Goal: Task Accomplishment & Management: Manage account settings

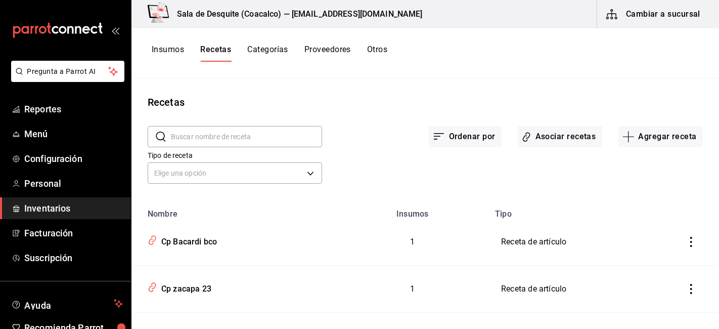
scroll to position [989, 0]
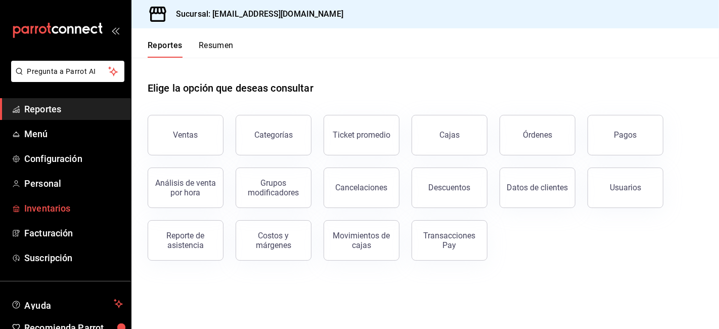
click at [49, 209] on span "Inventarios" at bounding box center [73, 208] width 99 height 14
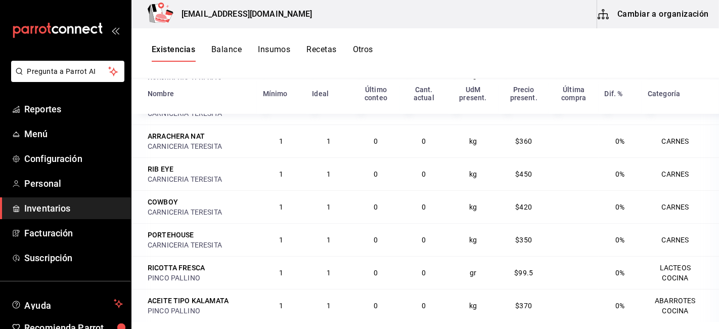
scroll to position [220, 0]
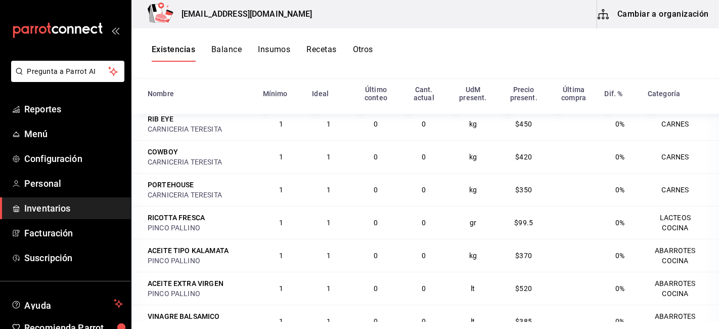
click at [323, 48] on button "Recetas" at bounding box center [322, 53] width 30 height 17
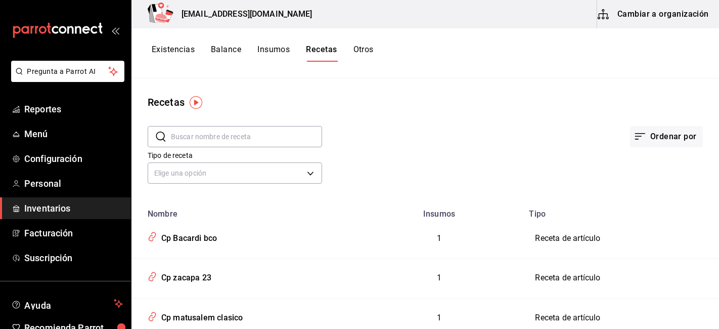
click at [663, 21] on button "Cambiar a organización" at bounding box center [654, 14] width 114 height 28
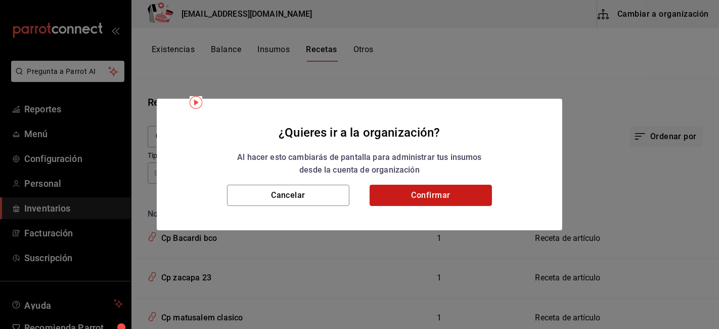
click at [453, 195] on button "Confirmar" at bounding box center [431, 195] width 122 height 21
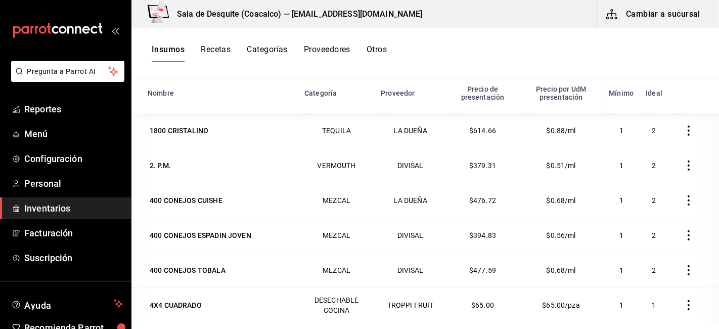
scroll to position [130, 0]
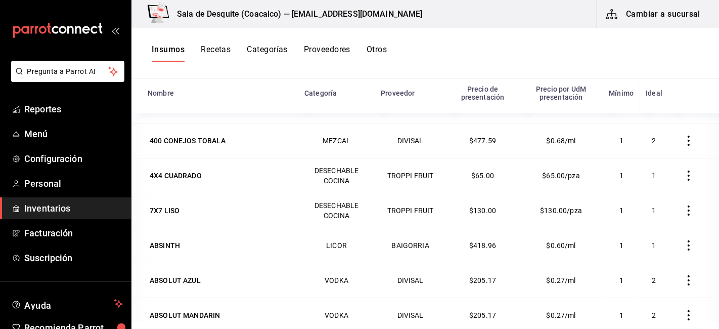
click at [223, 53] on button "Recetas" at bounding box center [216, 53] width 30 height 17
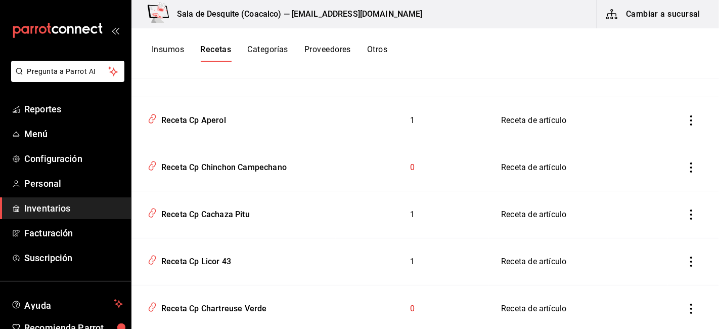
scroll to position [1016, 0]
click at [200, 45] on button "Recetas" at bounding box center [215, 53] width 31 height 17
click at [163, 51] on button "Insumos" at bounding box center [168, 53] width 32 height 17
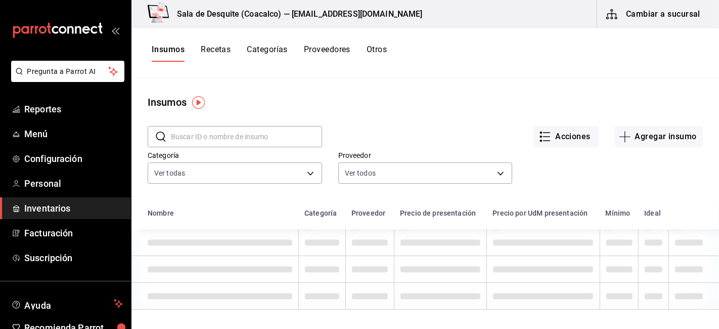
click at [185, 139] on input "text" at bounding box center [246, 136] width 151 height 20
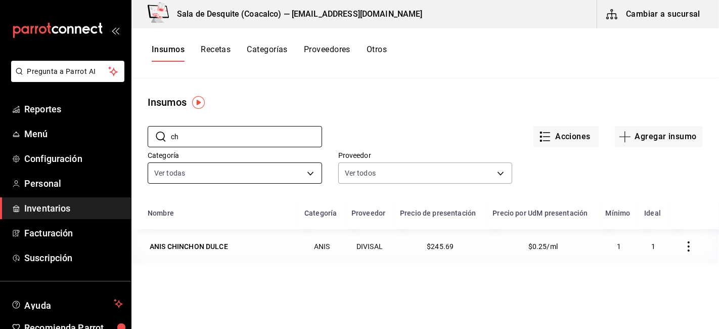
type input "c"
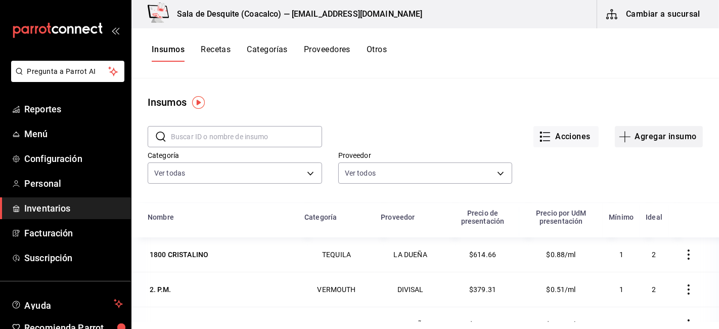
click at [652, 143] on button "Agregar insumo" at bounding box center [659, 136] width 88 height 21
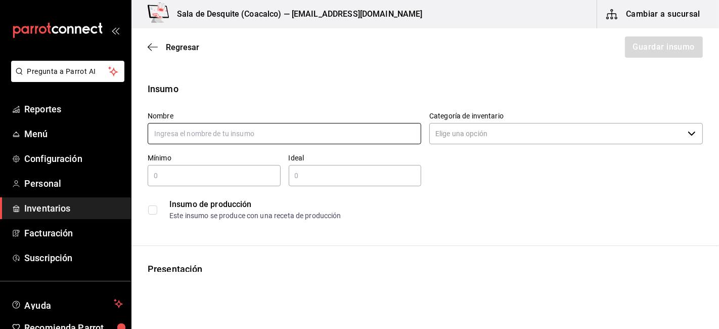
click at [248, 124] on input "text" at bounding box center [285, 133] width 274 height 21
type input "Chinchon campechano"
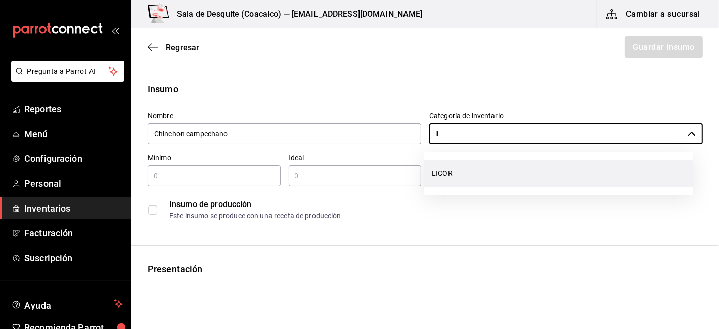
click at [452, 174] on li "LICOR" at bounding box center [559, 173] width 270 height 27
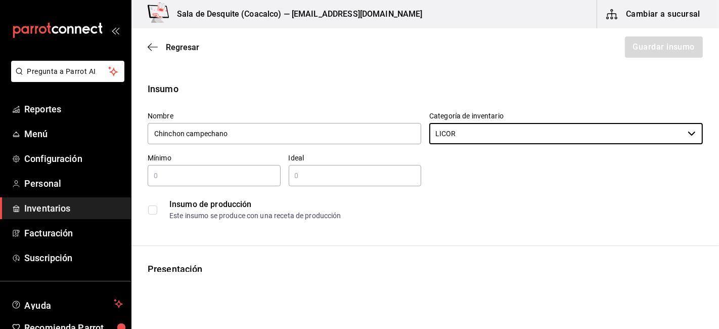
type input "LICOR"
click at [178, 179] on input "text" at bounding box center [214, 175] width 133 height 12
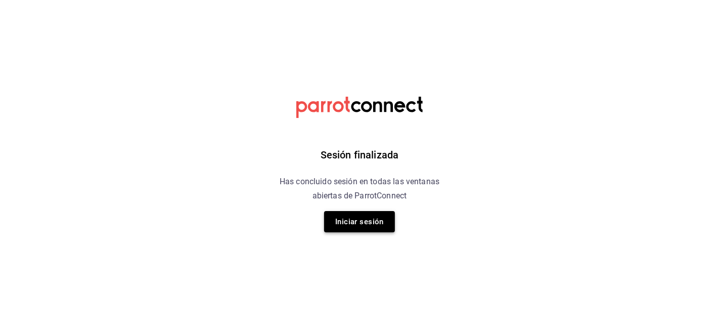
click at [369, 220] on button "Iniciar sesión" at bounding box center [359, 221] width 71 height 21
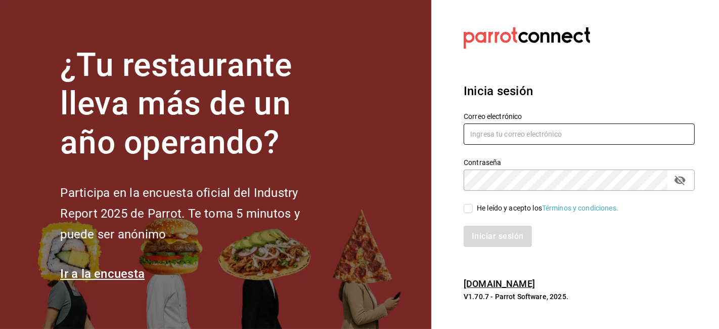
type input "gerencia@desquite.mx"
click at [468, 207] on input "He leído y acepto los Términos y condiciones." at bounding box center [468, 208] width 9 height 9
checkbox input "true"
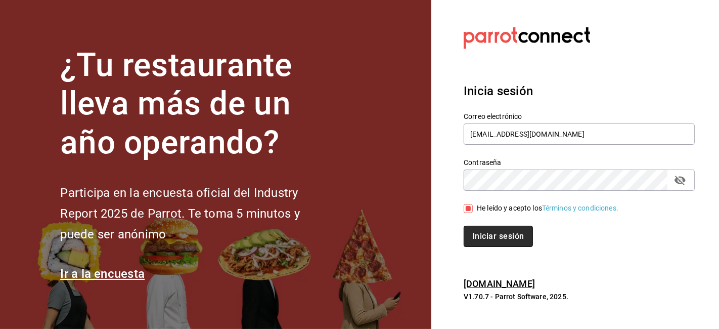
click at [491, 233] on button "Iniciar sesión" at bounding box center [498, 236] width 69 height 21
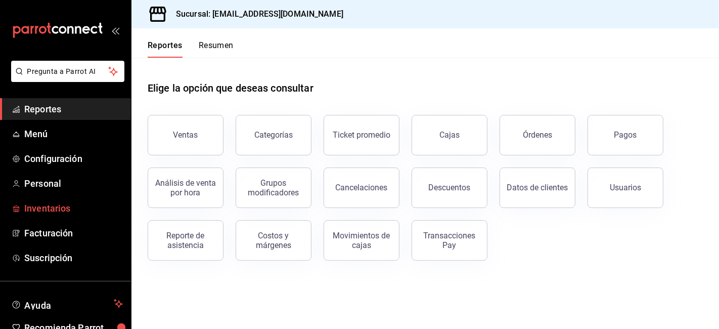
click at [32, 208] on span "Inventarios" at bounding box center [73, 208] width 99 height 14
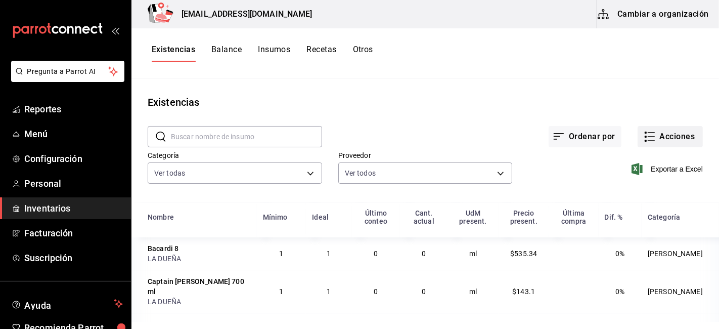
click at [667, 140] on button "Acciones" at bounding box center [670, 136] width 65 height 21
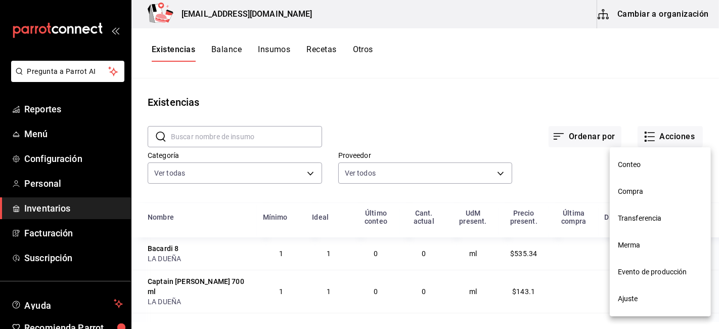
click at [595, 115] on div at bounding box center [359, 164] width 719 height 329
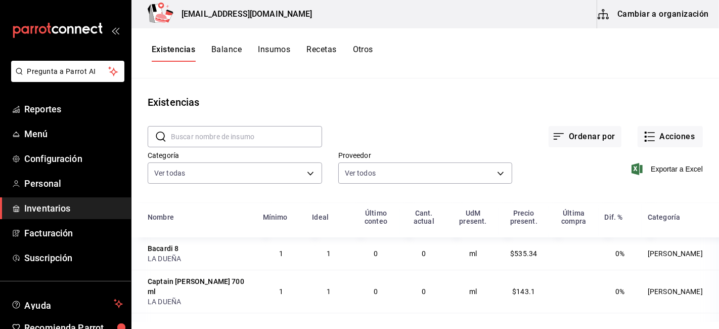
click at [663, 12] on button "Cambiar a organización" at bounding box center [654, 14] width 114 height 28
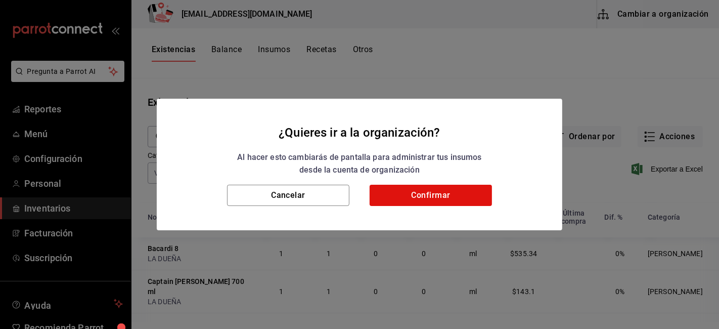
click at [417, 208] on div "Cancelar Confirmar" at bounding box center [360, 208] width 406 height 46
click at [434, 189] on button "Confirmar" at bounding box center [431, 195] width 122 height 21
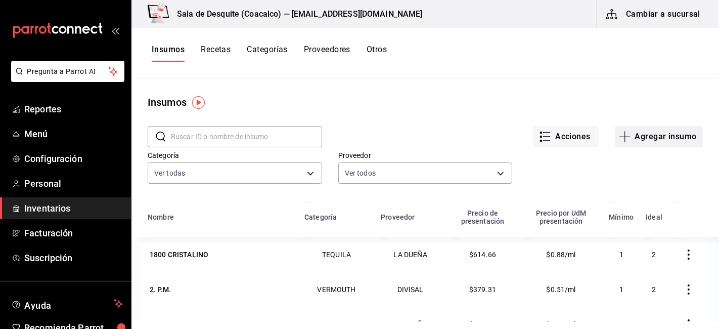
click at [667, 127] on button "Agregar insumo" at bounding box center [659, 136] width 88 height 21
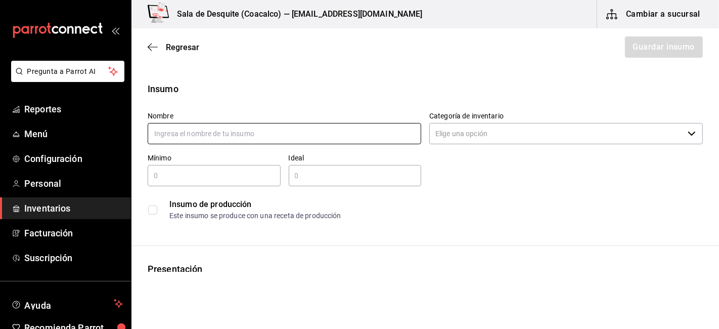
click at [177, 129] on input "text" at bounding box center [285, 133] width 274 height 21
type input "c"
type input "Chinchon campechano"
click at [191, 179] on input "text" at bounding box center [214, 175] width 133 height 12
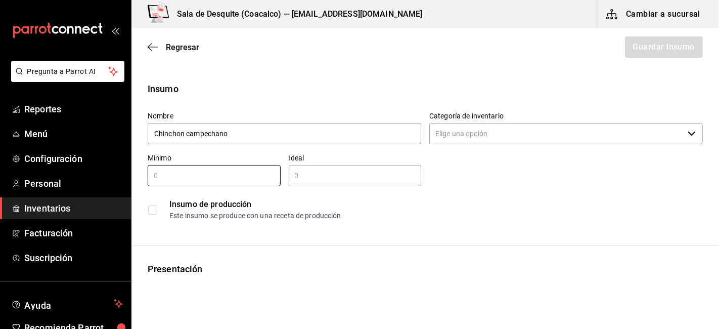
type input "1"
click at [306, 178] on input "text" at bounding box center [355, 175] width 133 height 12
type input "1"
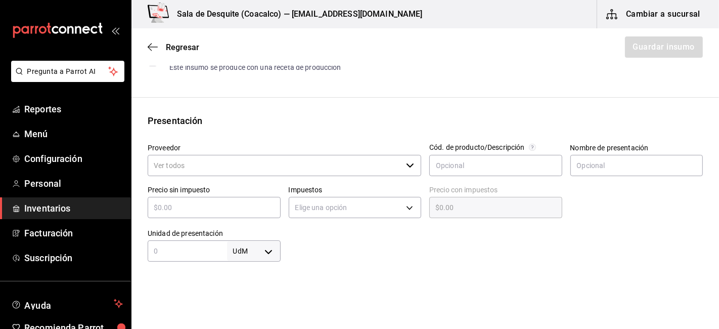
scroll to position [150, 0]
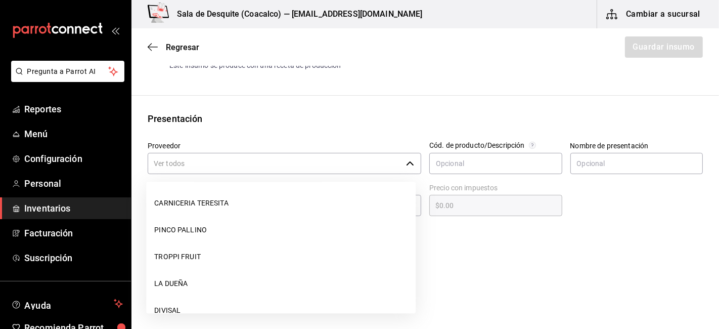
click at [203, 159] on input "Proveedor" at bounding box center [275, 163] width 254 height 21
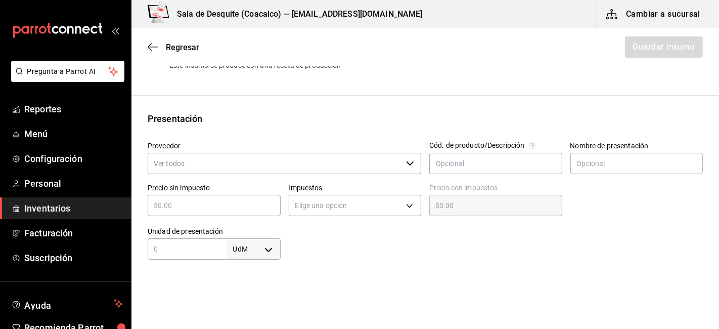
click at [203, 159] on input "Proveedor" at bounding box center [275, 163] width 254 height 21
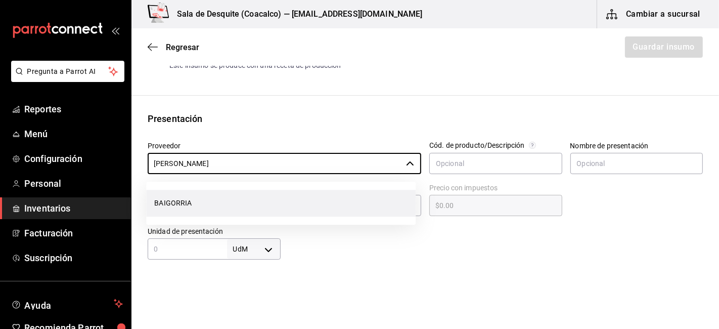
click at [174, 200] on li "BAIGORRIA" at bounding box center [281, 203] width 270 height 27
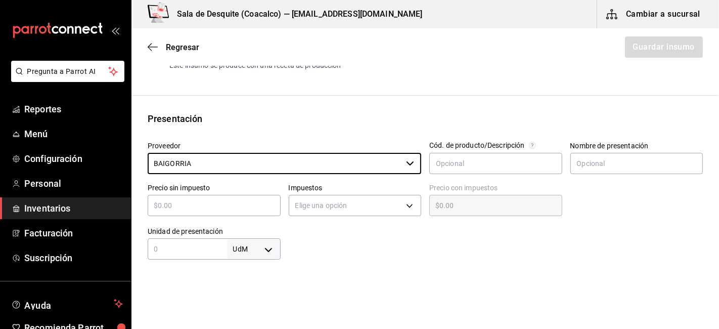
type input "BAIGORRIA"
click at [196, 205] on input "text" at bounding box center [214, 205] width 133 height 12
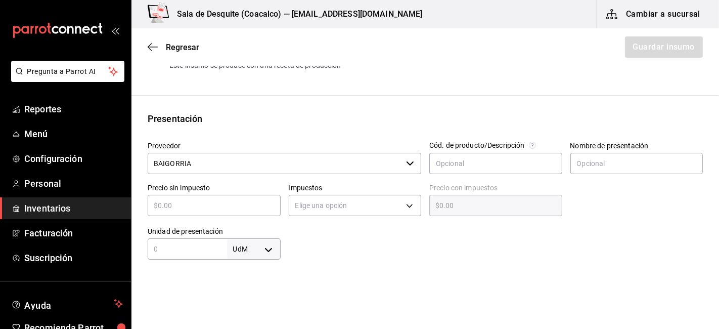
type input "$2"
type input "$2.00"
type input "$23"
type input "$23.00"
type input "$232"
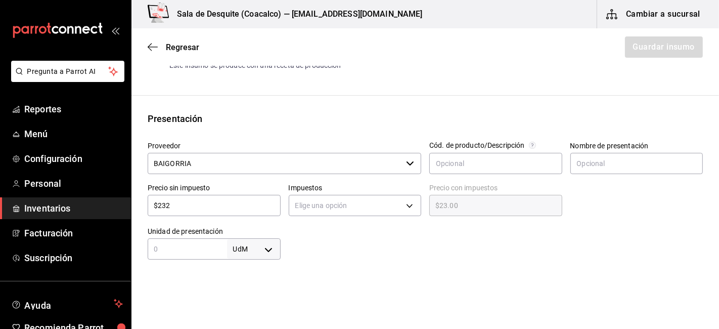
type input "$232.00"
type input "$232.7"
type input "$232.70"
type input "$232.76"
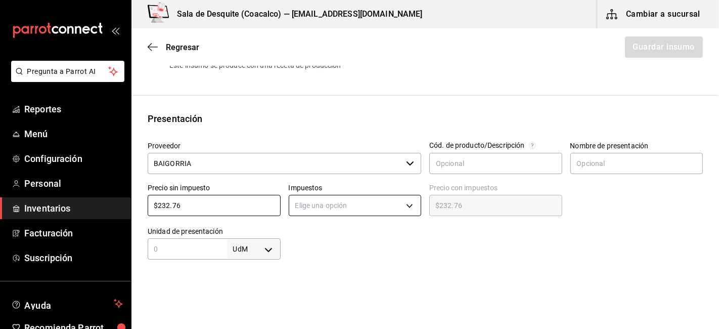
type input "$232.76"
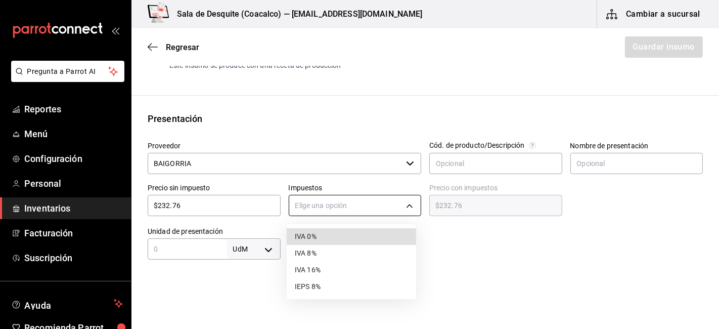
click at [324, 206] on body "Pregunta a Parrot AI Reportes Menú Configuración Personal Inventarios Facturaci…" at bounding box center [359, 136] width 719 height 272
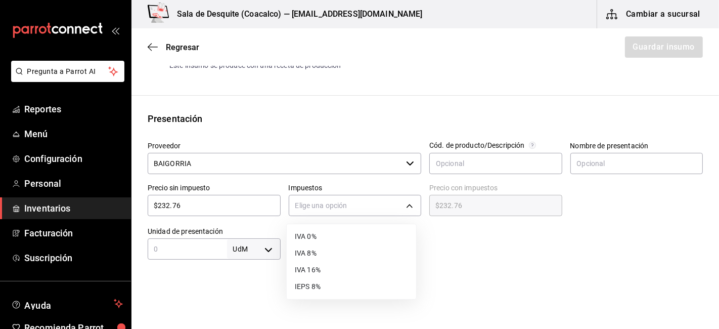
click at [310, 273] on li "IVA 16%" at bounding box center [352, 270] width 130 height 17
type input "IVA_16"
type input "$270.00"
click at [223, 248] on input "text" at bounding box center [187, 249] width 79 height 12
type input "1,000"
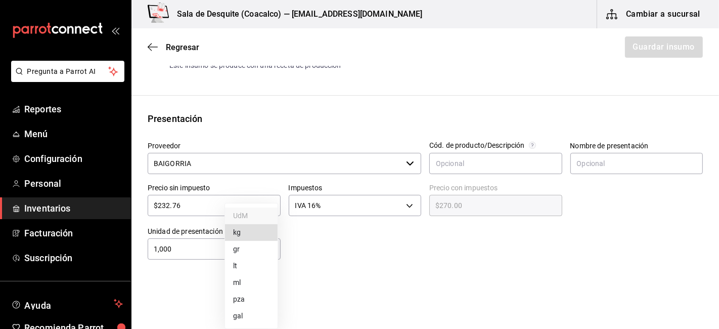
click at [270, 254] on body "Pregunta a Parrot AI Reportes Menú Configuración Personal Inventarios Facturaci…" at bounding box center [359, 136] width 719 height 272
click at [236, 267] on li "lt" at bounding box center [251, 266] width 53 height 17
type input "LITER"
type input "1,000"
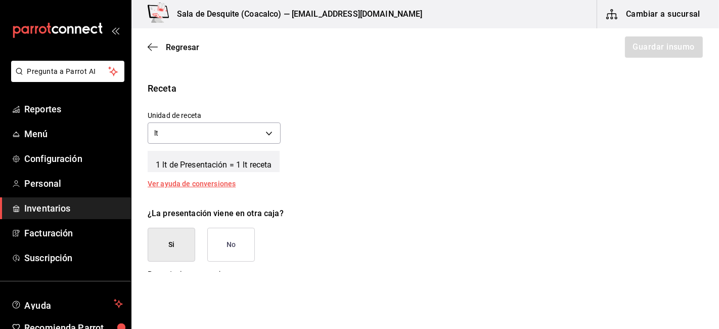
scroll to position [344, 0]
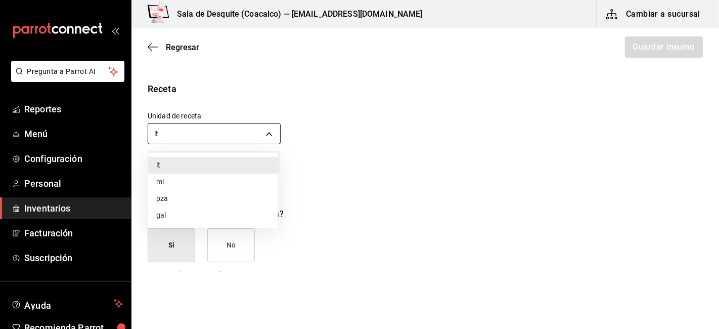
click at [263, 139] on body "Pregunta a Parrot AI Reportes Menú Configuración Personal Inventarios Facturaci…" at bounding box center [359, 136] width 719 height 272
click at [157, 184] on li "ml" at bounding box center [213, 182] width 130 height 17
type input "MILLILITER"
type input "1,000,000"
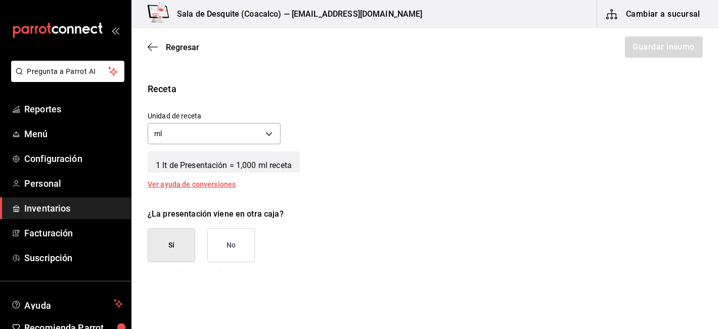
click at [236, 250] on button "No" at bounding box center [231, 245] width 48 height 34
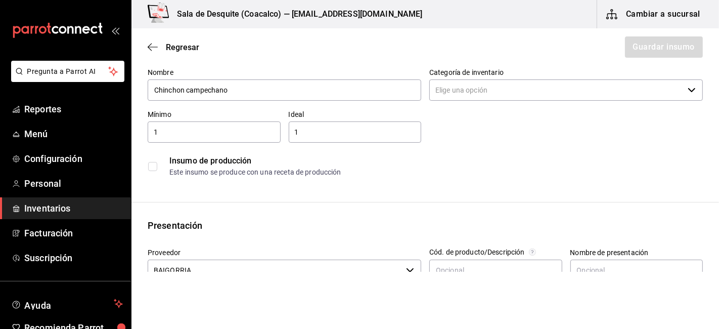
scroll to position [0, 0]
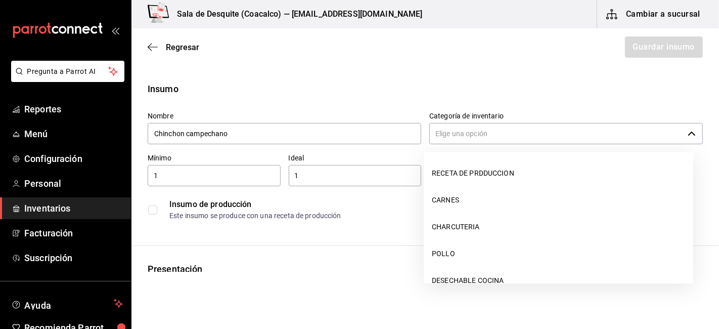
click at [444, 134] on input "Categoría de inventario" at bounding box center [557, 133] width 254 height 21
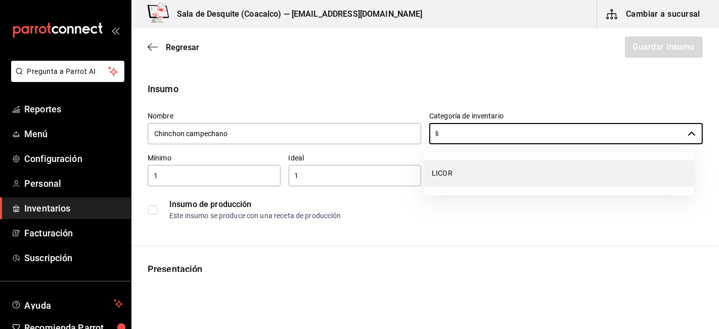
click at [442, 175] on li "LICOR" at bounding box center [559, 173] width 270 height 27
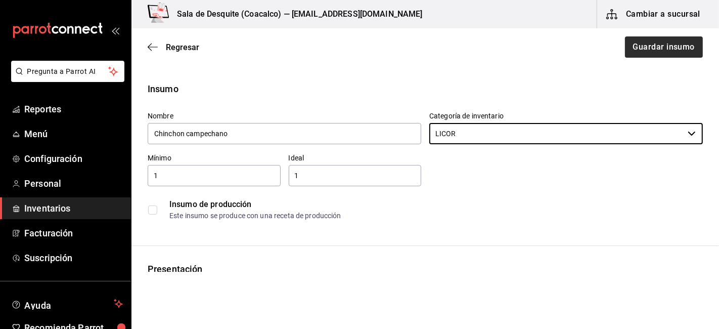
type input "LICOR"
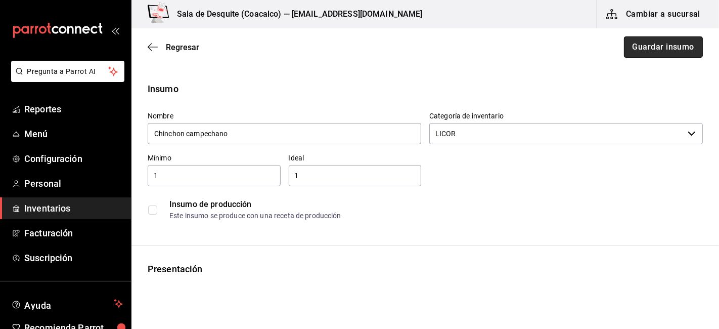
click at [653, 45] on button "Guardar insumo" at bounding box center [663, 46] width 79 height 21
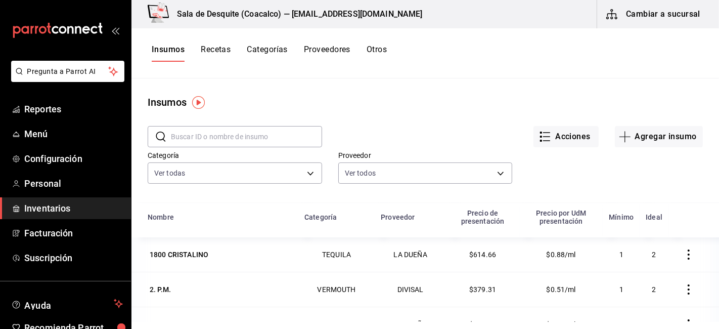
click at [215, 53] on button "Recetas" at bounding box center [216, 53] width 30 height 17
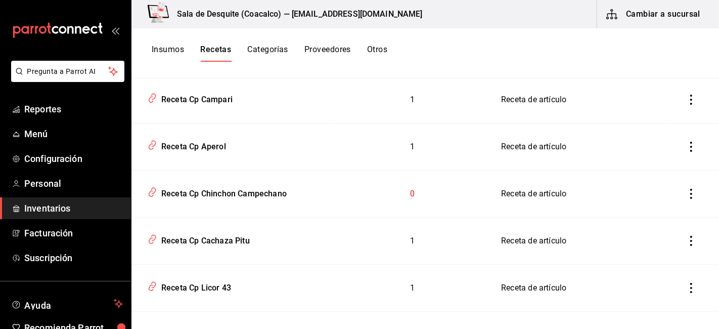
scroll to position [1041, 0]
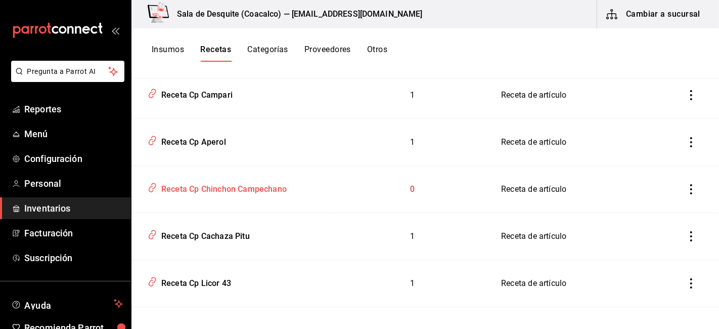
click at [238, 191] on div "Receta Cp Chinchon Campechano" at bounding box center [222, 188] width 130 height 16
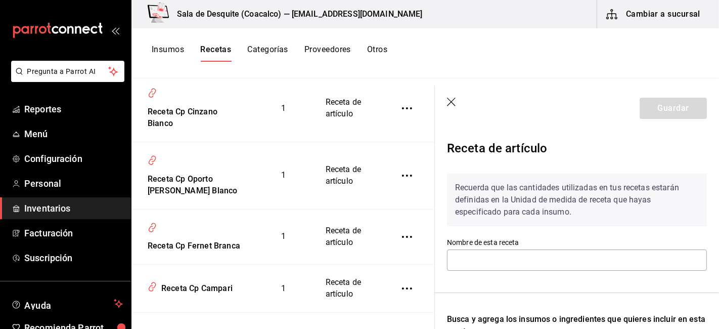
type input "Receta Cp Chinchon Campechano"
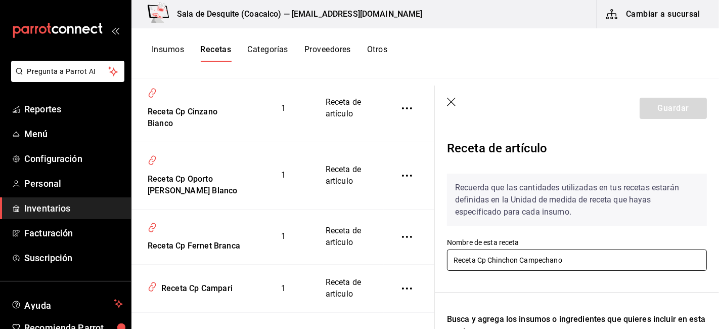
scroll to position [213, 0]
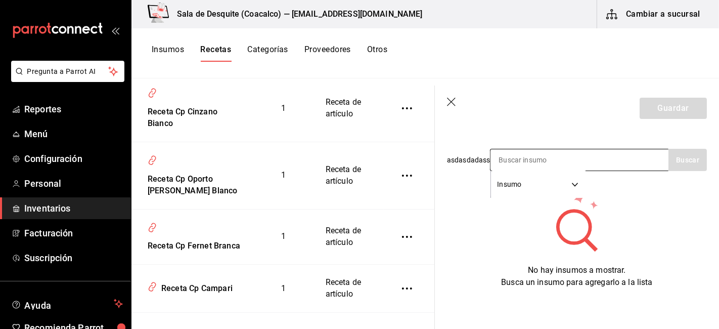
click at [512, 150] on input at bounding box center [541, 159] width 101 height 21
click at [674, 155] on button "Buscar" at bounding box center [688, 160] width 38 height 22
click at [688, 152] on button "Buscar" at bounding box center [688, 160] width 38 height 22
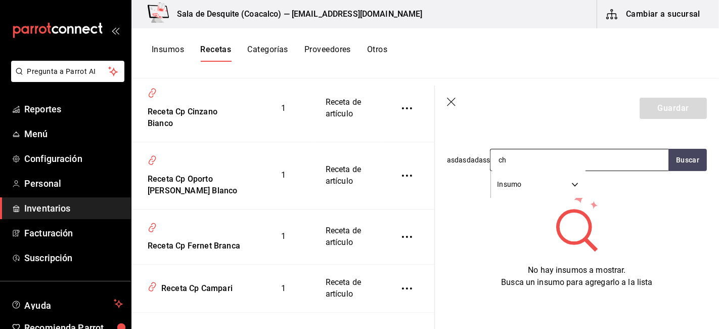
type input "c"
click at [176, 54] on button "Insumos" at bounding box center [168, 53] width 32 height 17
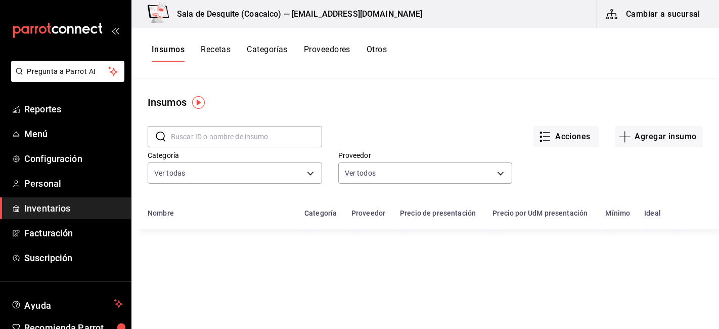
click at [206, 144] on input "text" at bounding box center [246, 136] width 151 height 20
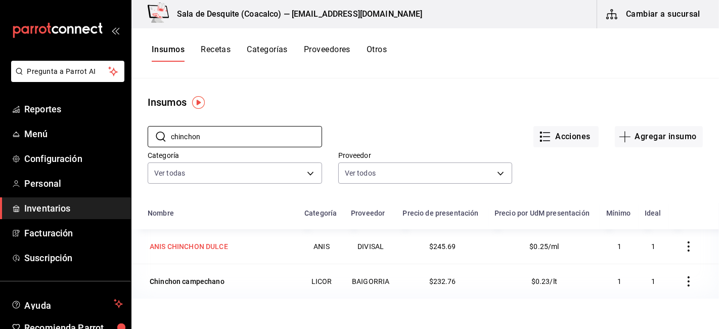
type input "chinchon"
click at [195, 245] on div "ANIS CHINCHON DULCE" at bounding box center [189, 246] width 78 height 10
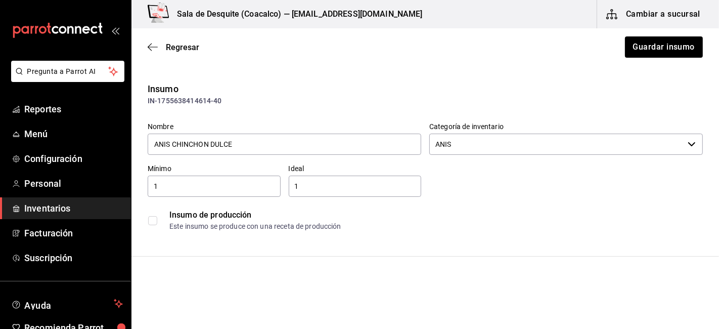
type input "DIVISAL"
click at [174, 143] on input "ANIS CHINCHON DULCE" at bounding box center [285, 144] width 274 height 21
click at [225, 144] on input "CHINCHON DULCE" at bounding box center [285, 144] width 274 height 21
type input "C"
type input "c"
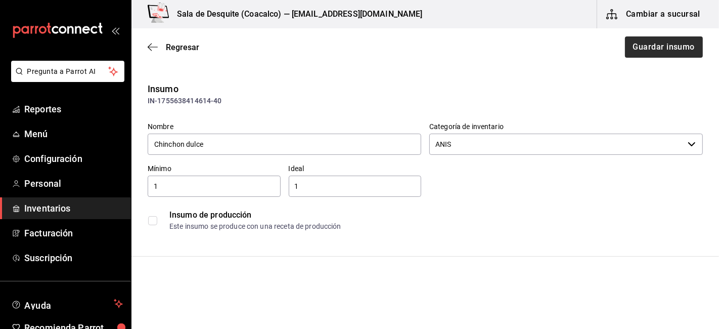
type input "Chinchon dulce"
click at [645, 48] on button "Guardar insumo" at bounding box center [663, 46] width 79 height 21
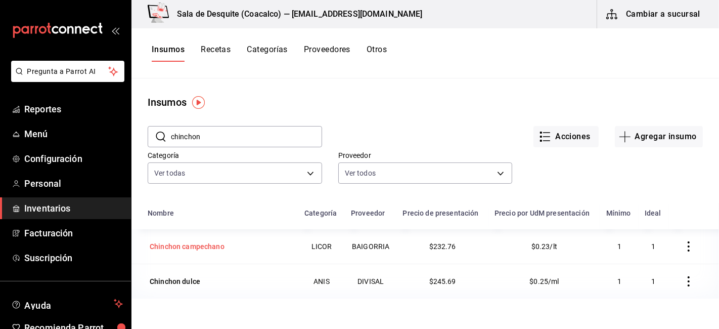
click at [189, 253] on div "Chinchon campechano" at bounding box center [187, 246] width 79 height 14
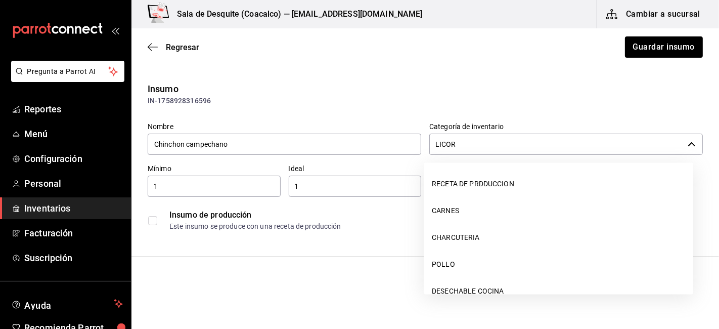
click at [499, 138] on input "LICOR" at bounding box center [557, 144] width 254 height 21
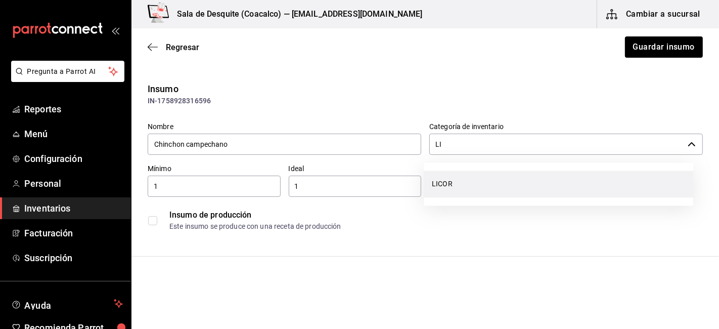
type input "L"
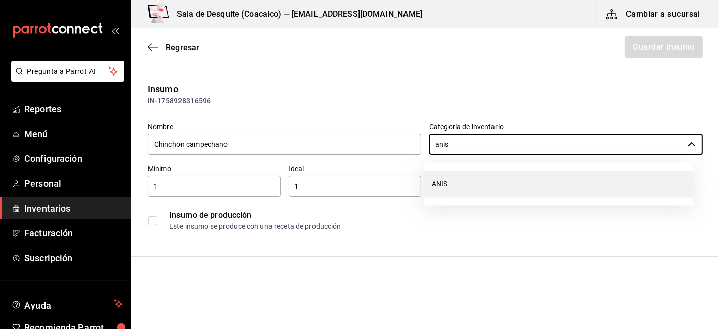
click at [439, 181] on li "ANIS" at bounding box center [559, 184] width 270 height 27
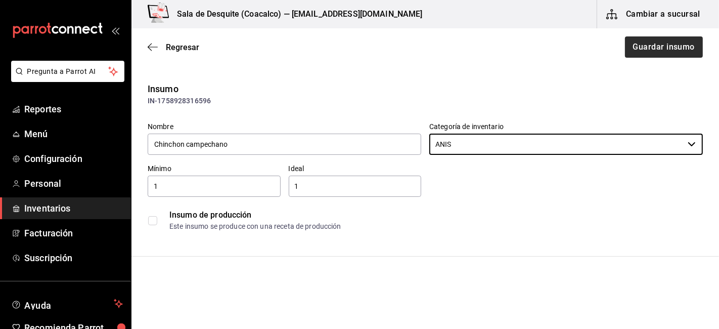
type input "ANIS"
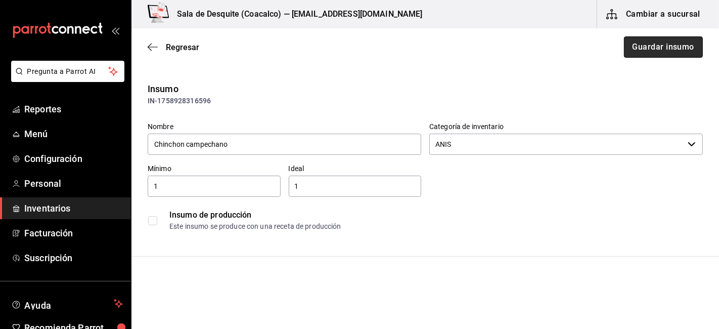
click at [665, 43] on button "Guardar insumo" at bounding box center [663, 46] width 79 height 21
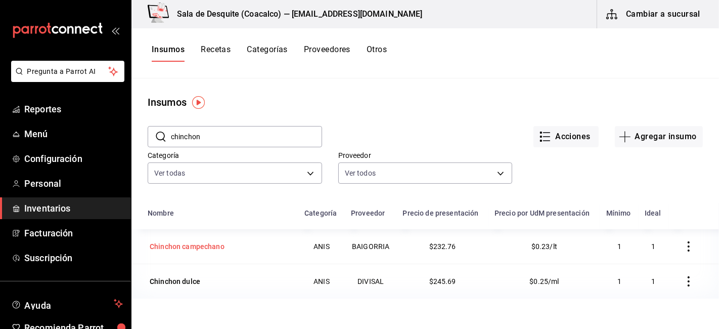
click at [253, 235] on td "Chinchon campechano" at bounding box center [215, 246] width 167 height 34
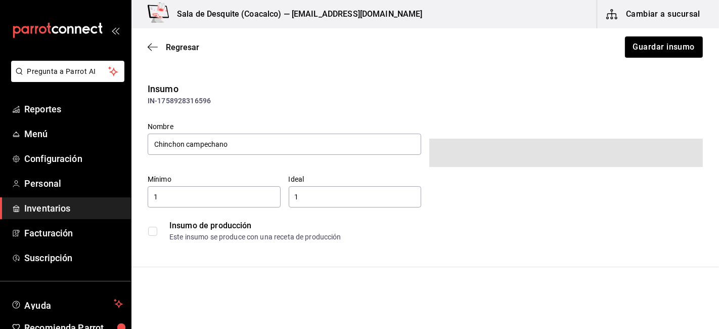
type input "$270.00"
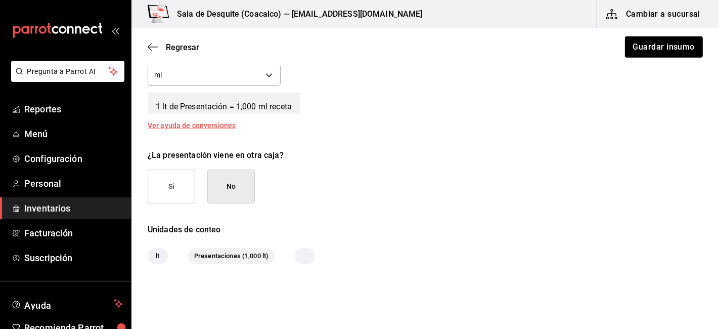
scroll to position [464, 0]
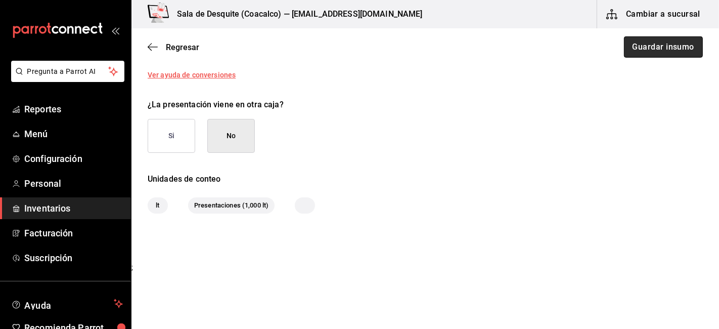
click at [679, 41] on button "Guardar insumo" at bounding box center [663, 46] width 79 height 21
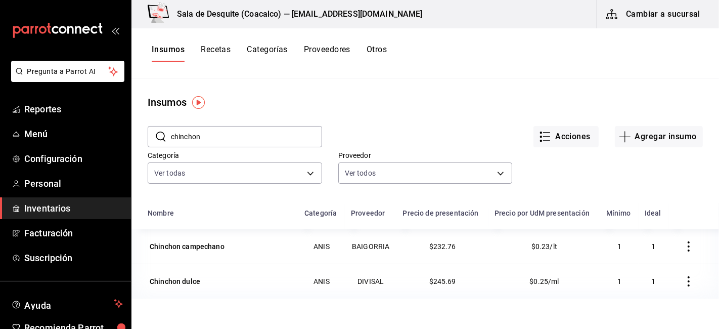
click at [214, 53] on button "Recetas" at bounding box center [216, 53] width 30 height 17
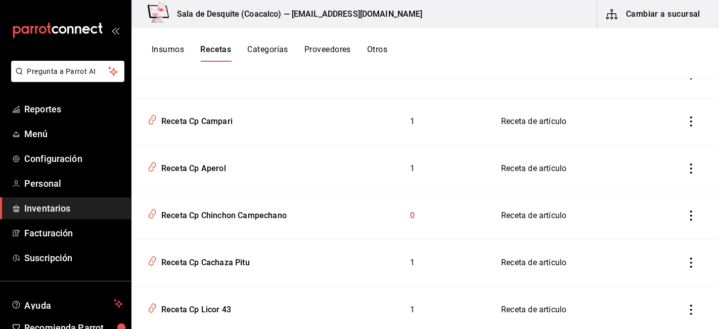
scroll to position [1109, 0]
click at [208, 216] on div "Receta Cp Chinchon Campechano" at bounding box center [222, 213] width 130 height 16
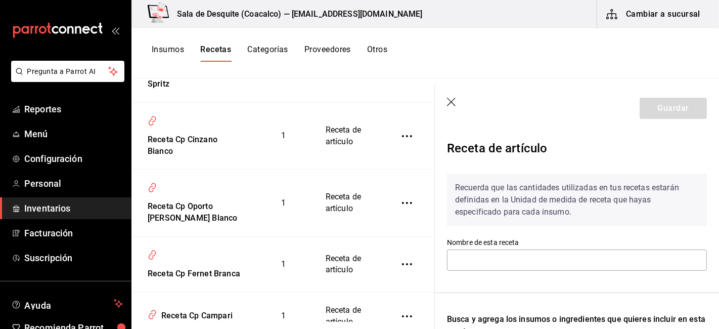
type input "Receta Cp Chinchon Campechano"
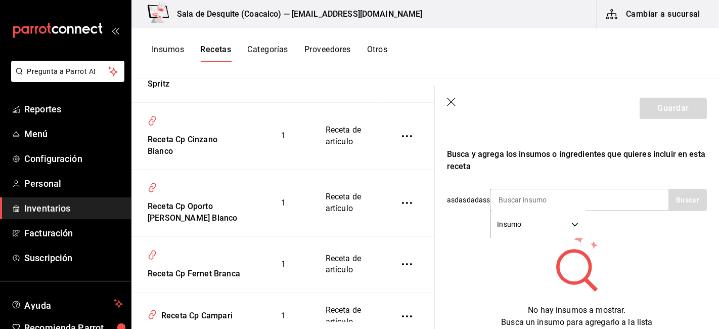
scroll to position [167, 0]
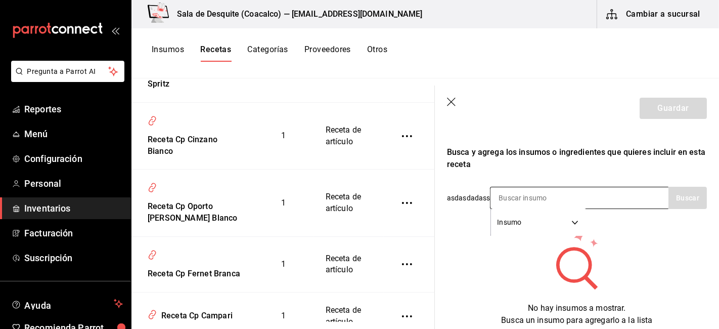
click at [502, 199] on input at bounding box center [541, 197] width 101 height 21
type input "chin"
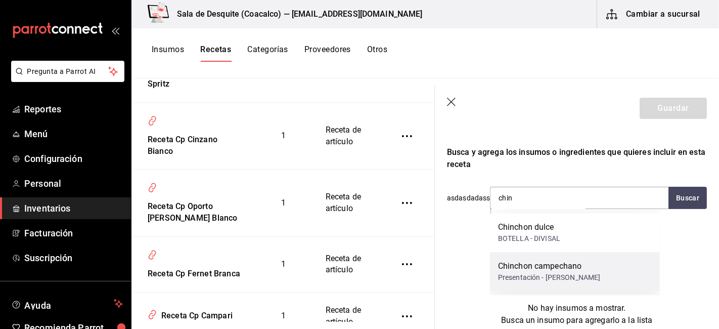
click at [520, 273] on div "Presentación - BAIGORRIA" at bounding box center [549, 277] width 103 height 11
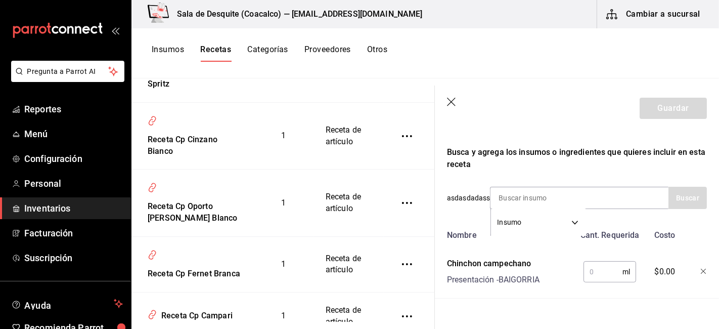
click at [585, 270] on input "text" at bounding box center [603, 272] width 39 height 20
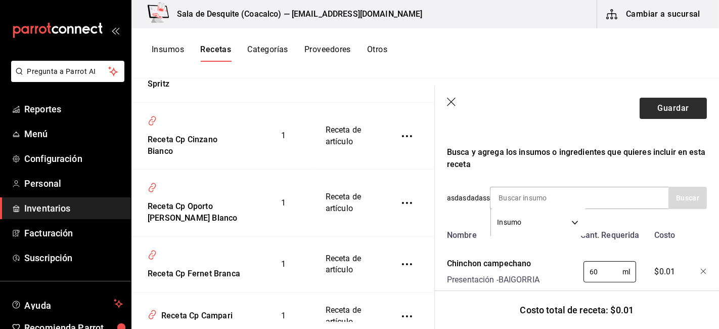
type input "60"
click at [644, 112] on button "Guardar" at bounding box center [673, 108] width 67 height 21
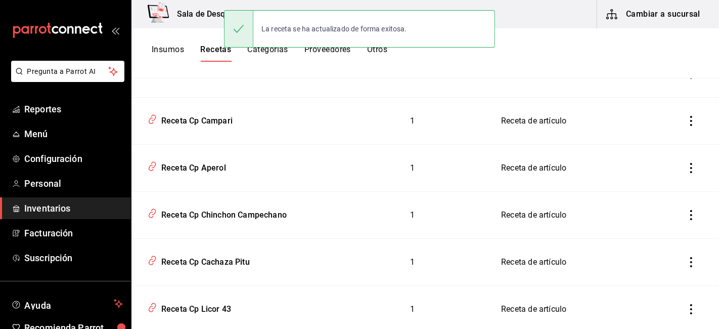
click at [169, 52] on button "Insumos" at bounding box center [168, 53] width 32 height 17
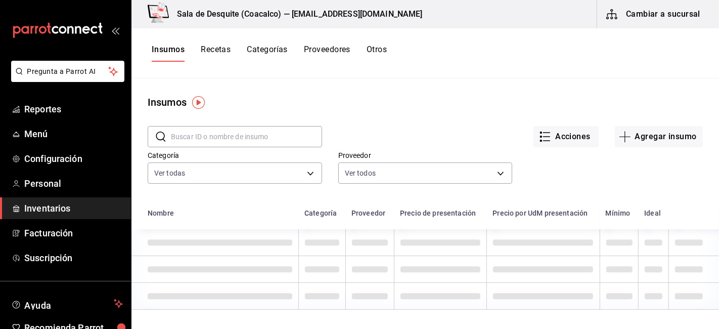
click at [194, 134] on input "text" at bounding box center [246, 136] width 151 height 20
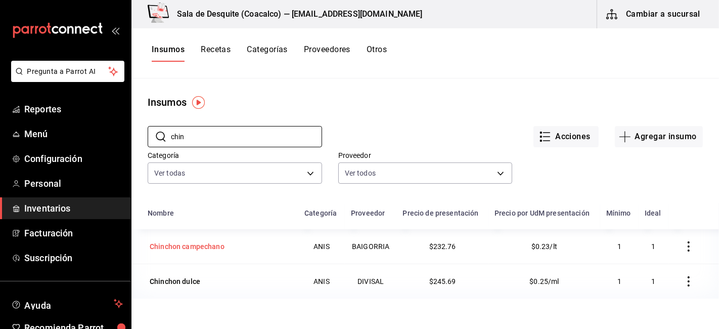
type input "chin"
click at [193, 250] on div "Chinchon campechano" at bounding box center [187, 246] width 75 height 10
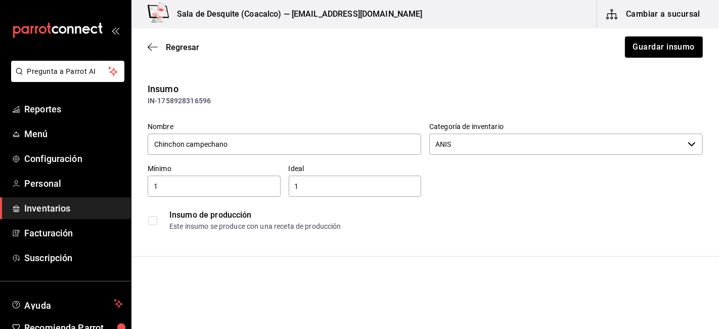
type input "BAIGORRIA"
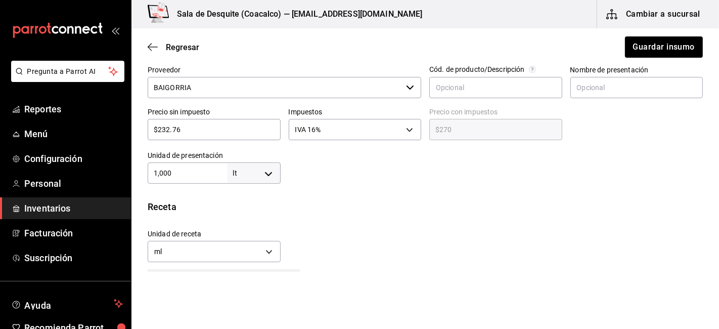
scroll to position [239, 0]
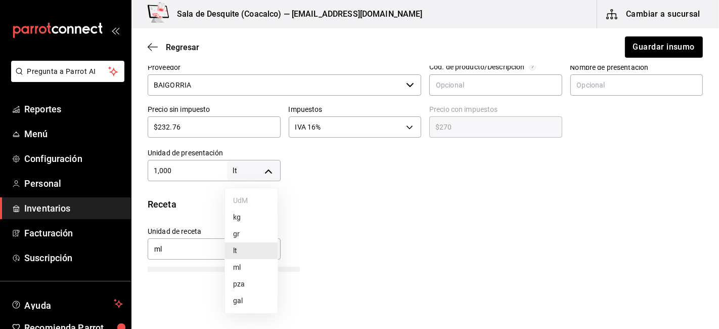
click at [233, 173] on body "Pregunta a Parrot AI Reportes Menú Configuración Personal Inventarios Facturaci…" at bounding box center [359, 136] width 719 height 272
click at [237, 270] on li "ml" at bounding box center [251, 267] width 53 height 17
type input "MILLILITER"
type input "1,000"
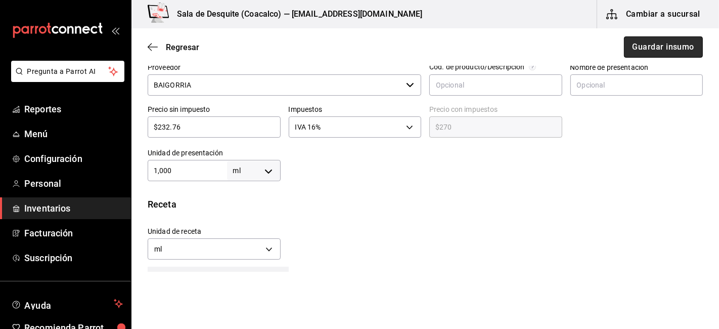
click at [661, 54] on button "Guardar insumo" at bounding box center [663, 46] width 79 height 21
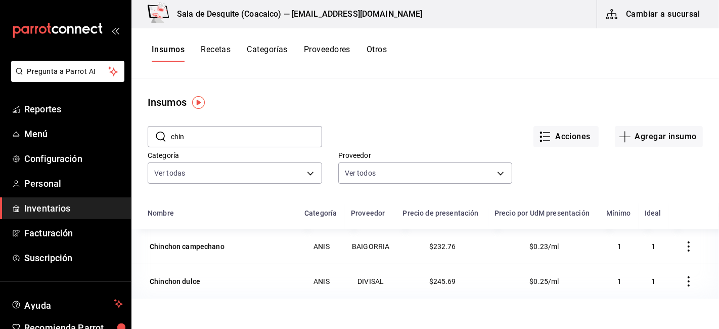
click at [215, 48] on button "Recetas" at bounding box center [216, 53] width 30 height 17
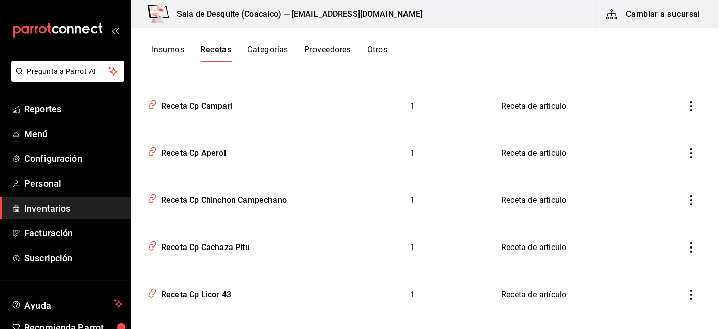
scroll to position [1125, 0]
click at [269, 199] on div "Receta Cp Chinchon Campechano" at bounding box center [222, 198] width 130 height 16
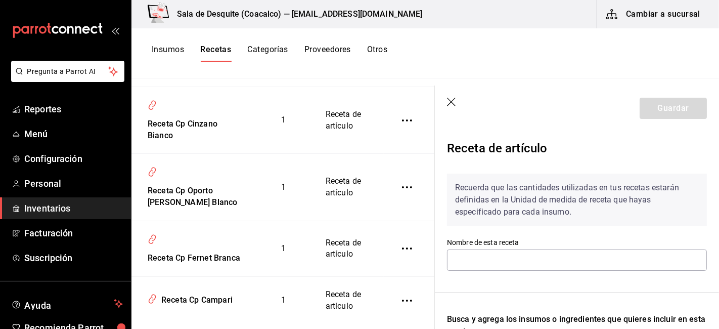
type input "Receta Cp Chinchon Campechano"
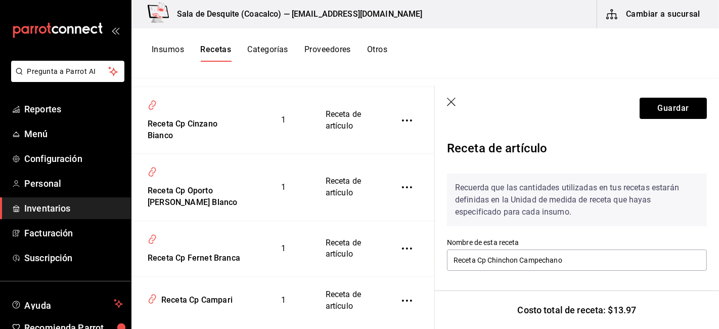
scroll to position [197, 0]
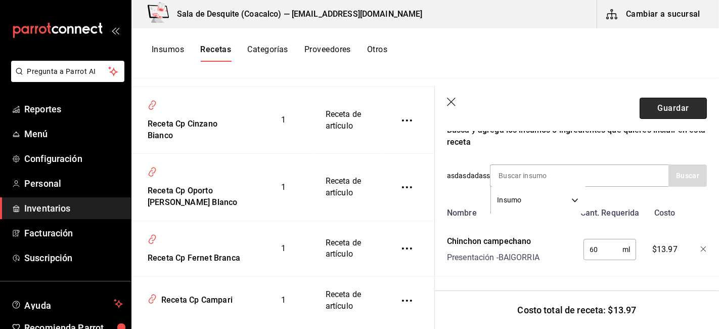
click at [664, 110] on button "Guardar" at bounding box center [673, 108] width 67 height 21
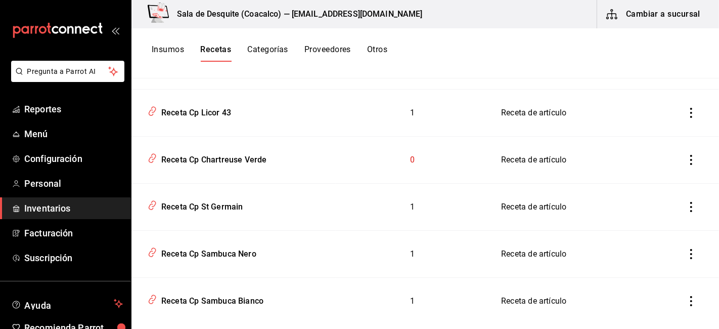
scroll to position [1306, 0]
click at [169, 51] on button "Insumos" at bounding box center [168, 53] width 32 height 17
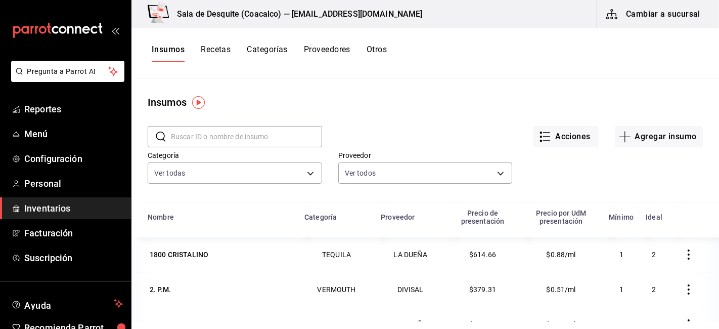
click at [174, 129] on input "text" at bounding box center [246, 136] width 151 height 20
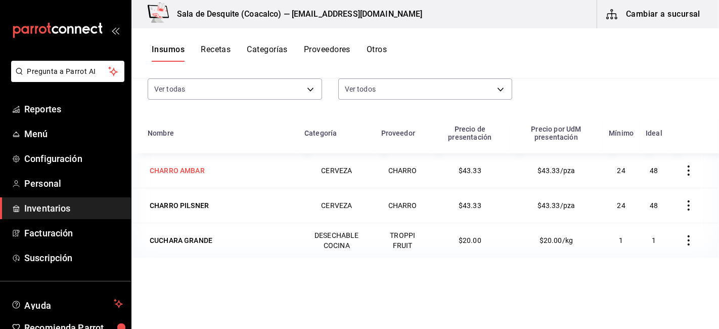
scroll to position [54, 0]
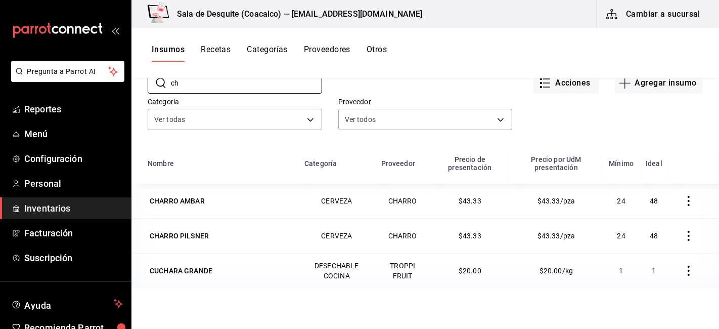
type input "c"
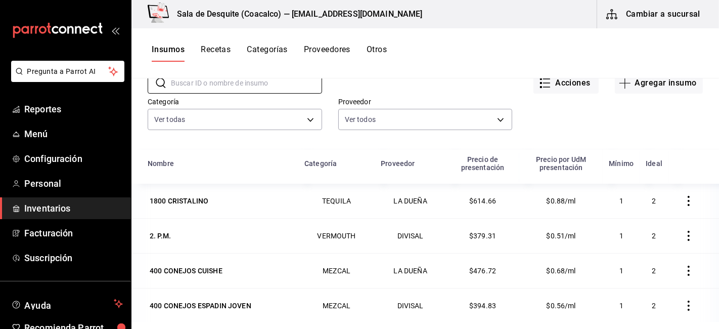
scroll to position [0, 0]
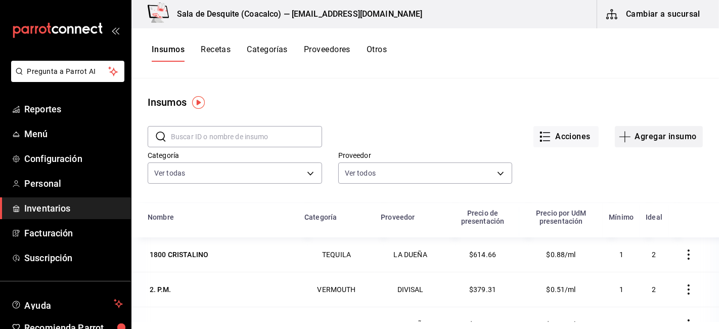
click at [656, 138] on button "Agregar insumo" at bounding box center [659, 136] width 88 height 21
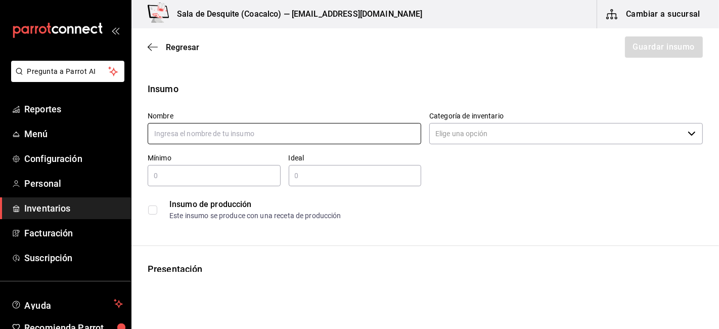
click at [167, 137] on input "text" at bounding box center [285, 133] width 274 height 21
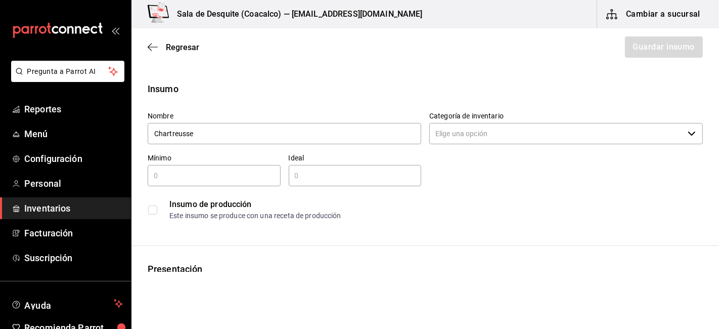
click at [246, 27] on div "Sala de Desquite (Coacalco) — [EMAIL_ADDRESS][DOMAIN_NAME]" at bounding box center [283, 14] width 287 height 28
click at [220, 135] on input "Chartreusse" at bounding box center [285, 133] width 274 height 21
type input "Chartreusse verde"
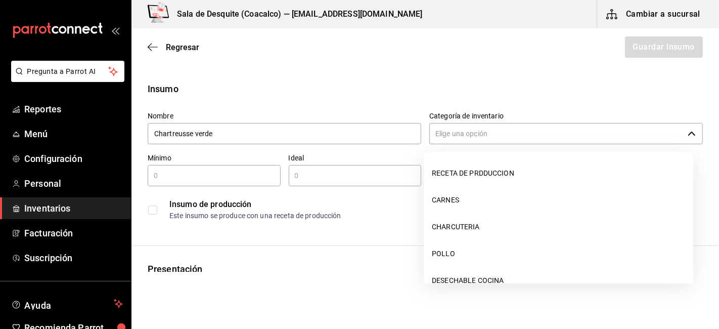
click at [441, 131] on input "Categoría de inventario" at bounding box center [557, 133] width 254 height 21
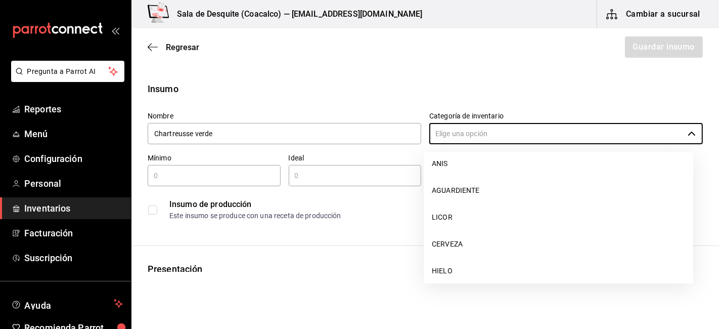
scroll to position [788, 0]
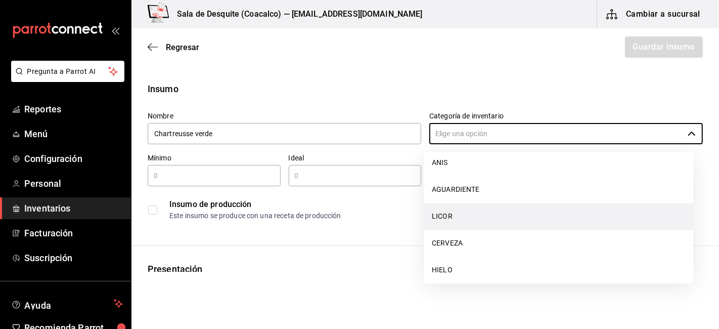
click at [448, 216] on li "LICOR" at bounding box center [559, 216] width 270 height 27
type input "LICOR"
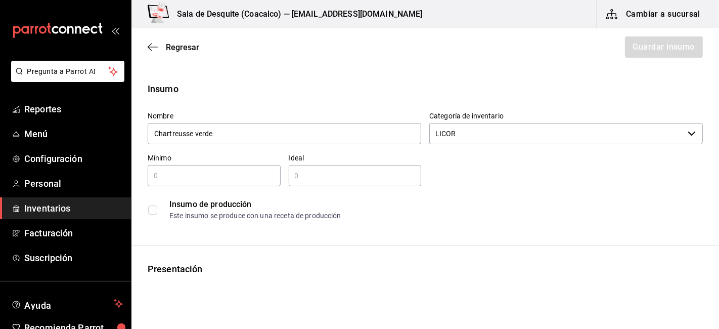
click at [211, 179] on input "text" at bounding box center [214, 175] width 133 height 12
type input "1"
click at [319, 176] on input "text" at bounding box center [355, 175] width 133 height 12
type input "1"
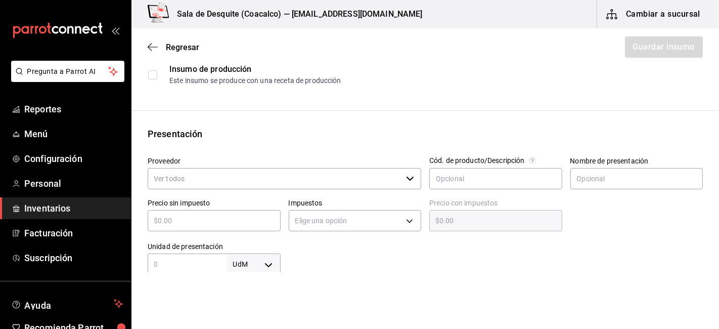
scroll to position [137, 0]
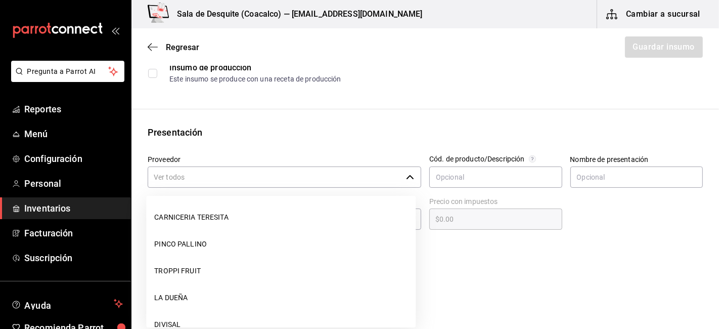
click at [184, 179] on input "Proveedor" at bounding box center [275, 176] width 254 height 21
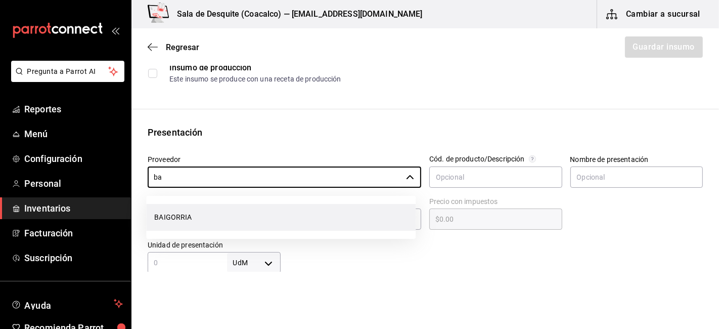
click at [162, 220] on li "BAIGORRIA" at bounding box center [281, 217] width 270 height 27
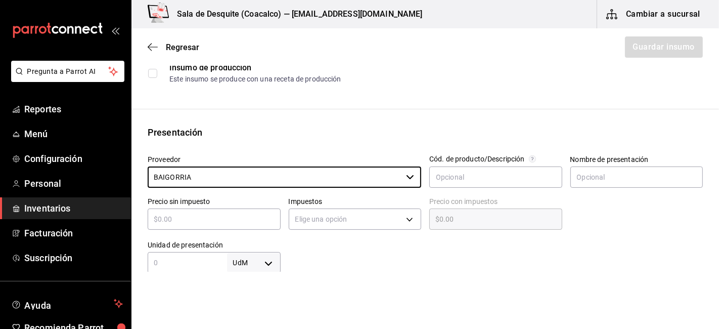
type input "BAIGORRIA"
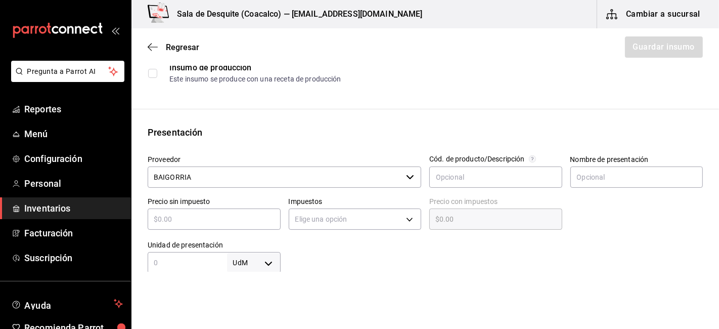
click at [200, 220] on input "text" at bounding box center [214, 219] width 133 height 12
type input "$1"
type input "$1.00"
type input "$10"
type input "$10.00"
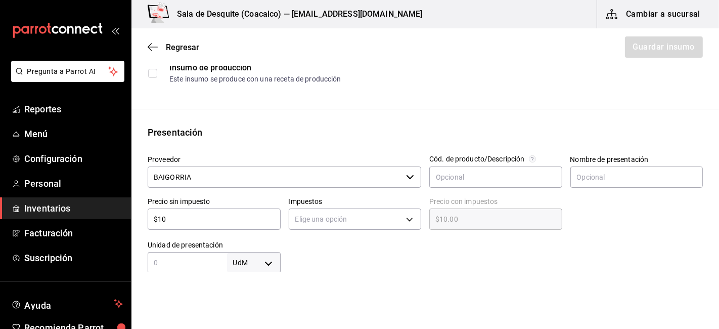
type input "$101"
type input "$101.00"
type input "$1,018"
type input "$1,018.00"
type input "$1,018.1"
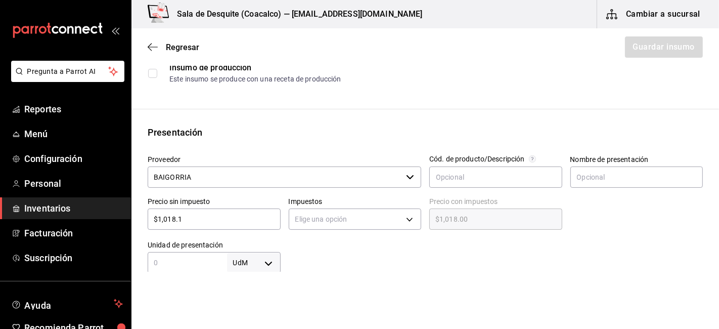
type input "$1,018.10"
type input "$1,018.13"
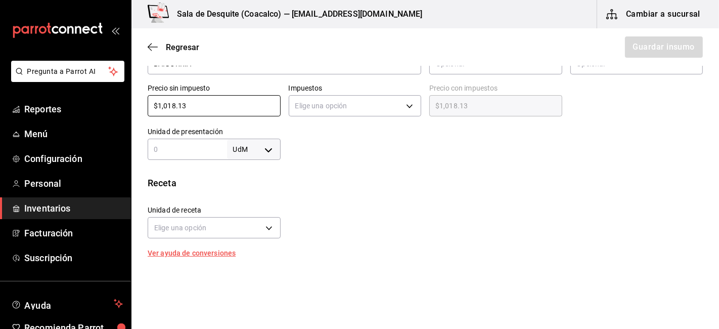
scroll to position [251, 0]
type input "$1,018.13"
click at [175, 155] on div "UdM ​" at bounding box center [214, 147] width 133 height 21
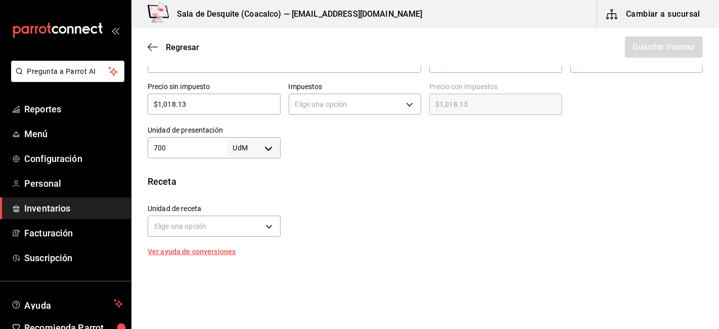
type input "700"
click at [262, 150] on body "Pregunta a Parrot AI Reportes Menú Configuración Personal Inventarios Facturaci…" at bounding box center [359, 136] width 719 height 272
click at [235, 249] on li "ml" at bounding box center [251, 244] width 53 height 17
type input "MILLILITER"
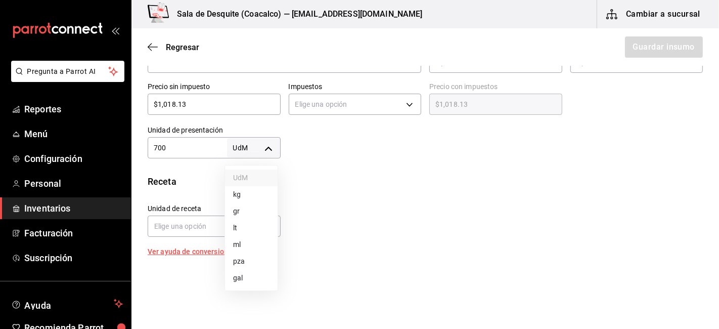
type input "700"
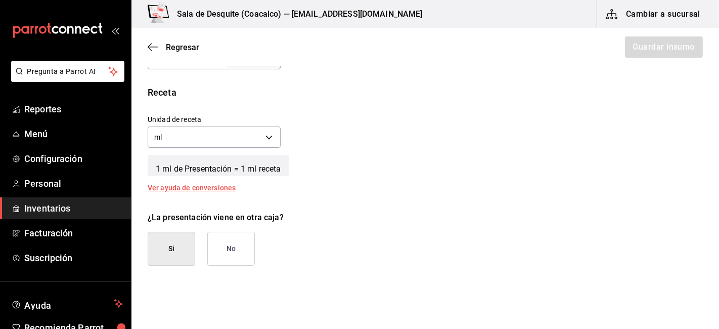
scroll to position [341, 0]
click at [235, 240] on button "No" at bounding box center [231, 248] width 48 height 34
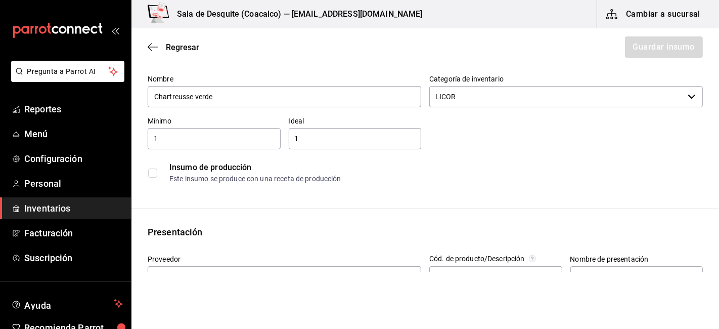
scroll to position [0, 0]
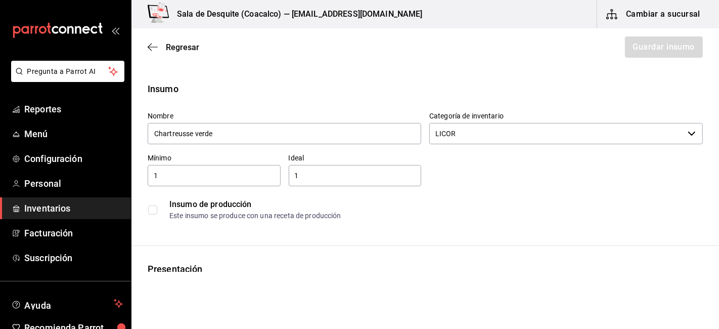
click at [454, 90] on div "Insumo" at bounding box center [425, 89] width 555 height 14
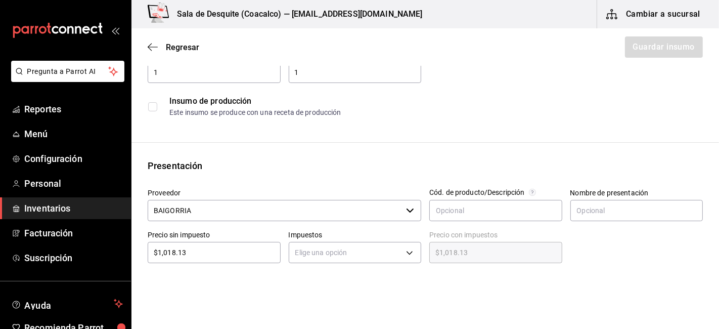
scroll to position [104, 0]
click at [405, 250] on body "Pregunta a Parrot AI Reportes Menú Configuración Personal Inventarios Facturaci…" at bounding box center [359, 136] width 719 height 272
click at [307, 298] on li "IVA 16%" at bounding box center [352, 299] width 130 height 17
type input "IVA_16"
type input "$1,181.03"
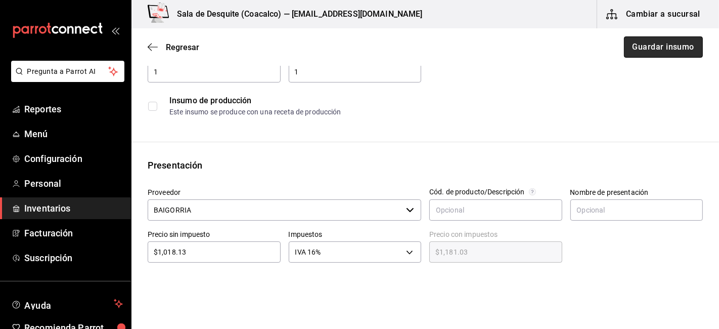
click at [655, 51] on button "Guardar insumo" at bounding box center [663, 46] width 79 height 21
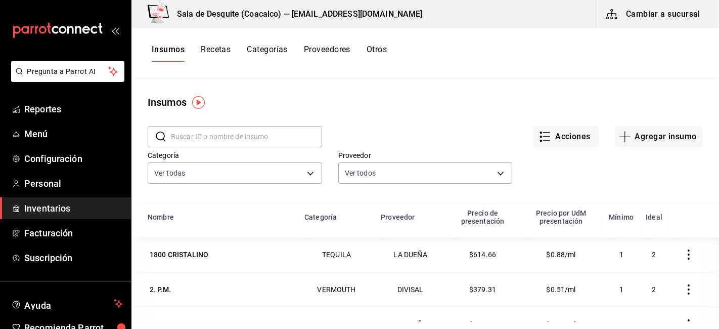
click at [208, 52] on button "Recetas" at bounding box center [216, 53] width 30 height 17
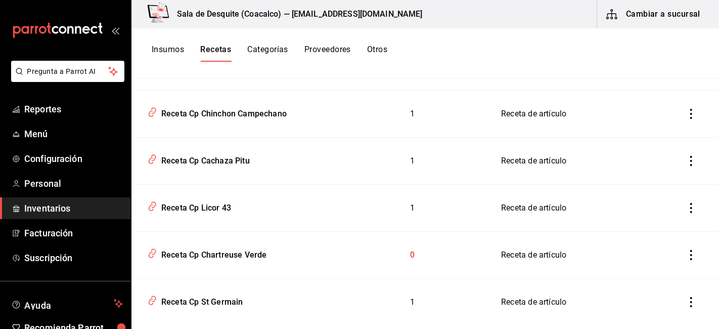
scroll to position [1305, 0]
click at [232, 257] on div "Receta Cp Chartreuse Verde" at bounding box center [211, 252] width 109 height 16
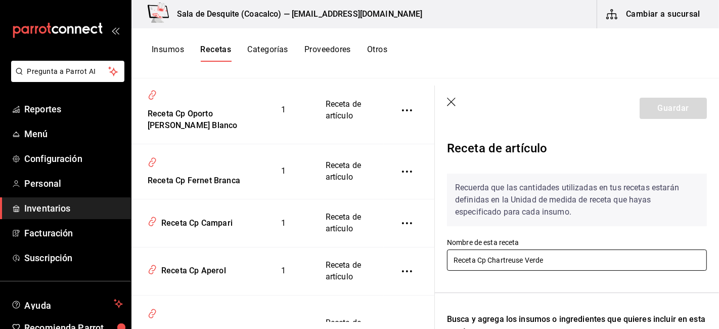
click at [519, 261] on input "Receta Cp Chartreuse Verde" at bounding box center [577, 259] width 260 height 21
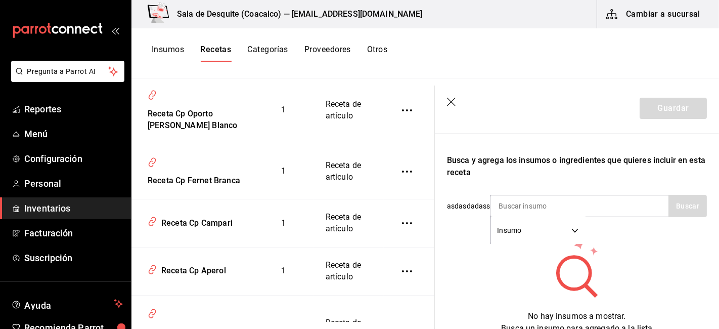
scroll to position [162, 0]
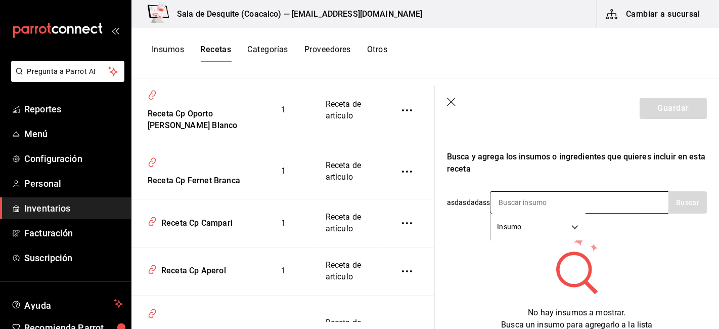
type input "Receta Cp Chartreusse Verde"
click at [515, 199] on input at bounding box center [541, 202] width 101 height 21
type input "chart"
click at [692, 203] on button "Buscar" at bounding box center [688, 202] width 38 height 22
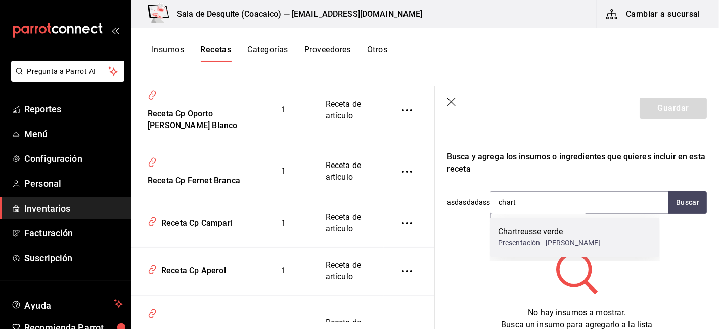
click at [552, 240] on div "Presentación - BAIGORRIA" at bounding box center [549, 243] width 103 height 11
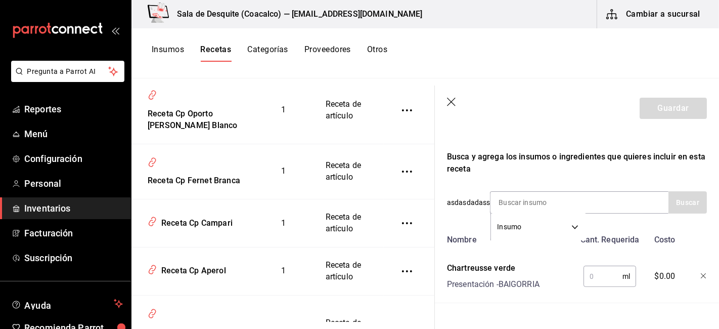
click at [593, 281] on input "text" at bounding box center [603, 276] width 39 height 20
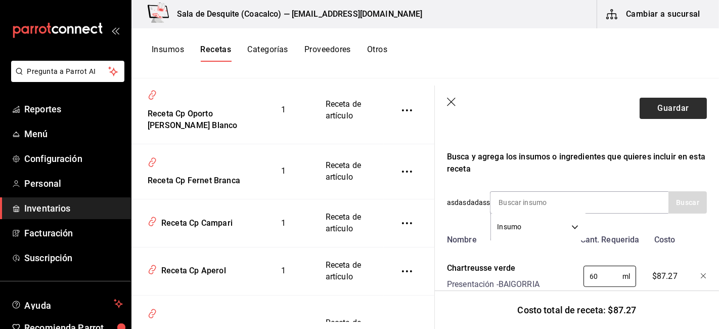
type input "60"
click at [665, 107] on button "Guardar" at bounding box center [673, 108] width 67 height 21
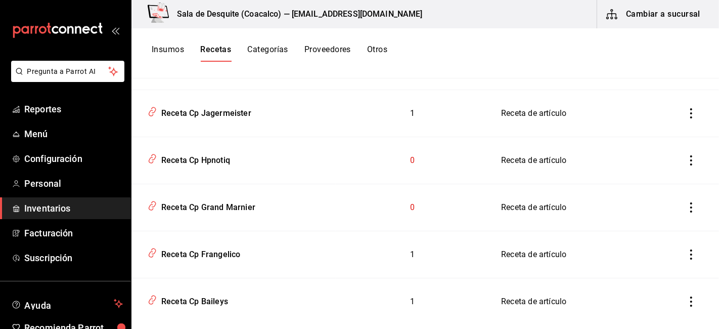
scroll to position [1635, 0]
click at [169, 46] on button "Insumos" at bounding box center [168, 53] width 32 height 17
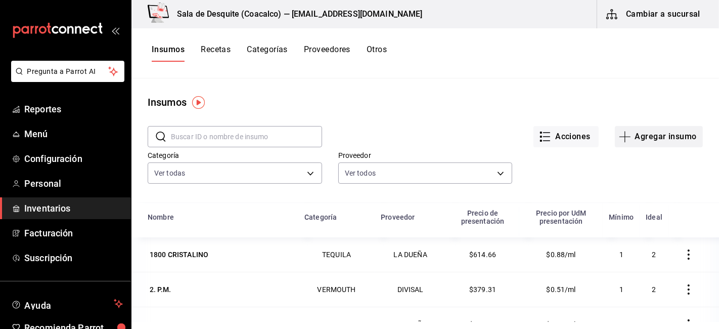
click at [633, 130] on button "Agregar insumo" at bounding box center [659, 136] width 88 height 21
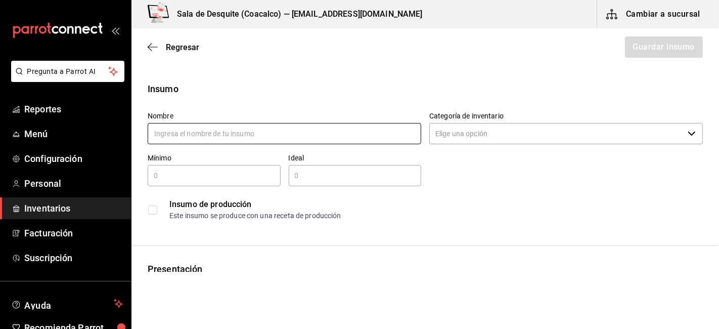
click at [300, 134] on input "text" at bounding box center [285, 133] width 274 height 21
type input "h"
type input "Hpnotiq 750 ml"
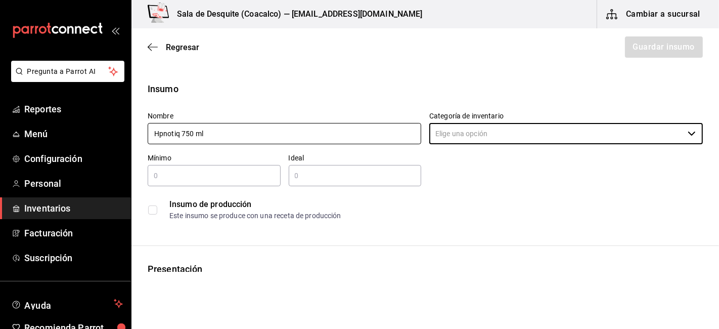
type input "b"
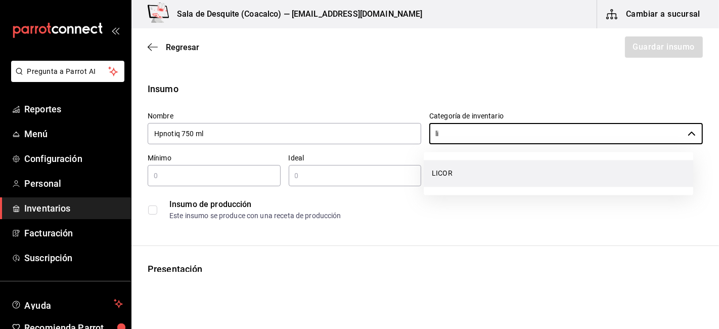
click at [454, 182] on li "LICOR" at bounding box center [559, 173] width 270 height 27
type input "LICOR"
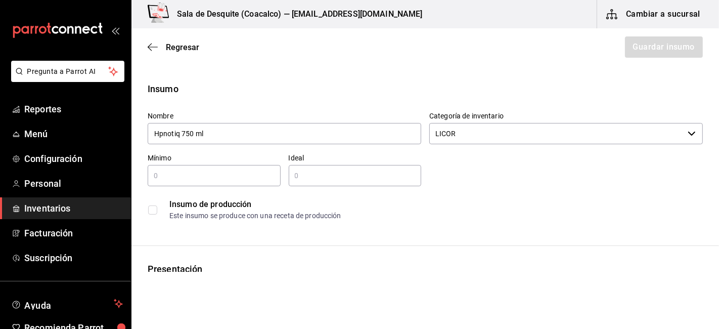
click at [226, 184] on div "​" at bounding box center [214, 175] width 133 height 21
type input "1"
click at [326, 184] on div "​" at bounding box center [355, 175] width 133 height 21
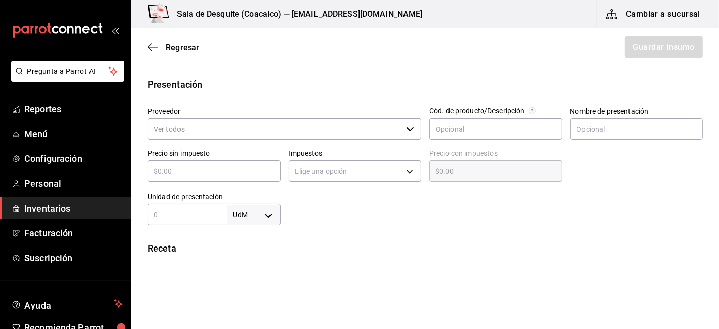
scroll to position [186, 0]
type input "1"
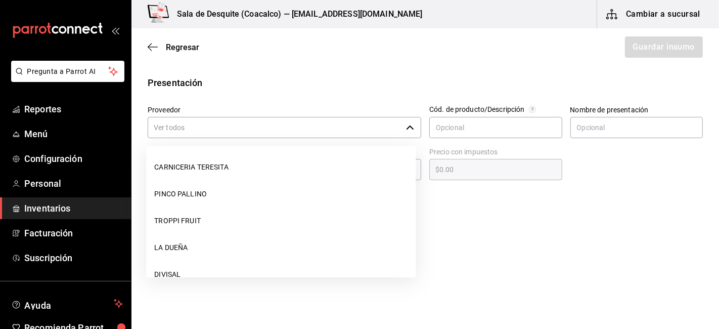
click at [159, 121] on input "Proveedor" at bounding box center [275, 127] width 254 height 21
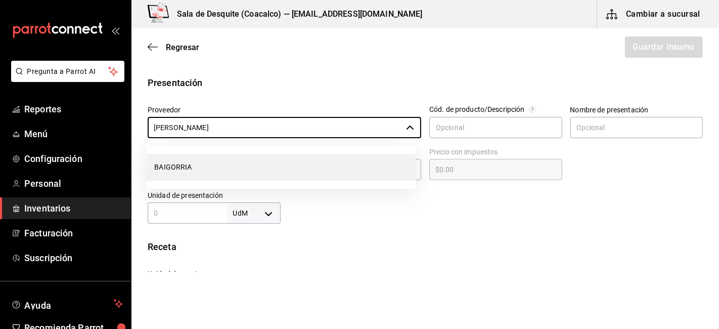
click at [173, 162] on li "BAIGORRIA" at bounding box center [281, 167] width 270 height 27
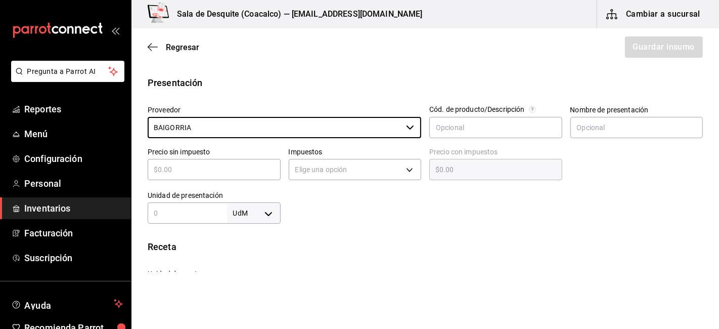
type input "BAIGORRIA"
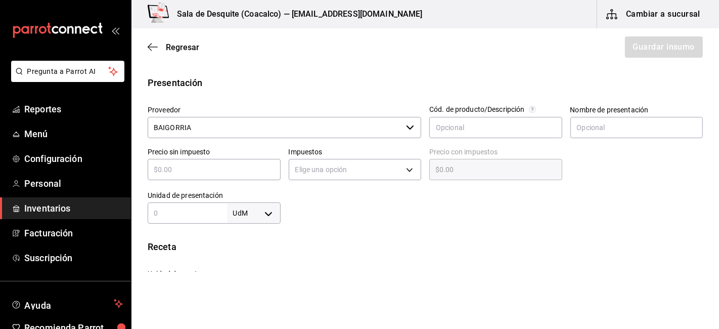
click at [170, 173] on input "text" at bounding box center [214, 169] width 133 height 12
type input "$5"
type input "$5.00"
type input "$53"
type input "$53.00"
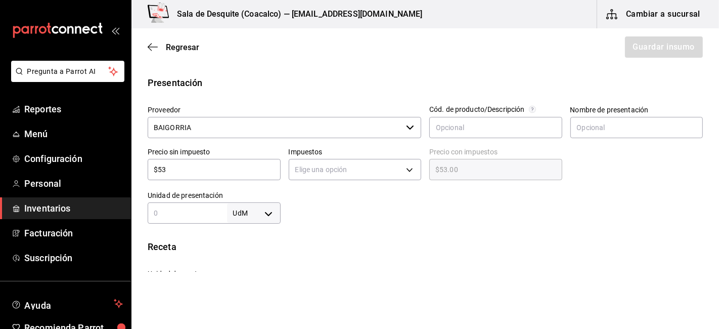
type input "$530"
type input "$530.00"
type input "$530.1"
type input "$530.10"
type input "$530.18"
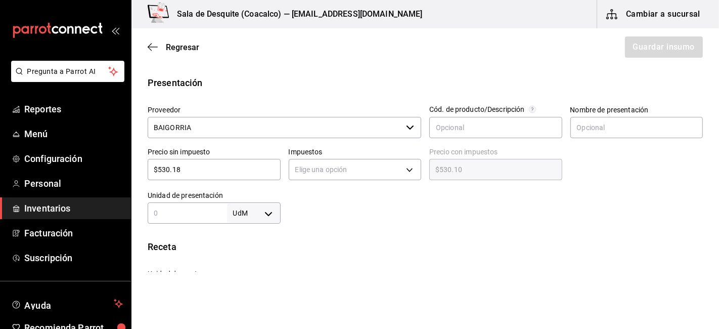
type input "$530.18"
click at [168, 219] on div "UdM ​" at bounding box center [214, 212] width 133 height 21
type input "750"
click at [248, 216] on body "Pregunta a Parrot AI Reportes Menú Configuración Personal Inventarios Facturaci…" at bounding box center [359, 136] width 719 height 272
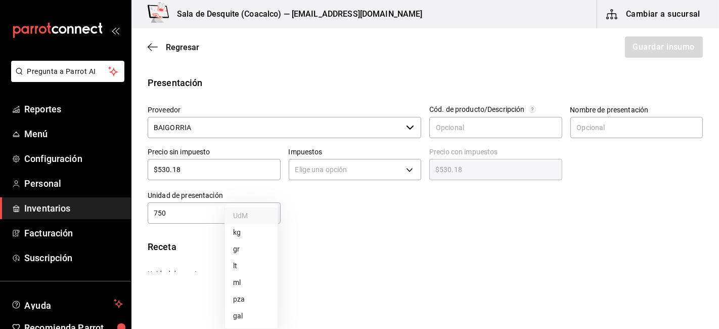
click at [239, 284] on li "ml" at bounding box center [251, 282] width 53 height 17
type input "MILLILITER"
type input "750"
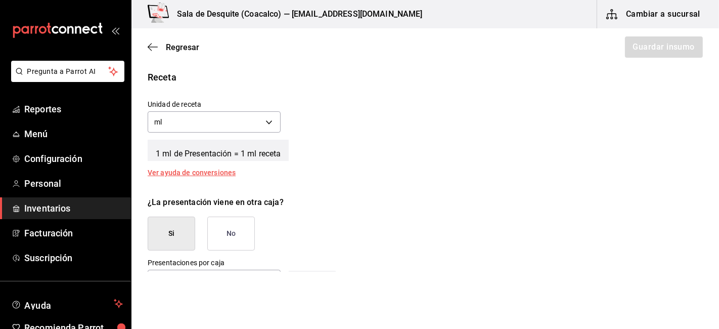
scroll to position [356, 0]
click at [239, 229] on button "No" at bounding box center [231, 233] width 48 height 34
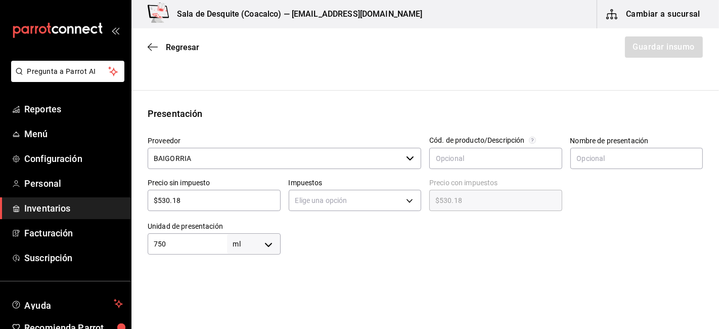
scroll to position [155, 0]
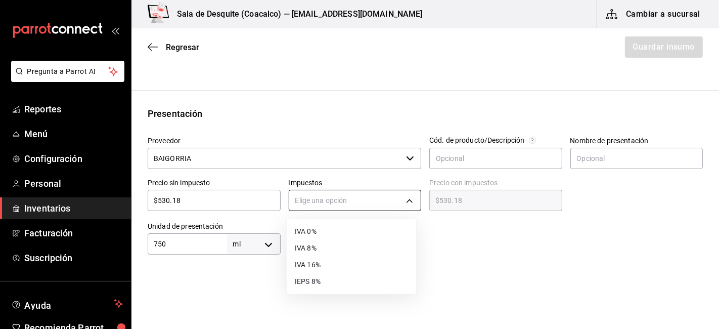
click at [302, 199] on body "Pregunta a Parrot AI Reportes Menú Configuración Personal Inventarios Facturaci…" at bounding box center [359, 136] width 719 height 272
click at [310, 265] on li "IVA 16%" at bounding box center [352, 265] width 130 height 17
type input "IVA_16"
type input "$615.01"
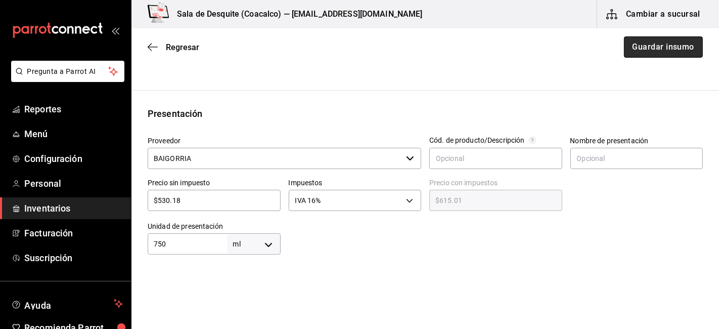
click at [634, 44] on button "Guardar insumo" at bounding box center [663, 46] width 79 height 21
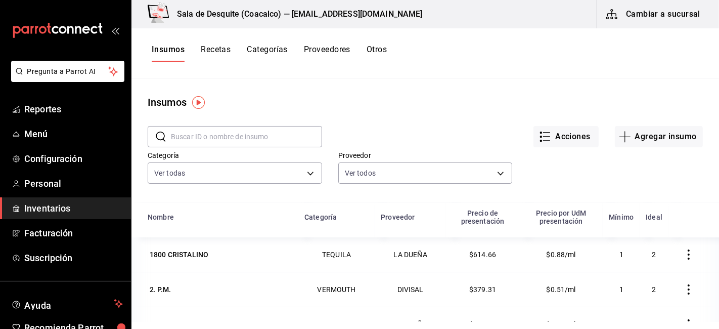
click at [224, 136] on input "text" at bounding box center [246, 136] width 151 height 20
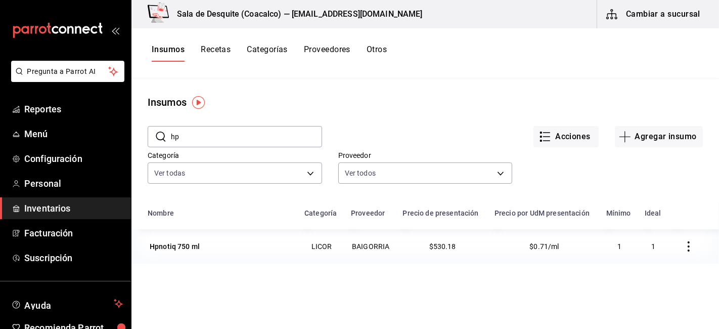
click at [185, 142] on input "hp" at bounding box center [246, 136] width 151 height 20
type input "h"
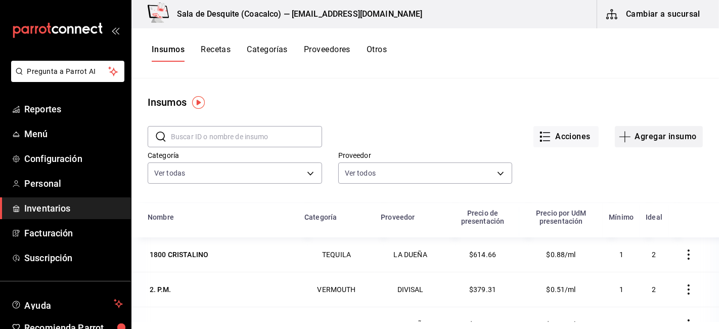
click at [642, 139] on button "Agregar insumo" at bounding box center [659, 136] width 88 height 21
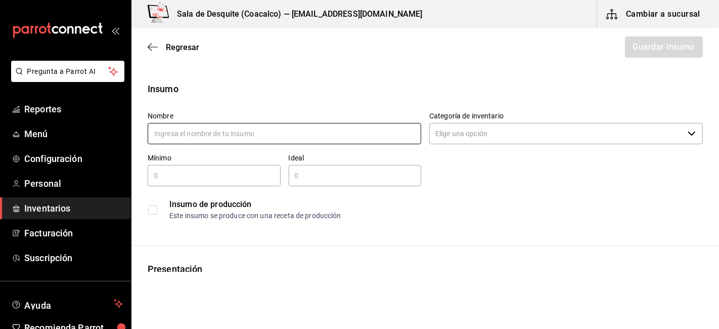
click at [180, 135] on input "text" at bounding box center [285, 133] width 274 height 21
type input "Grand marnier 700 ml"
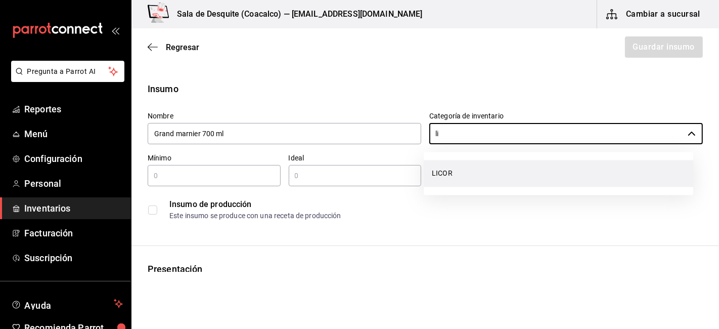
click at [456, 178] on li "LICOR" at bounding box center [559, 173] width 270 height 27
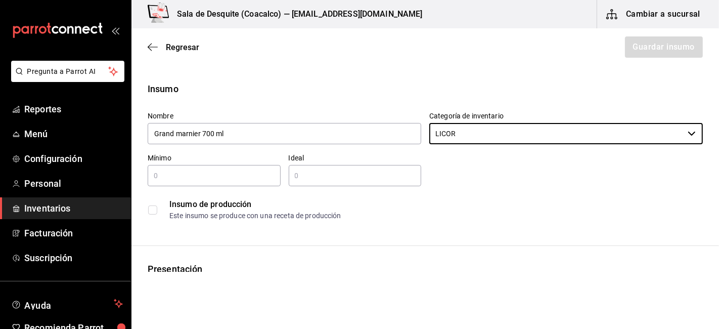
type input "LICOR"
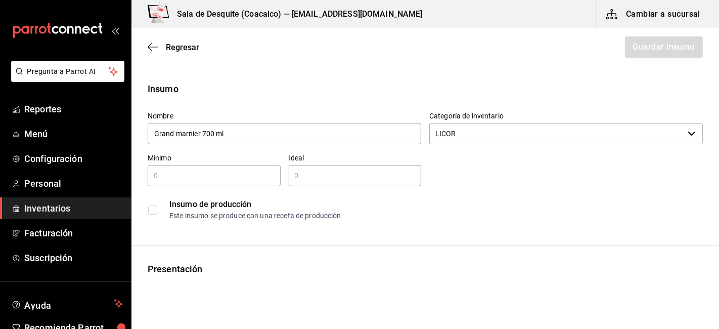
click at [218, 176] on input "text" at bounding box center [214, 175] width 133 height 12
type input "1"
click at [296, 175] on input "text" at bounding box center [355, 175] width 133 height 12
type input "1"
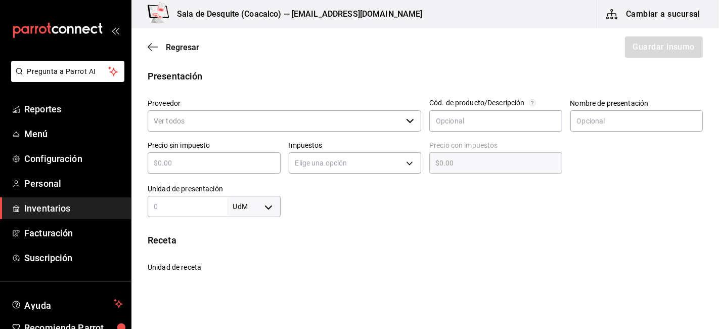
scroll to position [193, 0]
click at [163, 118] on input "Proveedor" at bounding box center [275, 120] width 254 height 21
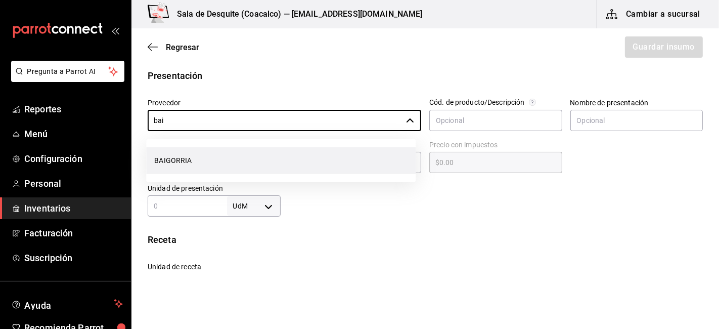
click at [184, 160] on li "BAIGORRIA" at bounding box center [281, 160] width 270 height 27
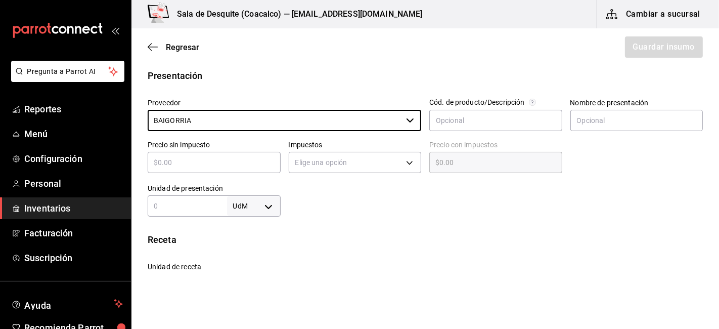
type input "BAIGORRIA"
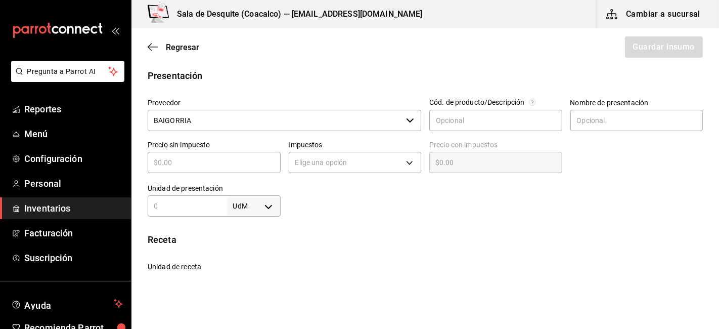
click at [212, 166] on input "text" at bounding box center [214, 162] width 133 height 12
type input "$5"
type input "$5.00"
type input "$58"
type input "$58.00"
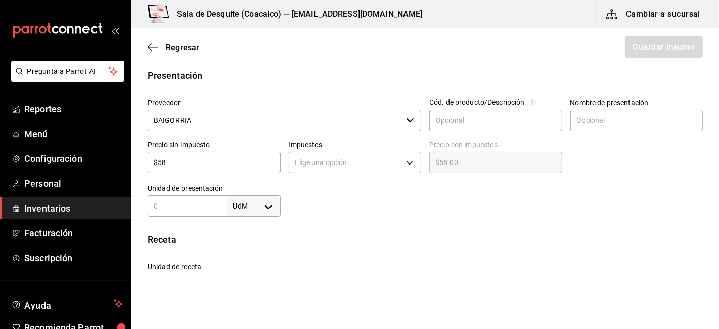
type input "$580"
type input "$580.00"
type input "$580.1"
type input "$580.10"
type input "$580.17"
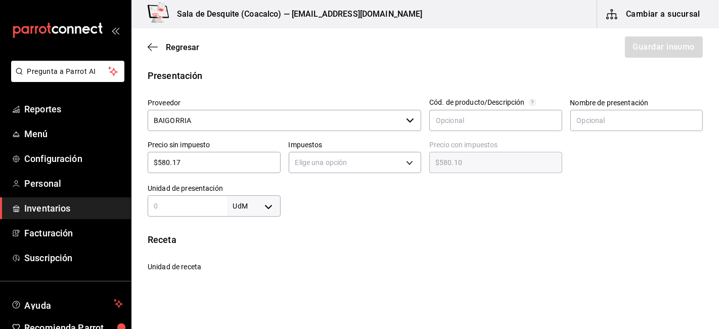
type input "$580.17"
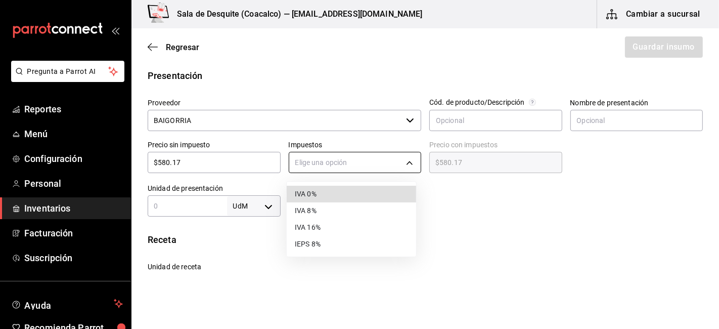
click at [408, 159] on body "Pregunta a Parrot AI Reportes Menú Configuración Personal Inventarios Facturaci…" at bounding box center [359, 136] width 719 height 272
click at [307, 226] on li "IVA 16%" at bounding box center [352, 227] width 130 height 17
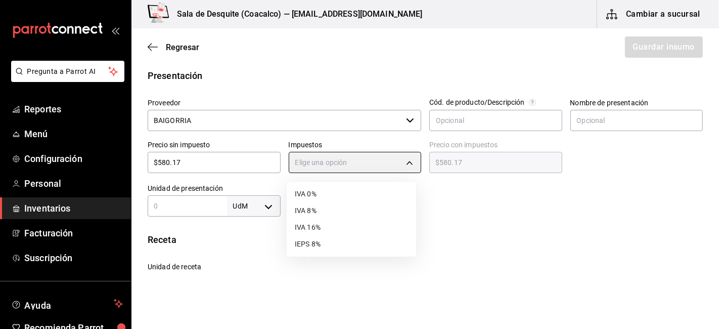
type input "IVA_16"
type input "$673.00"
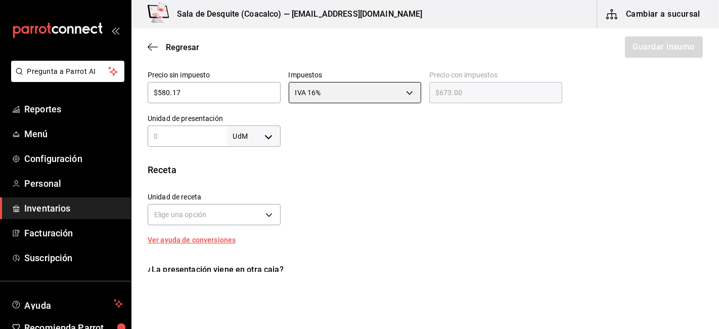
scroll to position [264, 0]
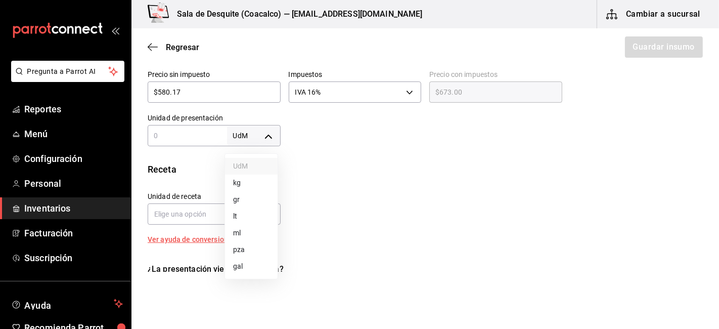
click at [262, 137] on body "Pregunta a Parrot AI Reportes Menú Configuración Personal Inventarios Facturaci…" at bounding box center [359, 136] width 719 height 272
click at [245, 239] on li "ml" at bounding box center [251, 233] width 53 height 17
type input "MILLILITER"
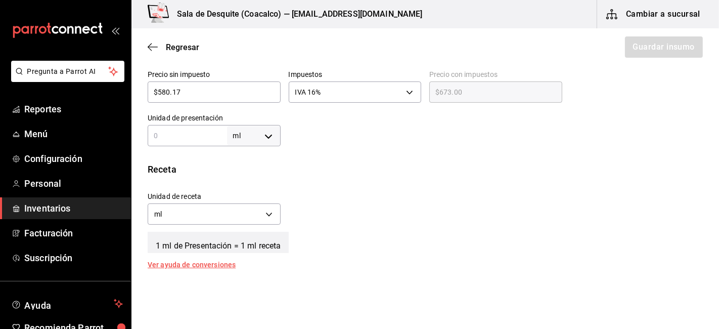
click at [156, 139] on input "text" at bounding box center [187, 136] width 79 height 12
type input "7"
type input "70"
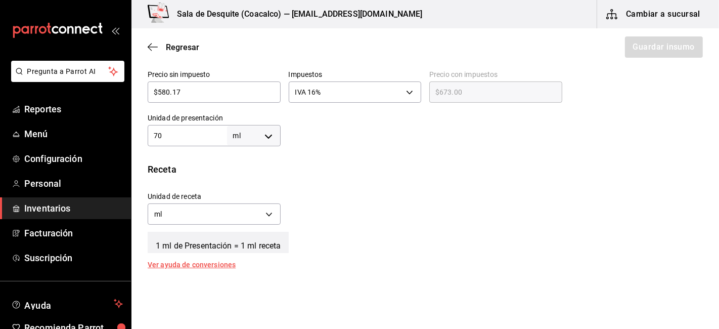
type input "700"
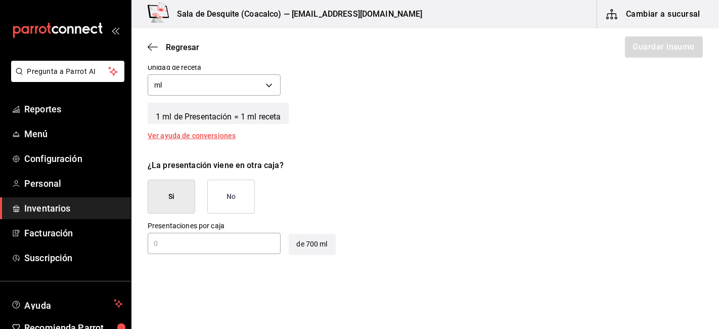
scroll to position [394, 0]
type input "700"
click at [234, 186] on button "No" at bounding box center [231, 196] width 48 height 34
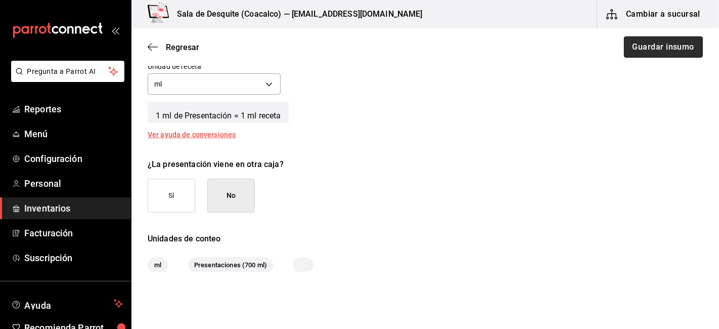
click at [654, 42] on button "Guardar insumo" at bounding box center [663, 46] width 79 height 21
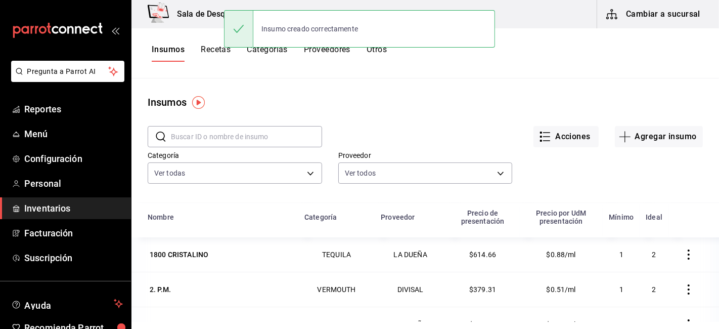
click at [211, 49] on button "Recetas" at bounding box center [216, 53] width 30 height 17
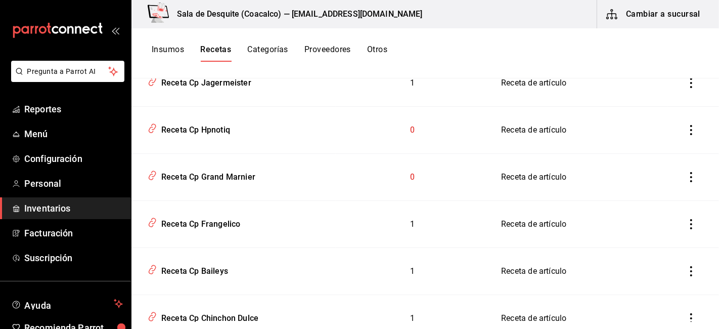
scroll to position [1716, 0]
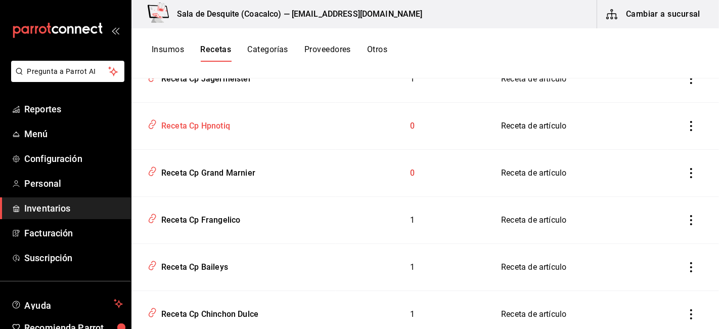
click at [220, 126] on div "Receta Cp Hpnotiq" at bounding box center [193, 124] width 73 height 16
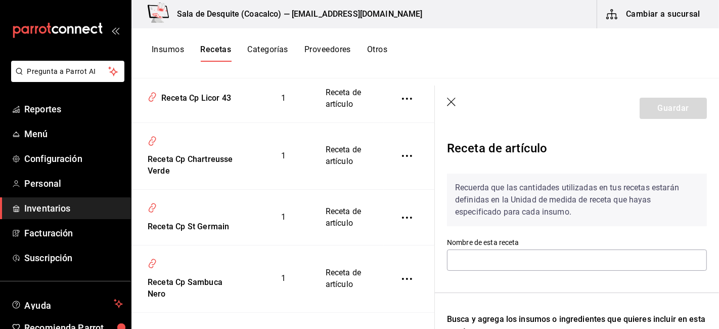
type input "Receta Cp Hpnotiq"
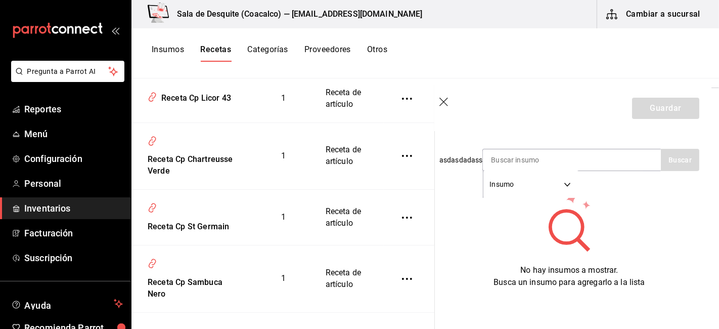
scroll to position [213, 8]
click at [499, 157] on input at bounding box center [533, 159] width 101 height 21
type input "hpn"
click at [669, 157] on button "Buscar" at bounding box center [680, 160] width 38 height 22
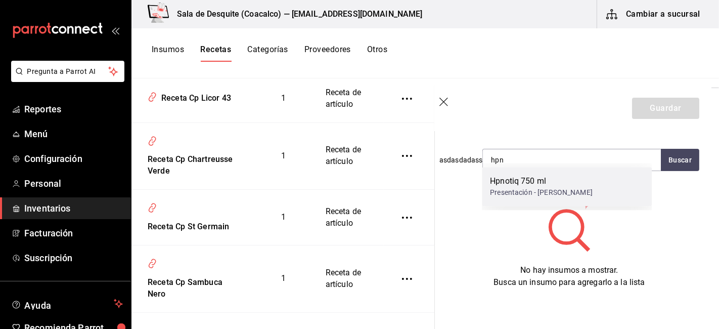
click at [555, 197] on div "Presentación - BAIGORRIA" at bounding box center [541, 192] width 103 height 11
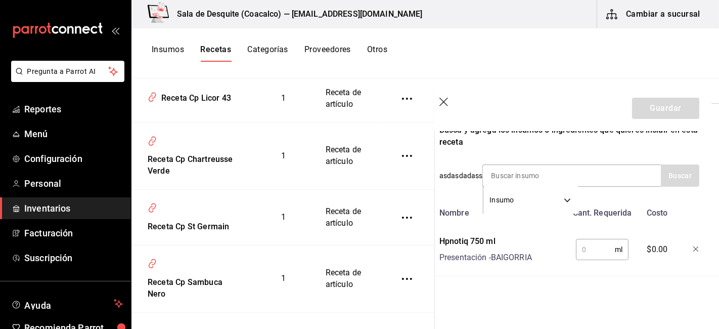
scroll to position [197, 8]
click at [589, 239] on input "text" at bounding box center [595, 249] width 39 height 20
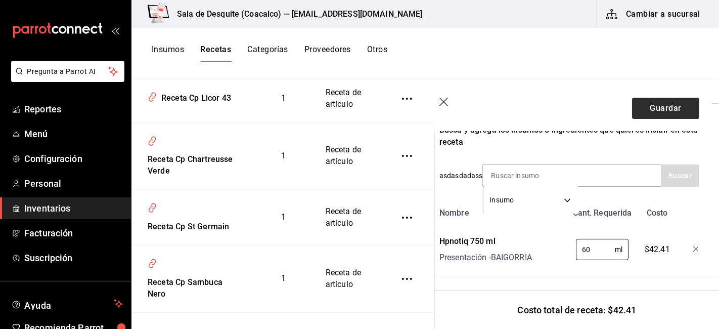
type input "60"
click at [671, 104] on button "Guardar" at bounding box center [665, 108] width 67 height 21
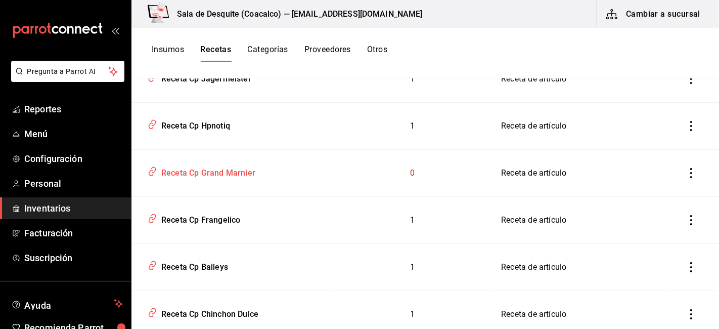
click at [242, 175] on div "Receta Cp Grand Marnier" at bounding box center [206, 171] width 98 height 16
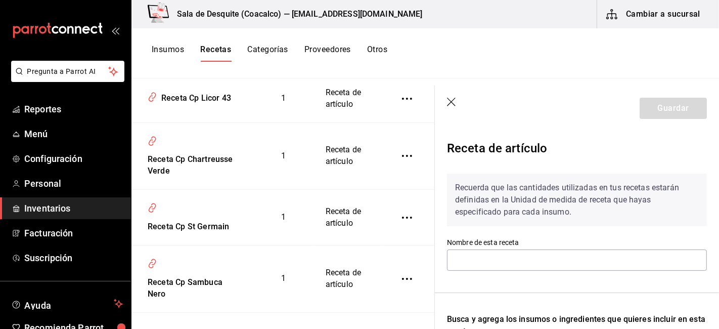
type input "Receta Cp Grand Marnier"
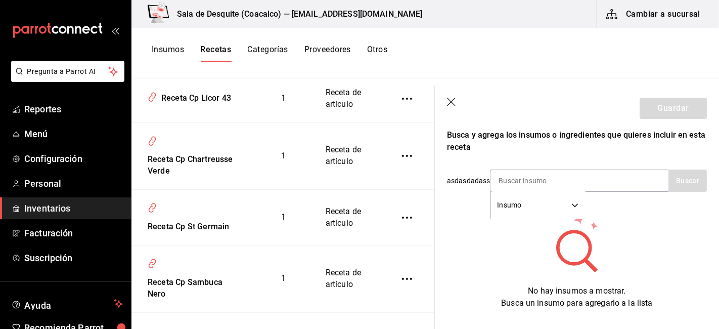
scroll to position [213, 0]
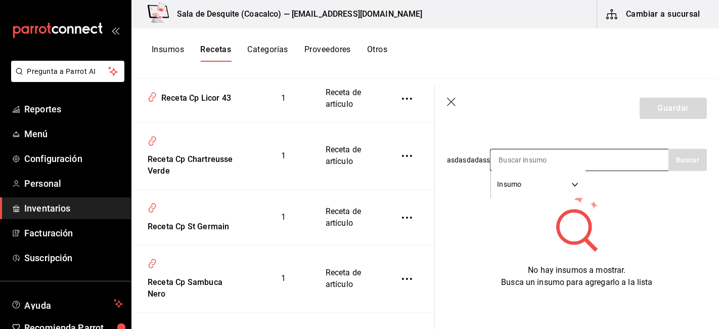
click at [505, 149] on input at bounding box center [541, 159] width 101 height 21
type input "grand"
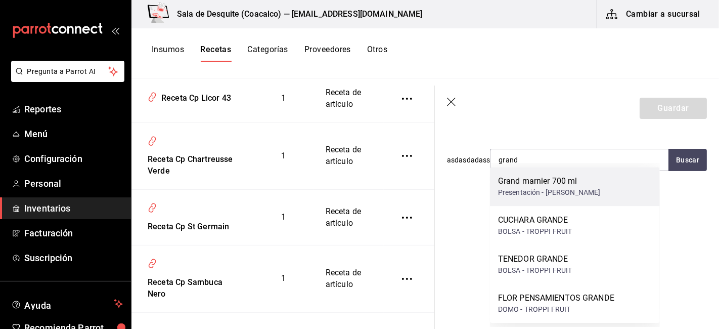
click at [524, 181] on div "Grand marnier 700 ml" at bounding box center [549, 181] width 103 height 12
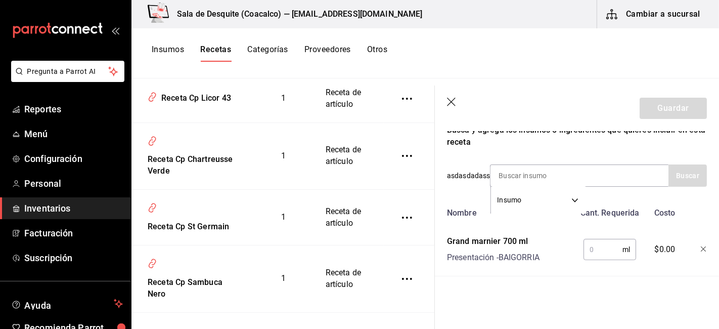
scroll to position [197, 0]
click at [594, 239] on input "text" at bounding box center [603, 249] width 39 height 20
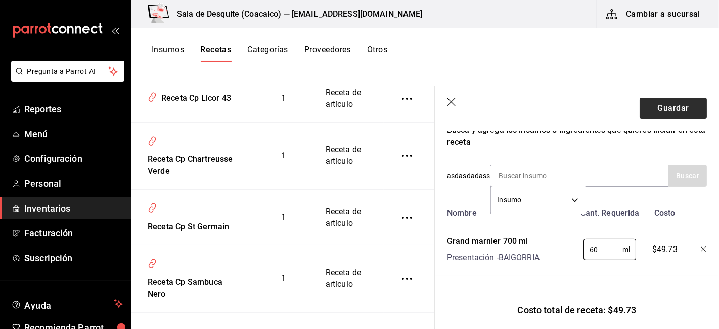
type input "60"
click at [664, 113] on button "Guardar" at bounding box center [673, 108] width 67 height 21
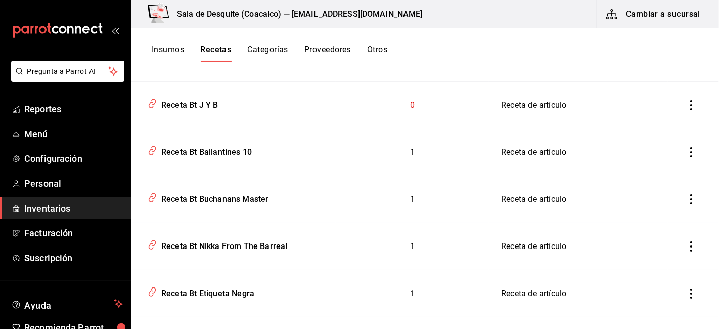
scroll to position [3007, 0]
click at [204, 104] on div "Receta Bt J Y B" at bounding box center [187, 103] width 61 height 16
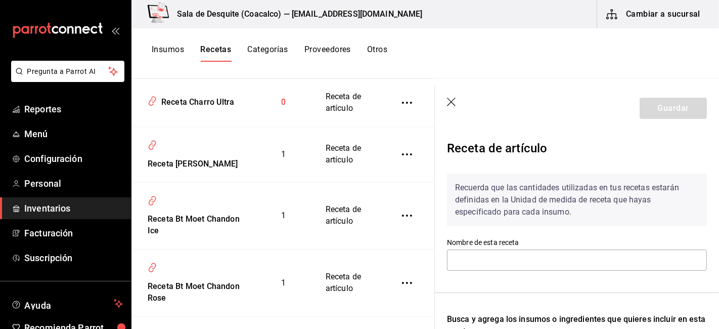
type input "Receta Bt J Y B"
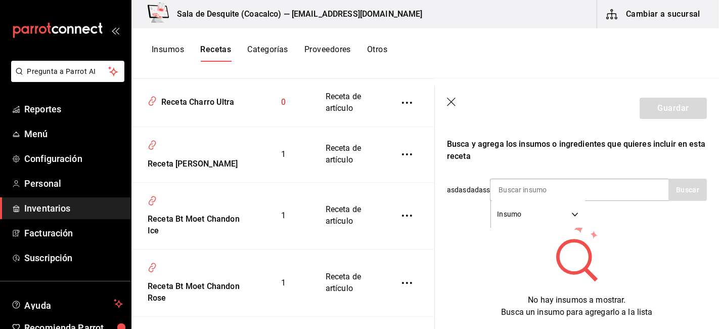
scroll to position [176, 0]
click at [509, 184] on input at bounding box center [541, 189] width 101 height 21
click at [694, 194] on button "Buscar" at bounding box center [688, 189] width 38 height 22
type input "j"
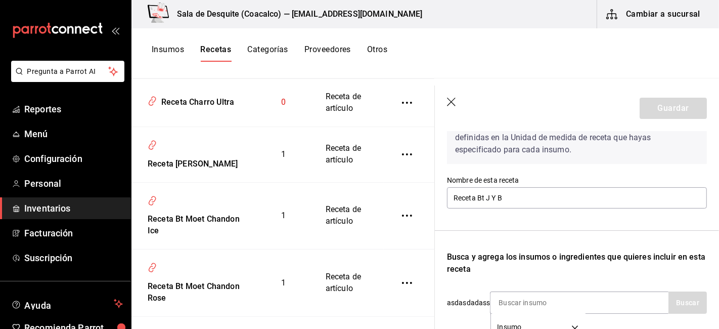
scroll to position [62, 0]
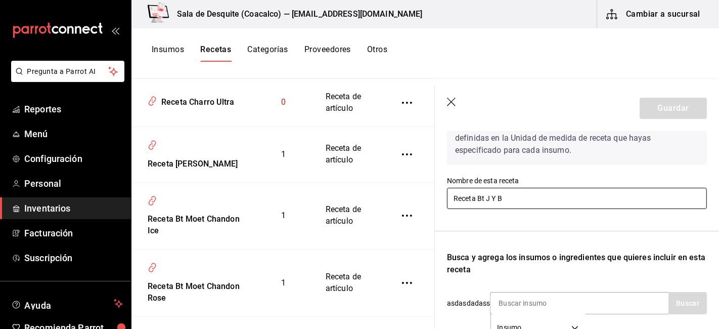
click at [498, 200] on input "Receta Bt J Y B" at bounding box center [577, 198] width 260 height 21
type input "Receta Bt JB"
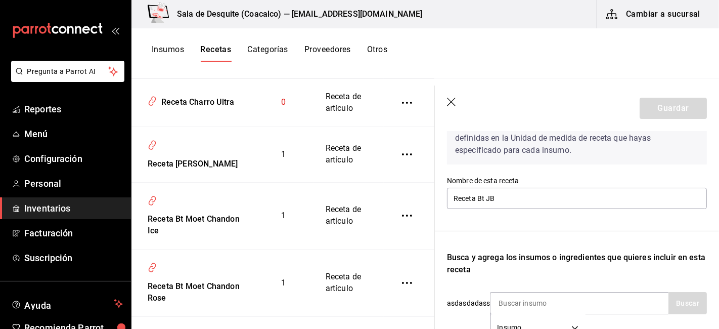
click at [545, 238] on div "Recuerda que las cantidades utilizadas en tus recetas estarán definidas en la U…" at bounding box center [577, 268] width 260 height 328
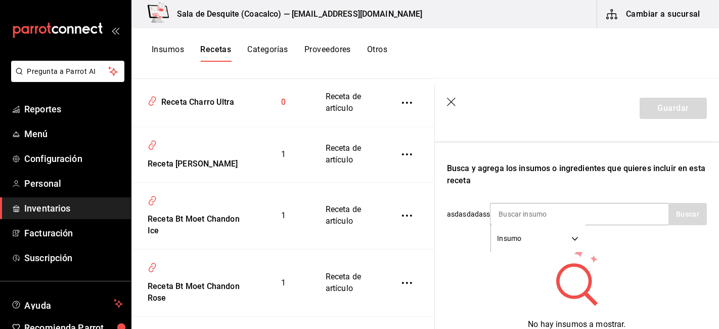
scroll to position [154, 0]
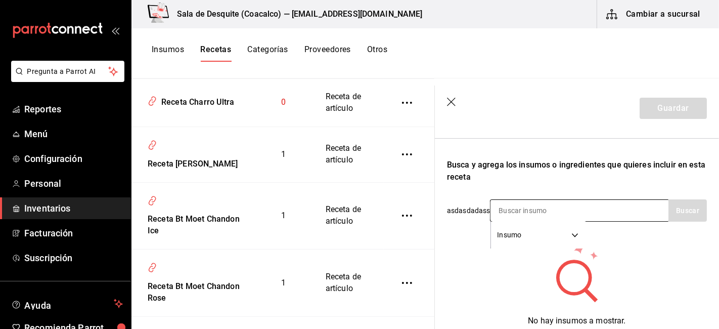
click at [508, 215] on input at bounding box center [541, 210] width 101 height 21
type input "j"
click at [453, 102] on icon "button" at bounding box center [452, 103] width 10 height 10
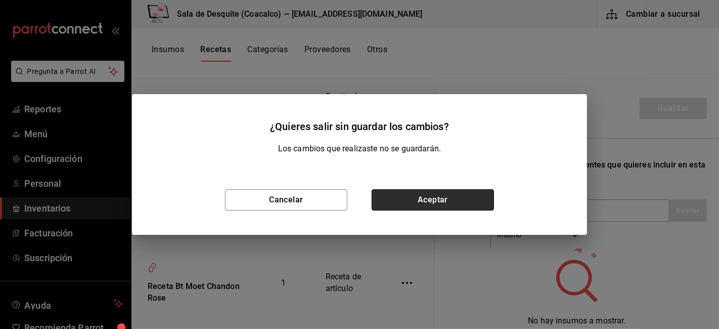
click at [457, 204] on button "Aceptar" at bounding box center [433, 199] width 122 height 21
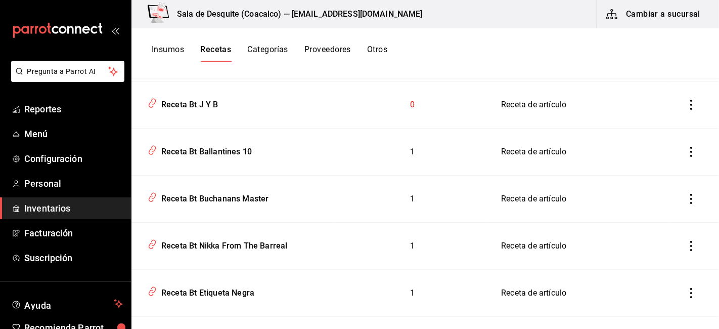
click at [170, 50] on button "Insumos" at bounding box center [168, 53] width 32 height 17
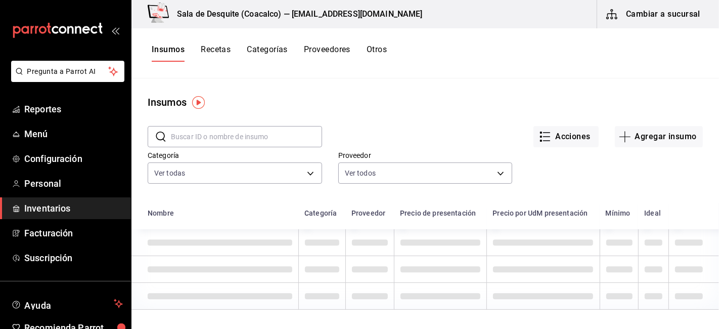
click at [195, 139] on input "text" at bounding box center [246, 136] width 151 height 20
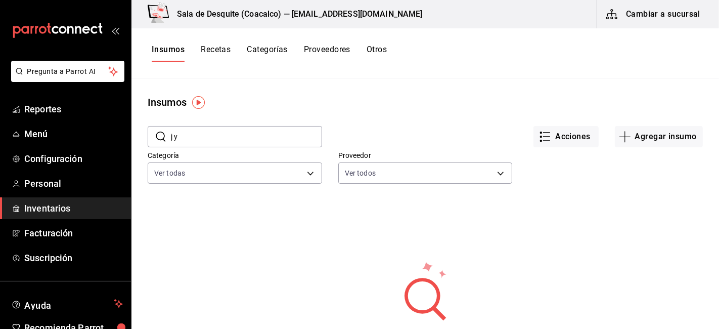
type input "j"
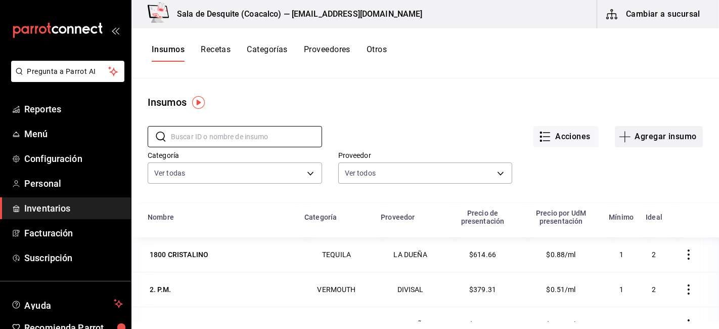
click at [651, 143] on button "Agregar insumo" at bounding box center [659, 136] width 88 height 21
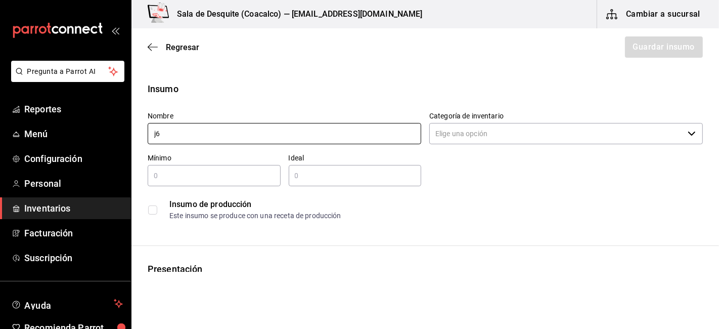
type input "j"
type input "JB"
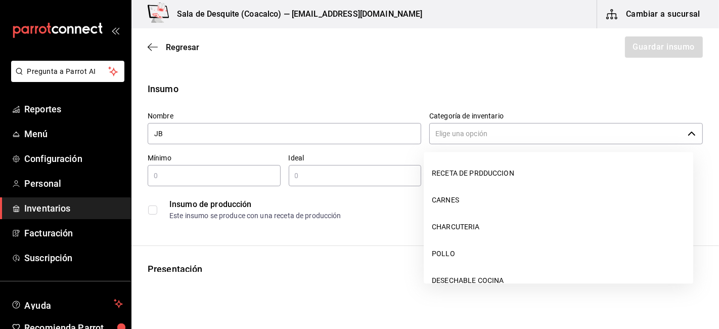
click at [487, 138] on input "Categoría de inventario" at bounding box center [557, 133] width 254 height 21
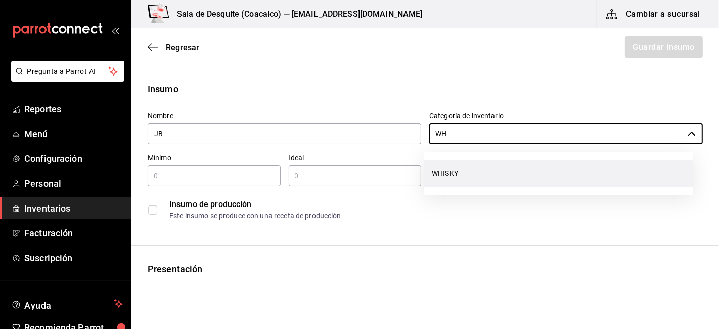
click at [443, 178] on li "WHISKY" at bounding box center [559, 173] width 270 height 27
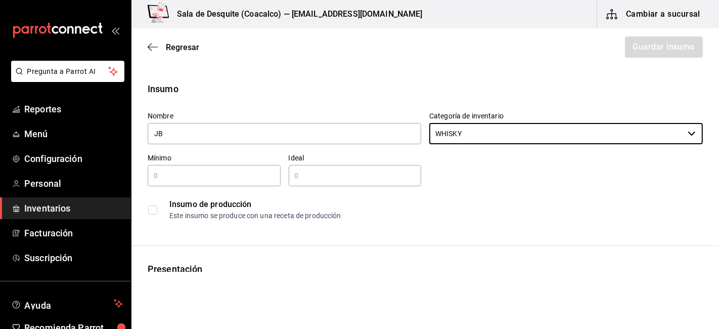
type input "WHISKY"
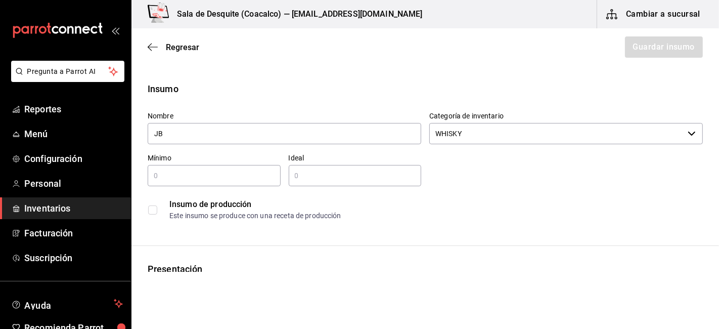
click at [179, 167] on div "​" at bounding box center [214, 175] width 133 height 21
type input "1"
type input "2"
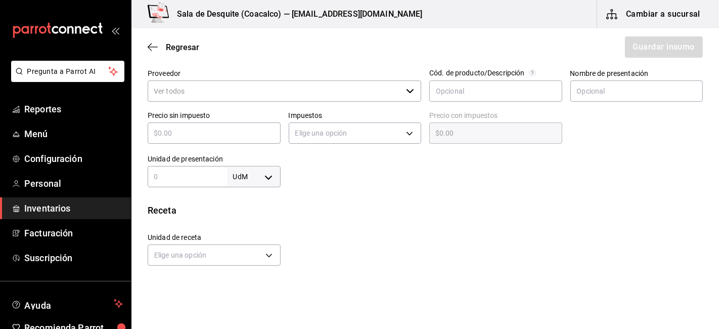
scroll to position [223, 0]
type input "1"
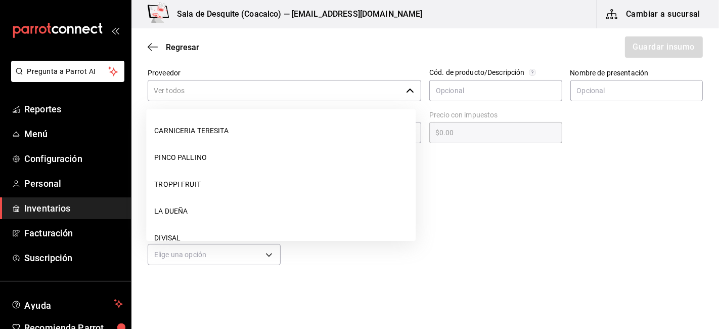
click at [222, 92] on input "Proveedor" at bounding box center [275, 90] width 254 height 21
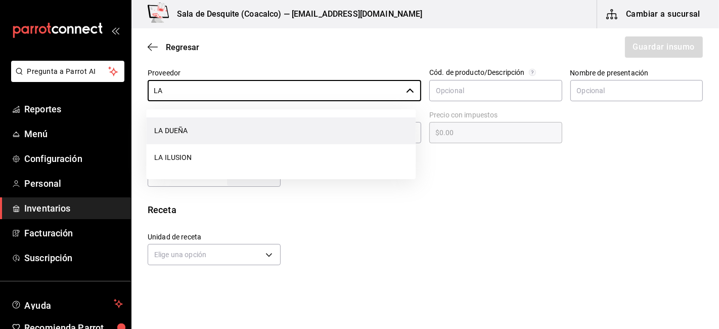
click at [177, 133] on li "LA DUEÑA" at bounding box center [281, 130] width 270 height 27
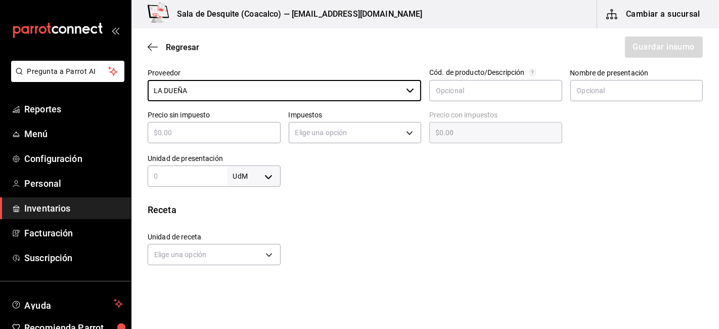
type input "LA DUEÑA"
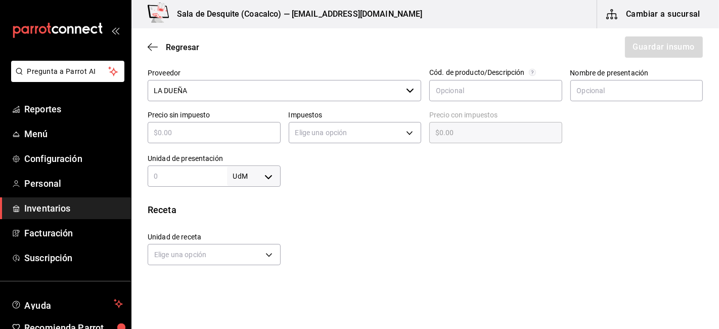
click at [219, 133] on input "text" at bounding box center [214, 132] width 133 height 12
type input "$2"
type input "$2.00"
type input "$22"
type input "$22.00"
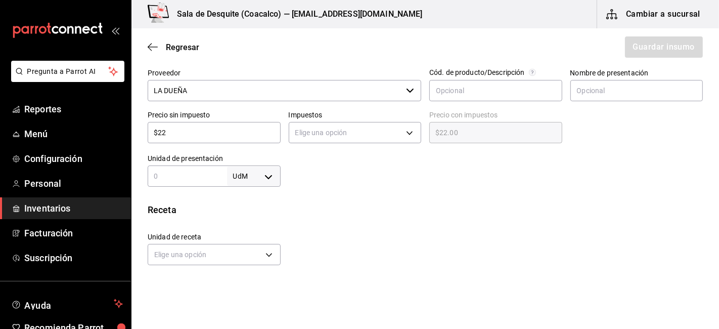
type input "$224"
type input "$224.00"
type input "$224.1"
type input "$224.10"
type input "$224.14"
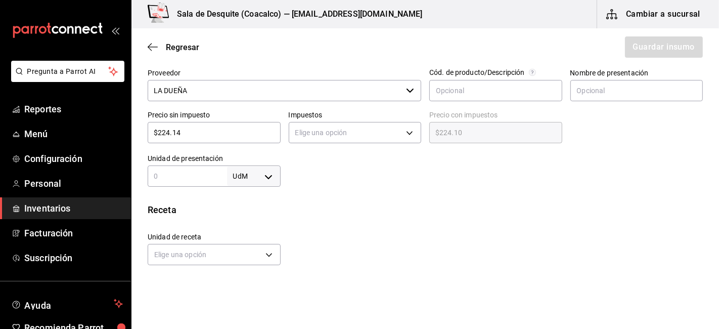
type input "$224.14"
click at [175, 175] on input "text" at bounding box center [187, 176] width 79 height 12
click at [257, 178] on body "Pregunta a Parrot AI Reportes Menú Configuración Personal Inventarios Facturaci…" at bounding box center [359, 136] width 719 height 272
click at [244, 271] on li "ml" at bounding box center [251, 273] width 53 height 17
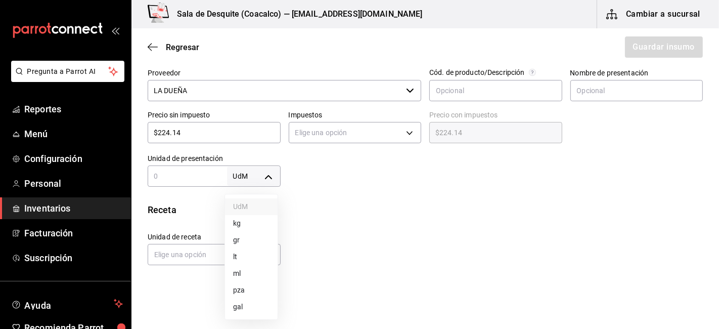
type input "MILLILITER"
click at [159, 175] on input "text" at bounding box center [187, 176] width 79 height 12
type input "7"
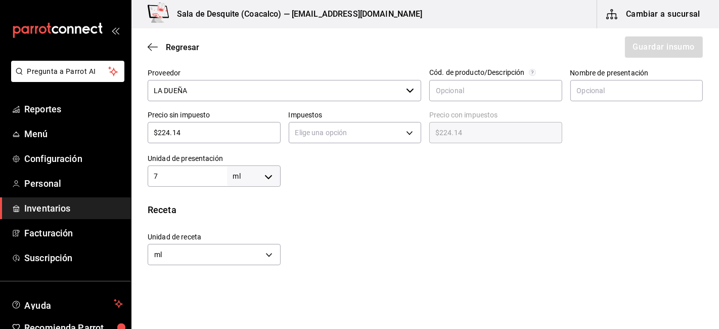
type input "75"
type input "750"
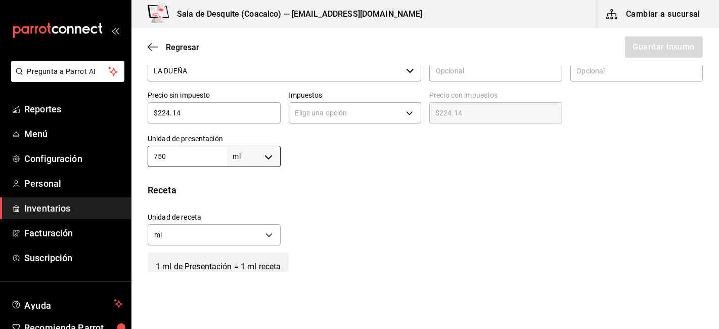
scroll to position [243, 0]
type input "750"
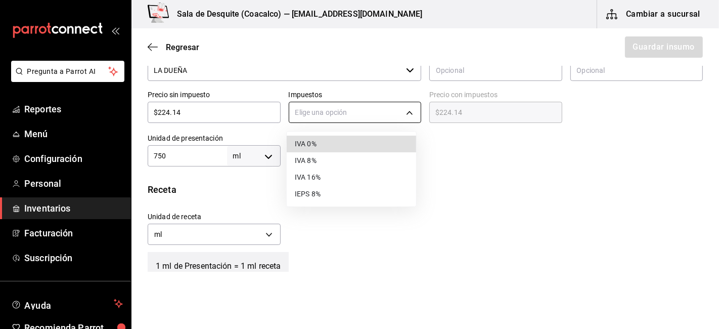
click at [352, 114] on body "Pregunta a Parrot AI Reportes Menú Configuración Personal Inventarios Facturaci…" at bounding box center [359, 136] width 719 height 272
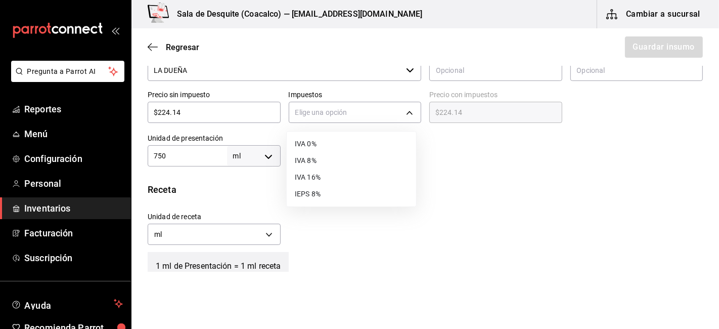
click at [309, 180] on li "IVA 16%" at bounding box center [352, 177] width 130 height 17
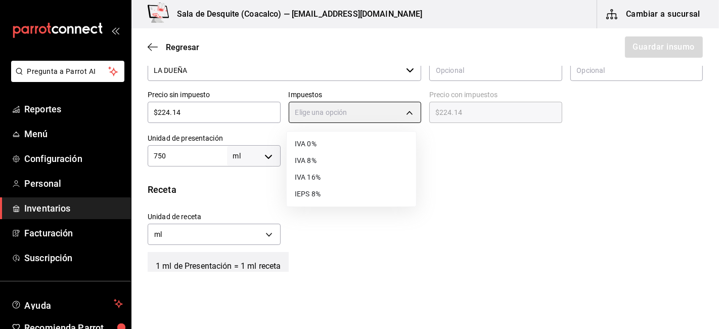
type input "IVA_16"
type input "$260.00"
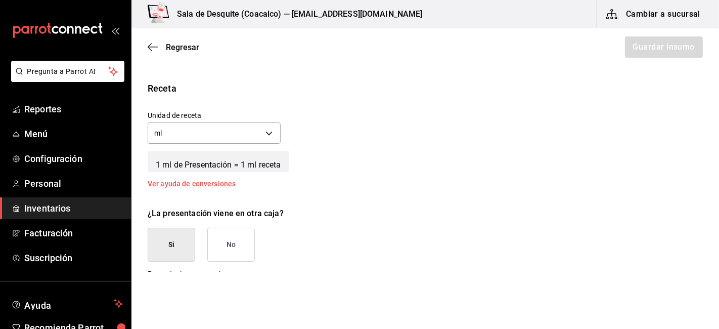
scroll to position [366, 0]
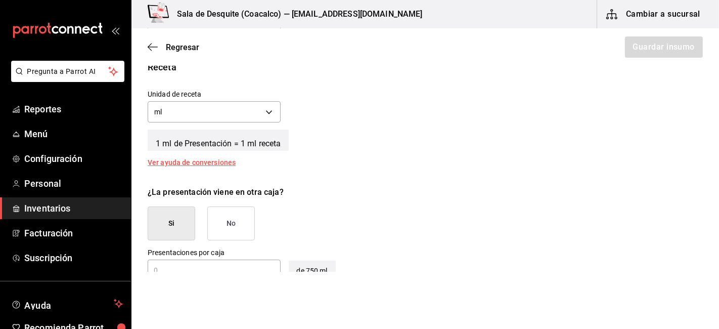
click at [252, 228] on button "No" at bounding box center [231, 223] width 48 height 34
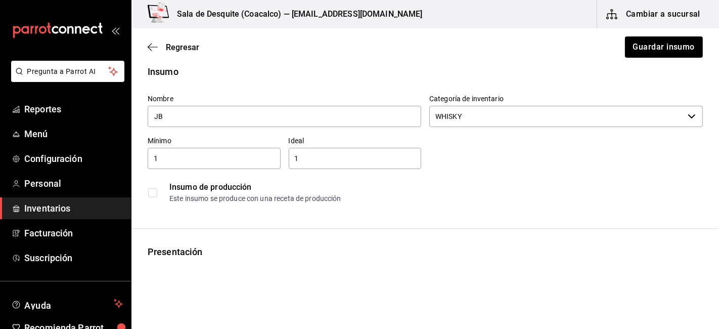
scroll to position [15, 0]
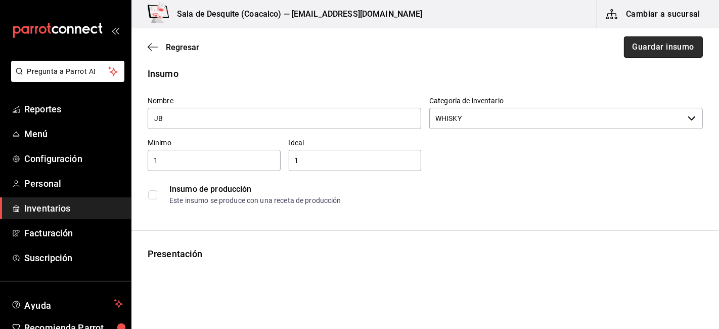
click at [649, 52] on button "Guardar insumo" at bounding box center [663, 46] width 79 height 21
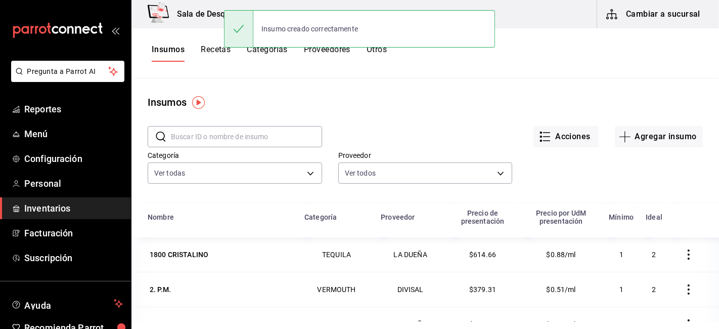
click at [183, 136] on input "text" at bounding box center [246, 136] width 151 height 20
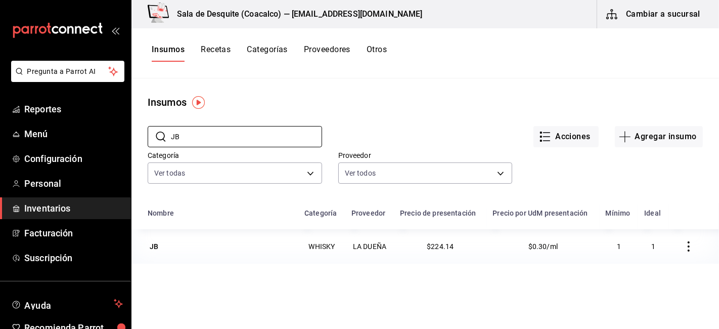
type input "JB"
click at [220, 48] on button "Recetas" at bounding box center [216, 53] width 30 height 17
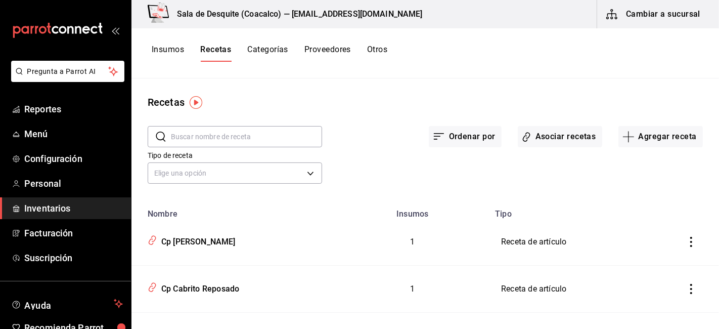
click at [223, 136] on input "text" at bounding box center [246, 136] width 151 height 20
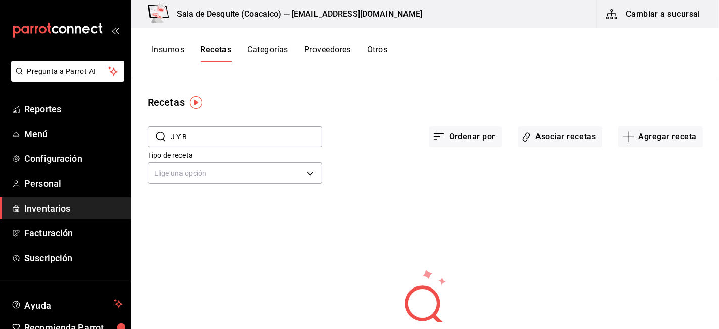
click at [231, 136] on input "J Y B" at bounding box center [246, 136] width 151 height 20
type input "J Y B"
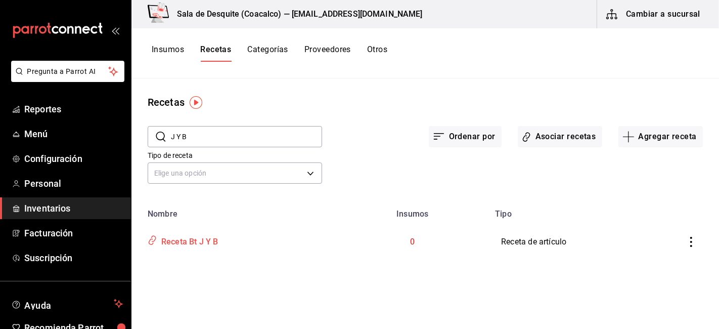
click at [183, 244] on div "Receta Bt J Y B" at bounding box center [187, 240] width 61 height 16
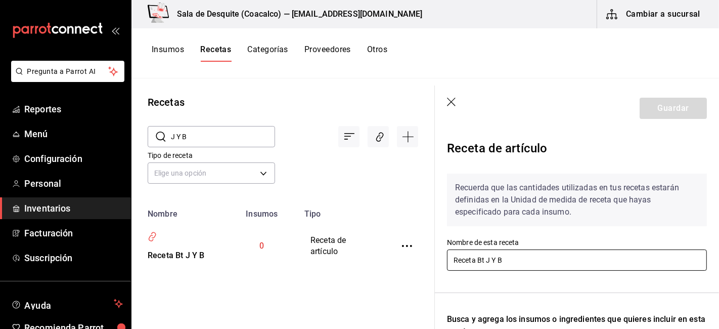
click at [499, 261] on input "Receta Bt J Y B" at bounding box center [577, 259] width 260 height 21
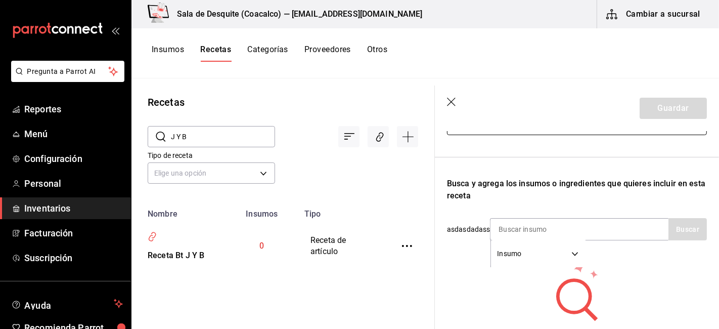
scroll to position [137, 0]
type input "Receta Bt JB"
click at [507, 235] on input at bounding box center [541, 228] width 101 height 21
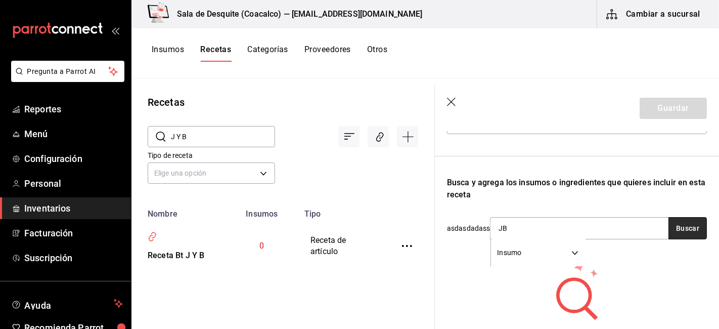
click at [687, 226] on button "Buscar" at bounding box center [688, 228] width 38 height 22
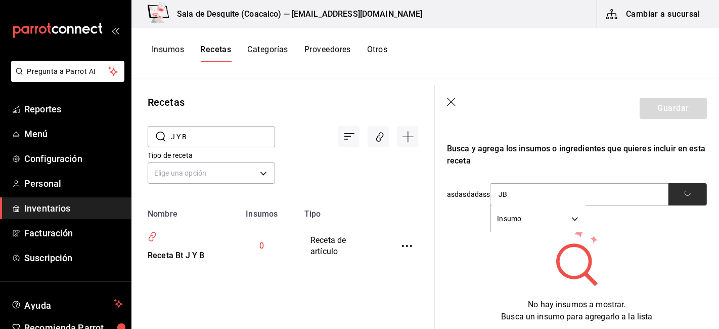
scroll to position [172, 0]
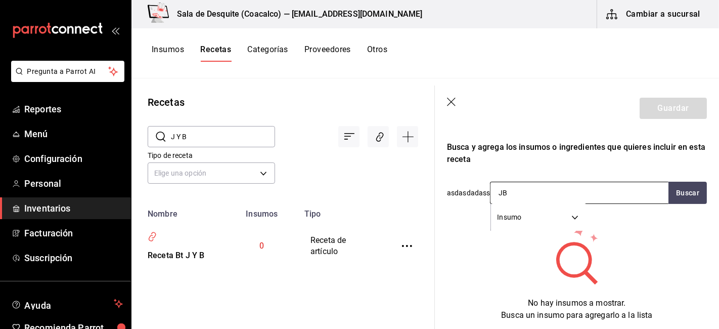
click at [565, 199] on input "JB" at bounding box center [541, 192] width 101 height 21
type input "J"
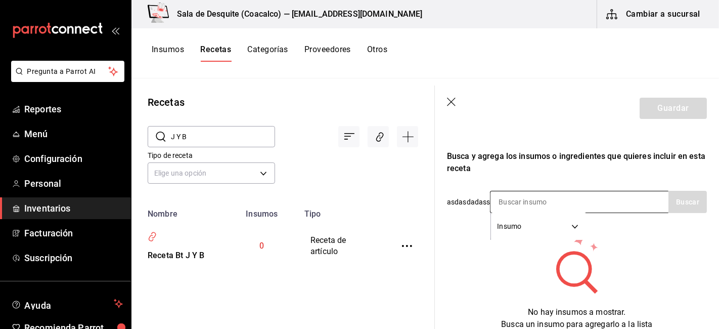
scroll to position [163, 0]
click at [498, 201] on input at bounding box center [541, 201] width 101 height 21
type input "JB"
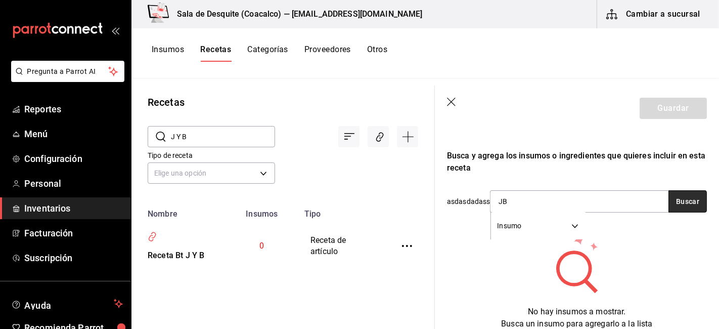
click at [669, 198] on button "Buscar" at bounding box center [688, 201] width 38 height 22
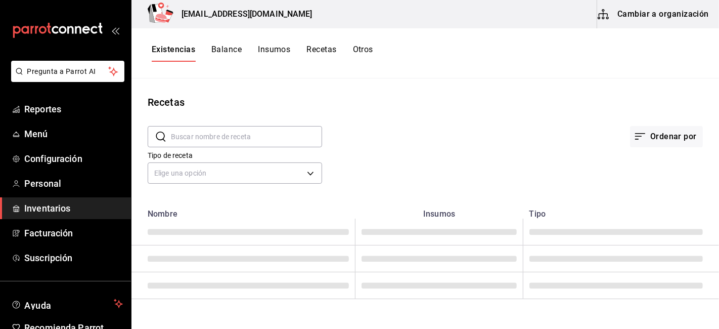
type input "Receta Bt J Y B"
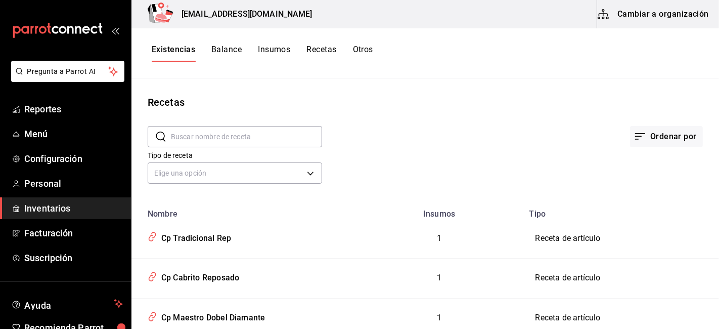
click at [668, 9] on button "Cambiar a organización" at bounding box center [654, 14] width 114 height 28
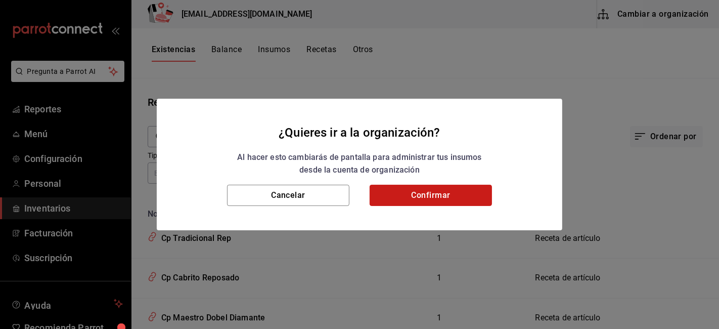
click at [408, 191] on button "Confirmar" at bounding box center [431, 195] width 122 height 21
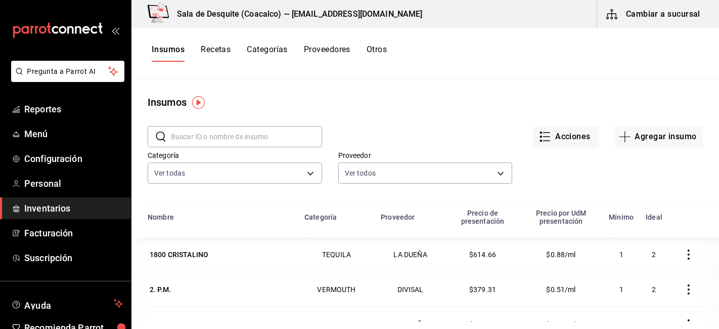
click at [211, 48] on button "Recetas" at bounding box center [216, 53] width 30 height 17
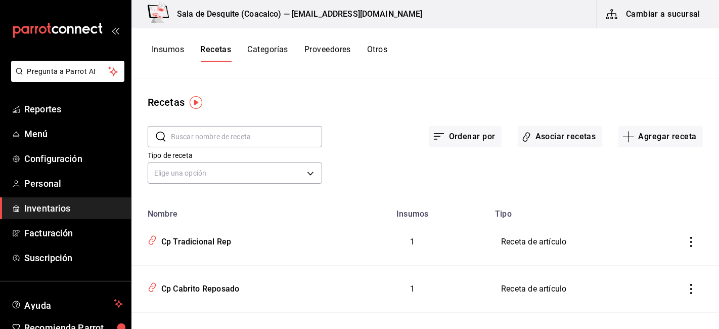
click at [209, 131] on input "text" at bounding box center [246, 136] width 151 height 20
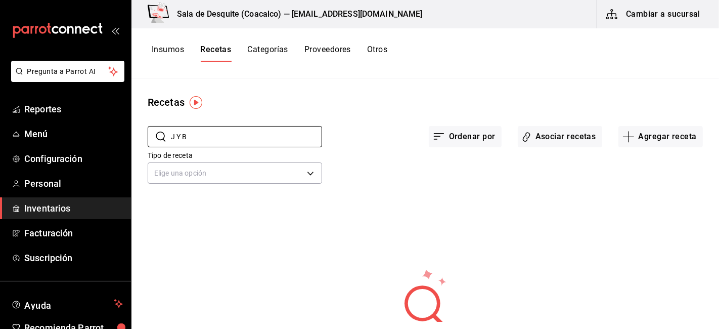
type input "J Y B"
click at [171, 53] on button "Insumos" at bounding box center [168, 53] width 32 height 17
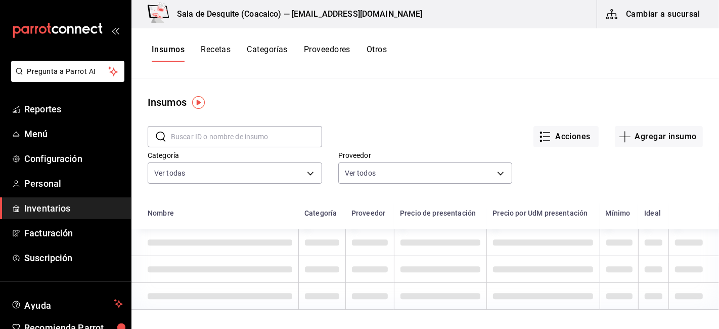
click at [210, 48] on button "Recetas" at bounding box center [216, 53] width 30 height 17
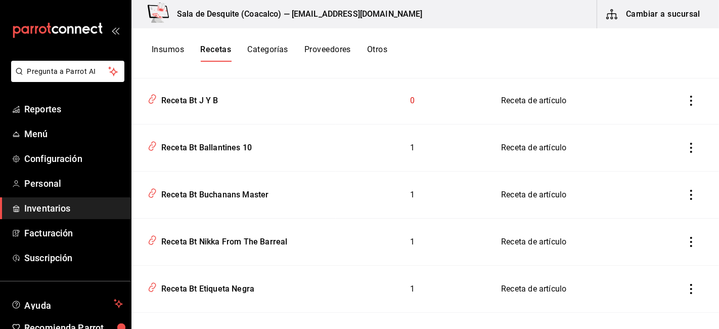
scroll to position [3059, 0]
click at [183, 105] on div "Receta Bt J Y B" at bounding box center [187, 99] width 61 height 16
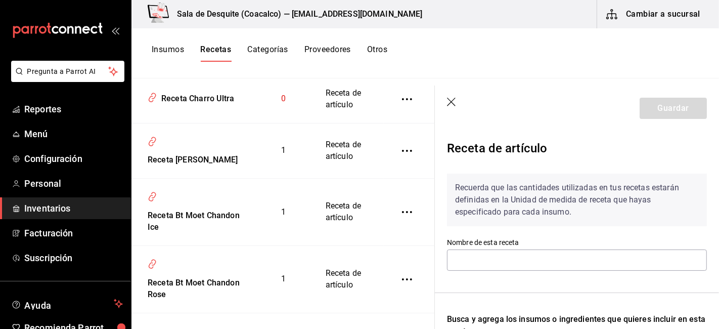
type input "Receta Bt J Y B"
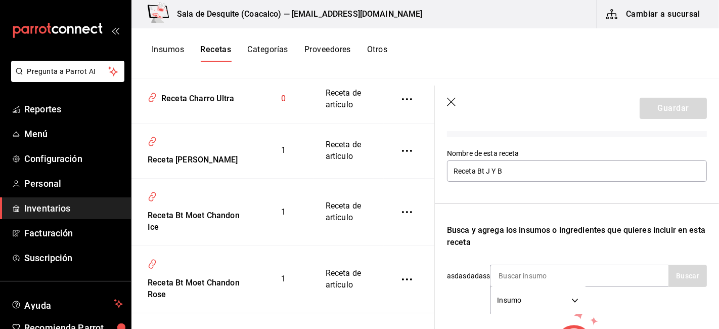
scroll to position [88, 0]
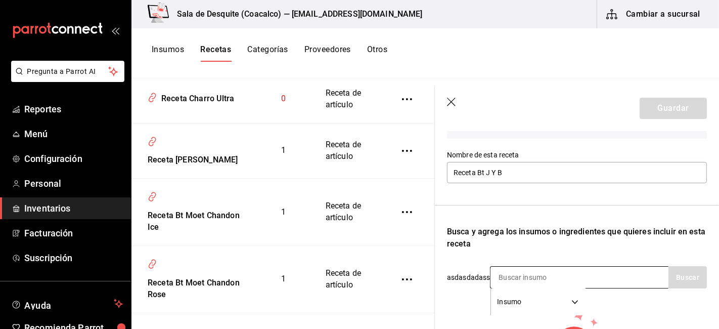
click at [505, 273] on input at bounding box center [541, 277] width 101 height 21
type input "JB"
click at [687, 267] on button "Buscar" at bounding box center [688, 277] width 38 height 22
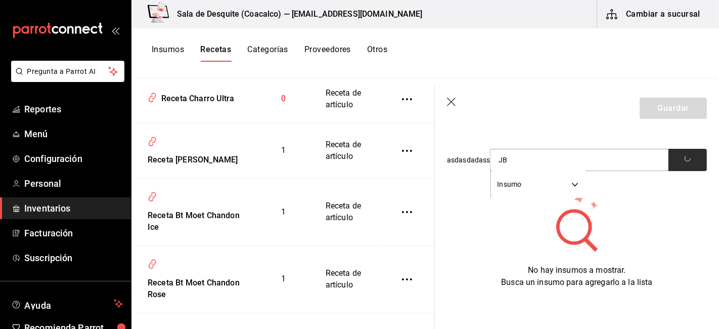
scroll to position [213, 0]
click at [173, 53] on button "Insumos" at bounding box center [168, 53] width 32 height 17
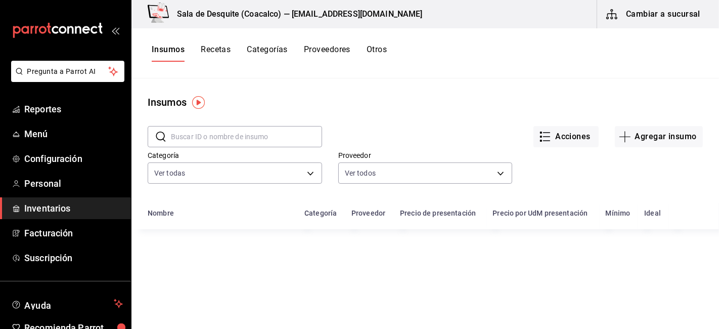
click at [193, 139] on input "text" at bounding box center [246, 136] width 151 height 20
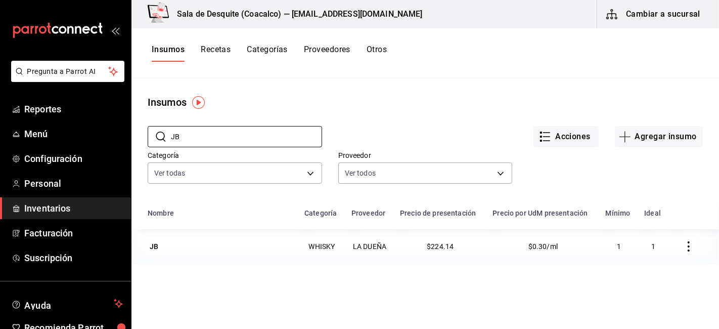
type input "JB"
click at [220, 47] on button "Recetas" at bounding box center [216, 53] width 30 height 17
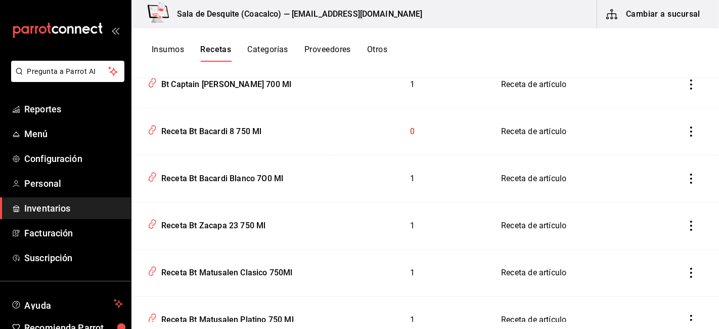
scroll to position [4063, 0]
click at [206, 135] on div "Receta Bt Bacardi 8 750 Ml" at bounding box center [209, 129] width 104 height 16
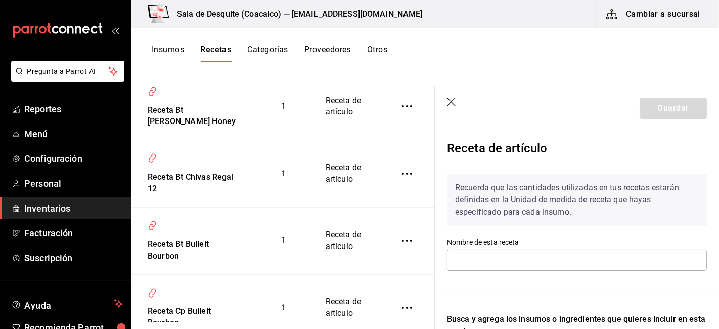
type input "Receta Bt Bacardi 8 750 Ml"
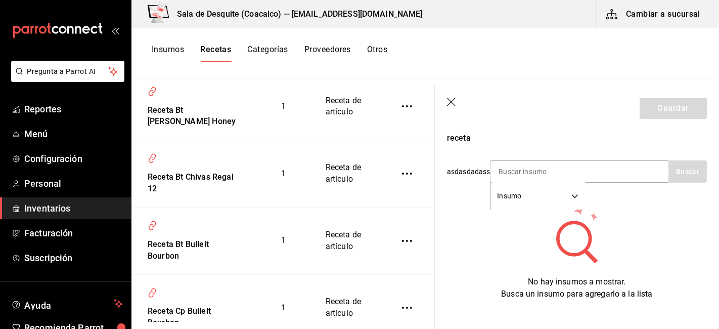
scroll to position [204, 0]
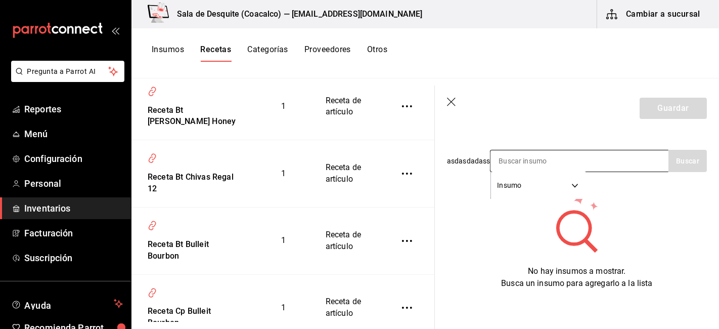
click at [503, 160] on input at bounding box center [541, 160] width 101 height 21
type input "BACARDI 8"
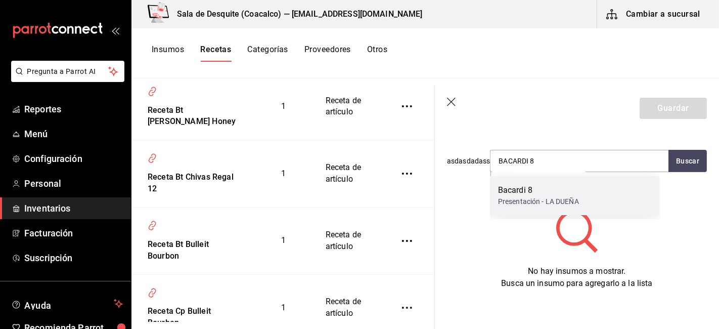
click at [498, 192] on div "Bacardi 8" at bounding box center [538, 190] width 81 height 12
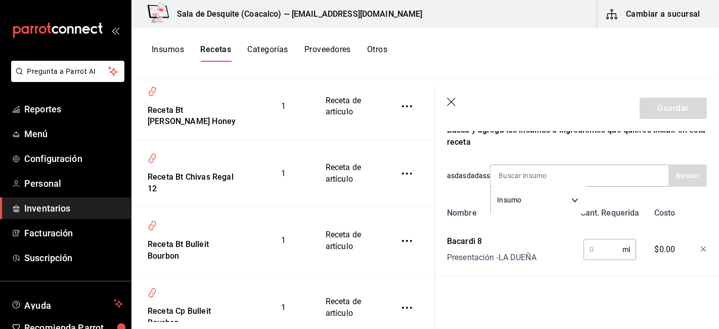
scroll to position [197, 0]
click at [587, 239] on input "text" at bounding box center [603, 249] width 39 height 20
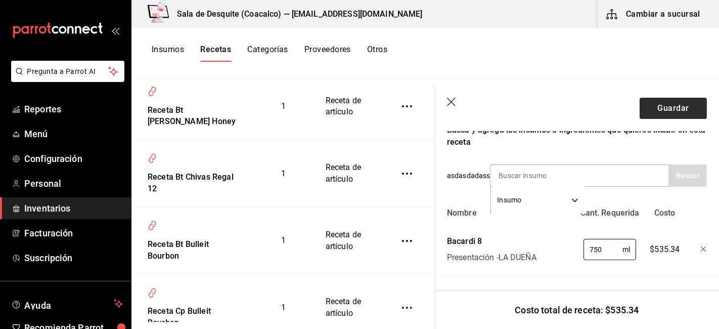
type input "750"
click at [673, 104] on button "Guardar" at bounding box center [673, 108] width 67 height 21
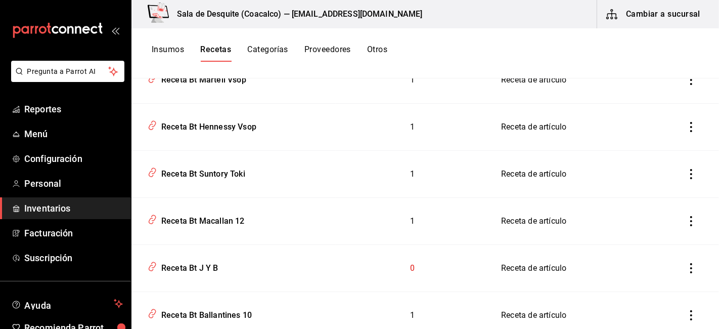
scroll to position [2945, 0]
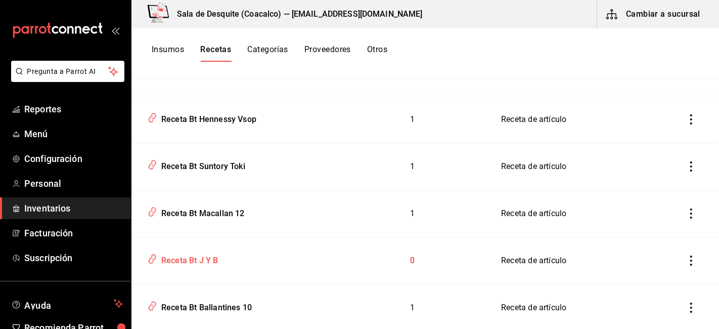
click at [174, 267] on div "Receta Bt J Y B" at bounding box center [187, 259] width 61 height 16
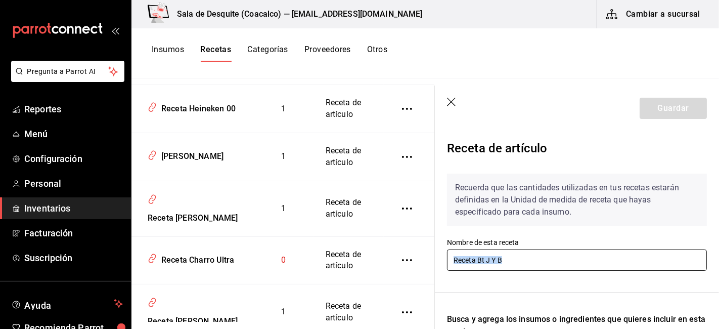
drag, startPoint x: 484, startPoint y: 276, endPoint x: 498, endPoint y: 260, distance: 21.1
click at [498, 260] on div "Recuerda que las cantidades utilizadas en tus recetas estarán definidas en la U…" at bounding box center [577, 329] width 260 height 328
click at [498, 260] on input "Receta Bt J Y B" at bounding box center [577, 259] width 260 height 21
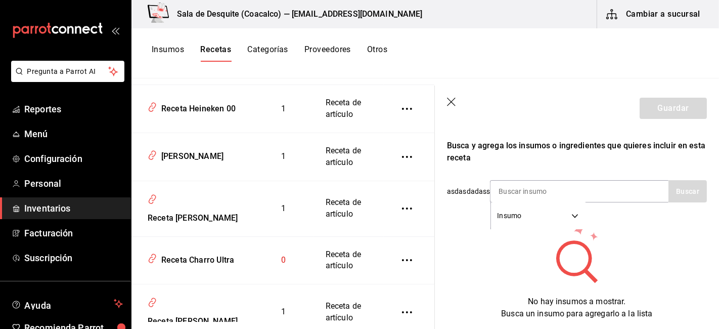
scroll to position [173, 0]
type input "Receta Bt JB"
click at [508, 182] on input at bounding box center [541, 191] width 101 height 21
click at [669, 194] on button "Buscar" at bounding box center [688, 192] width 38 height 22
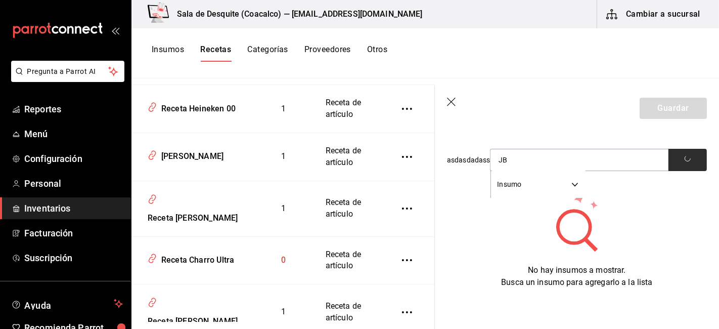
scroll to position [208, 0]
click at [685, 151] on button "Buscar" at bounding box center [688, 160] width 38 height 22
click at [674, 154] on button "Buscar" at bounding box center [688, 160] width 38 height 22
type input "J"
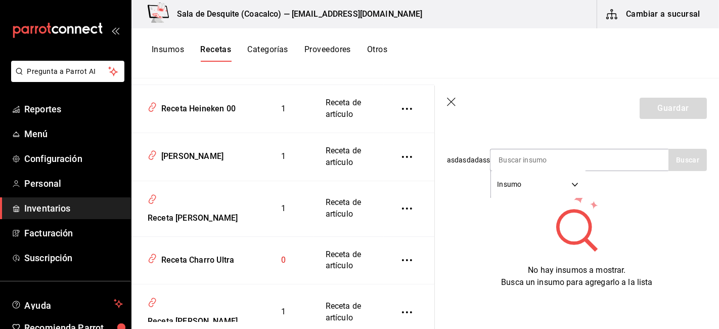
click at [167, 53] on button "Insumos" at bounding box center [168, 53] width 32 height 17
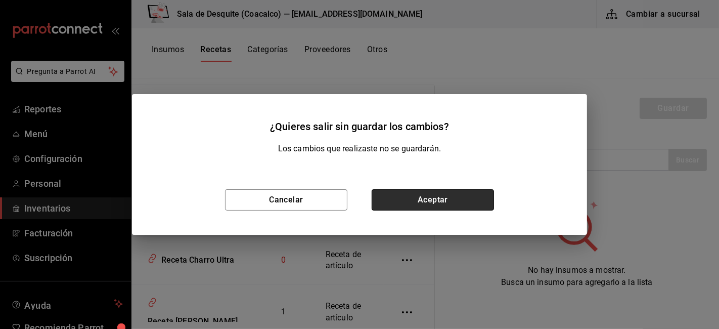
click at [454, 203] on button "Aceptar" at bounding box center [433, 199] width 122 height 21
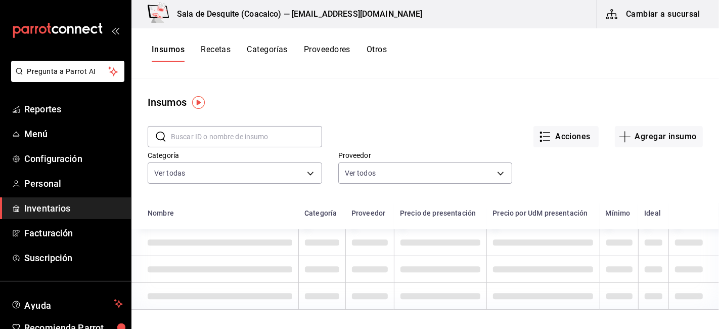
click at [184, 140] on input "text" at bounding box center [246, 136] width 151 height 20
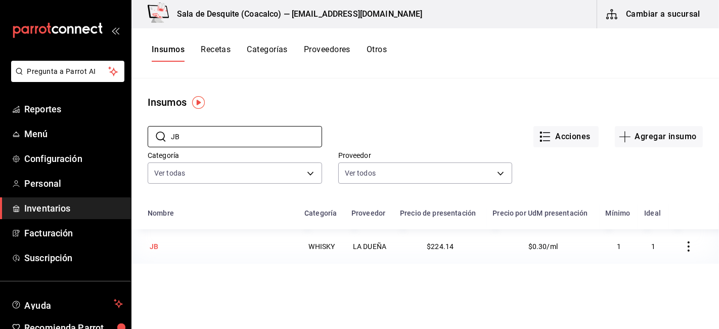
type input "JB"
click at [151, 249] on div "JB" at bounding box center [154, 246] width 9 height 10
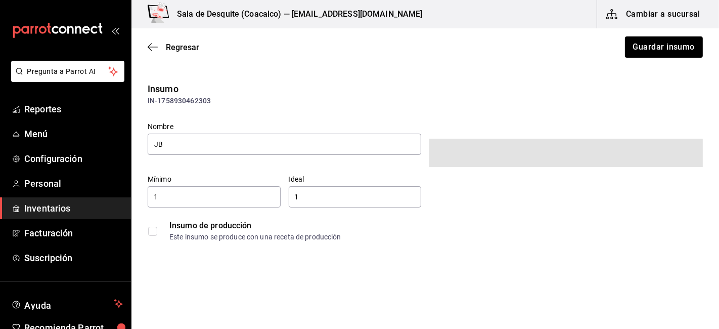
type input "$260.00"
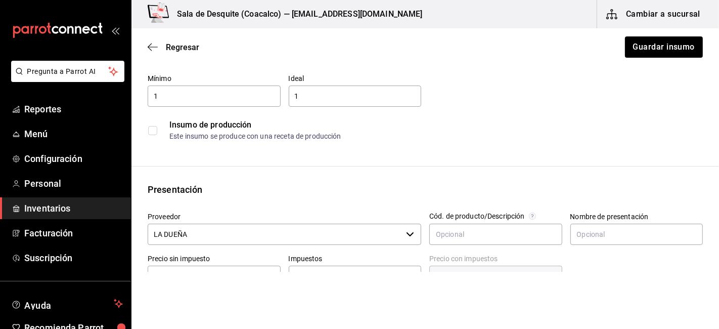
scroll to position [39, 0]
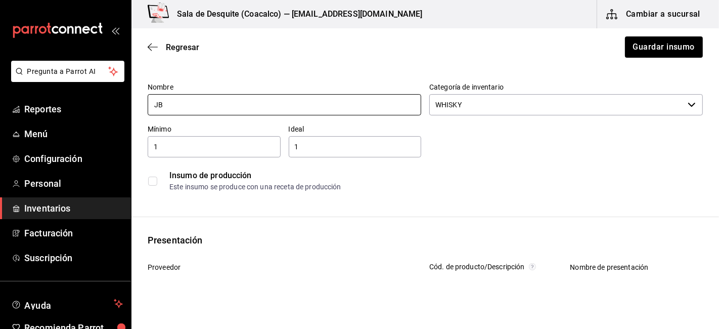
type input "J"
type input "WHISKY JB"
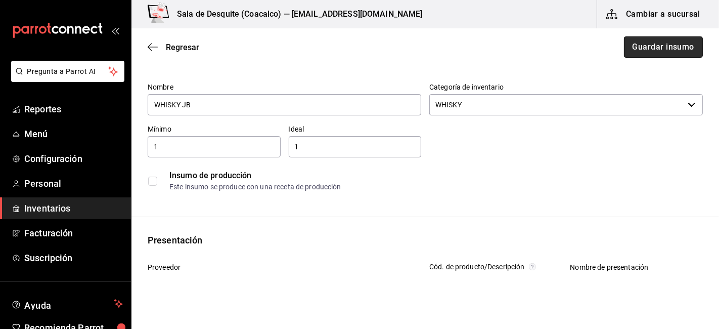
click at [640, 44] on button "Guardar insumo" at bounding box center [663, 46] width 79 height 21
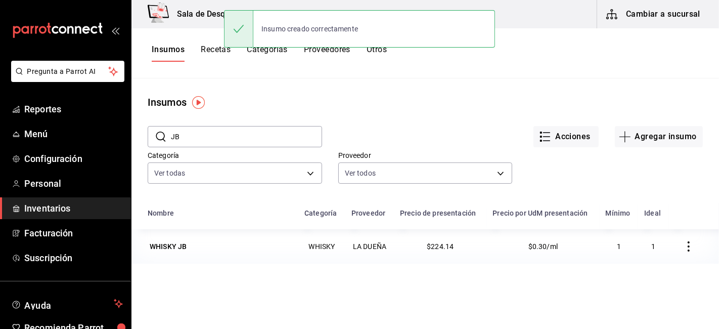
click at [223, 51] on button "Recetas" at bounding box center [216, 53] width 30 height 17
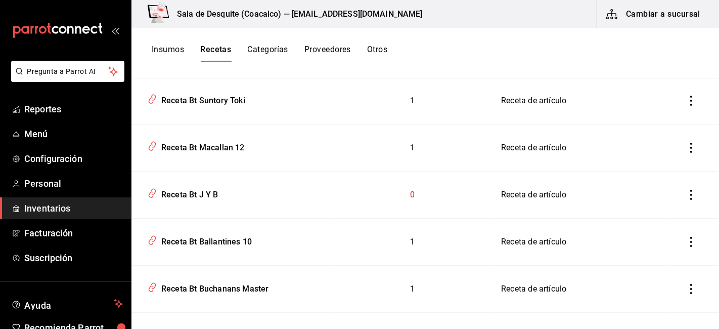
scroll to position [3200, 0]
click at [203, 199] on div "Receta Bt J Y B" at bounding box center [187, 193] width 61 height 16
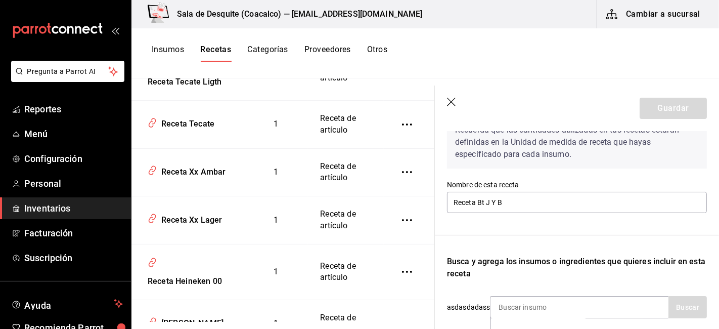
scroll to position [58, 0]
click at [498, 201] on input "Receta Bt J Y B" at bounding box center [577, 202] width 260 height 21
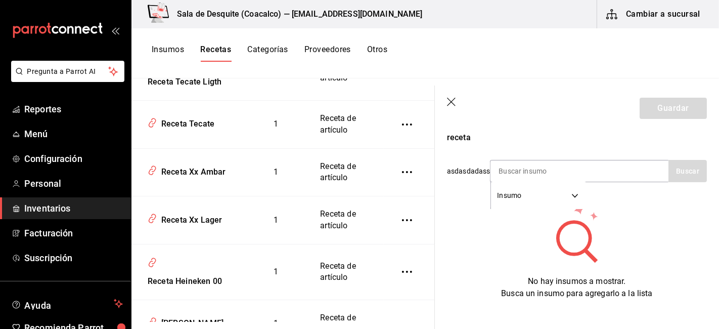
scroll to position [213, 0]
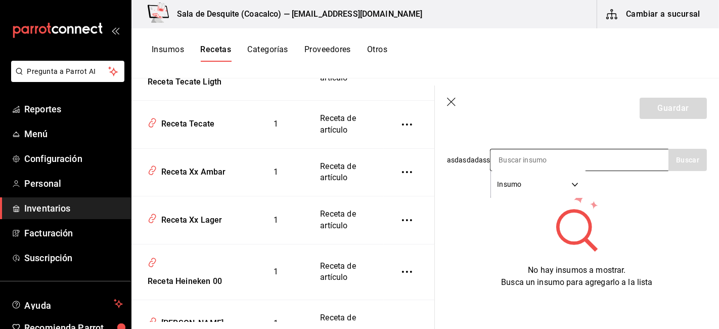
type input "Receta Bt JB"
click at [519, 157] on input at bounding box center [541, 159] width 101 height 21
type input "WHIS"
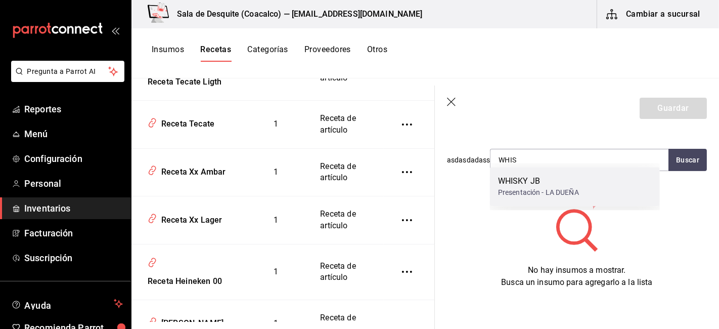
click at [521, 181] on div "WHISKY JB" at bounding box center [538, 181] width 81 height 12
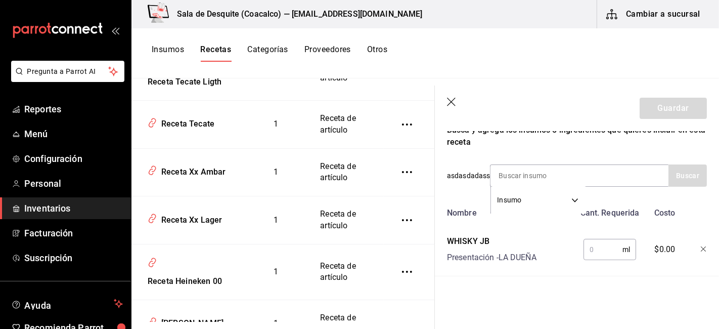
click at [593, 245] on input "text" at bounding box center [603, 249] width 39 height 20
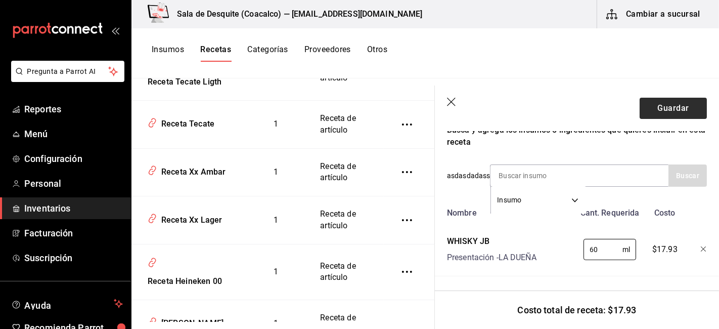
type input "60"
click at [662, 112] on button "Guardar" at bounding box center [673, 108] width 67 height 21
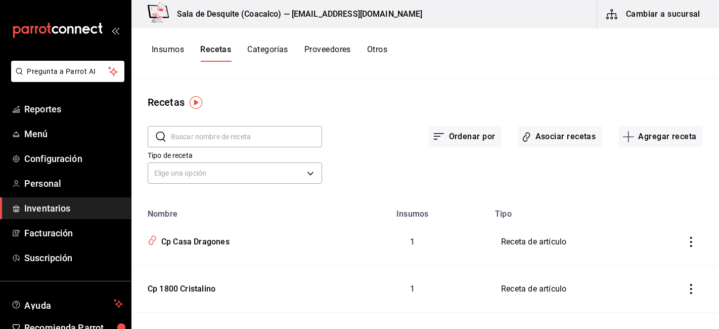
click at [185, 132] on input "text" at bounding box center [246, 136] width 151 height 20
click at [654, 138] on button "Agregar receta" at bounding box center [661, 136] width 84 height 21
click at [621, 164] on span "Receta" at bounding box center [653, 164] width 85 height 11
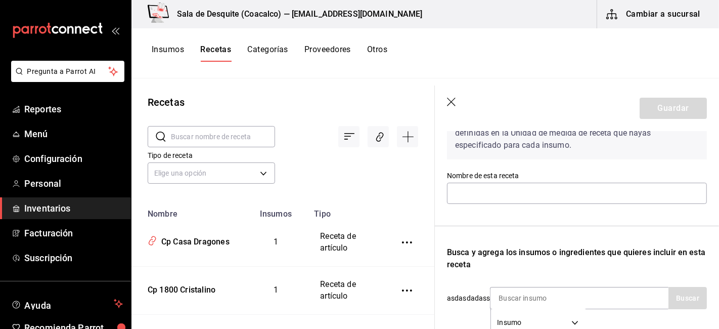
scroll to position [66, 0]
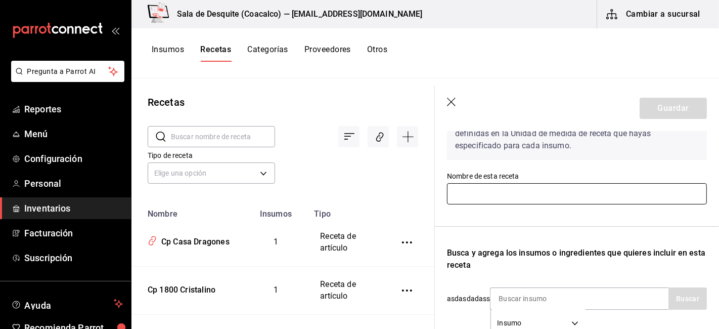
click at [466, 196] on input "text" at bounding box center [577, 193] width 260 height 21
type input "c"
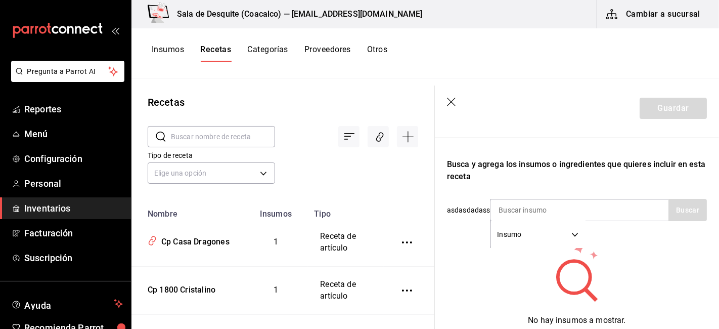
scroll to position [155, 0]
type input "Cp JB"
click at [524, 203] on input at bounding box center [541, 209] width 101 height 21
type input "whis"
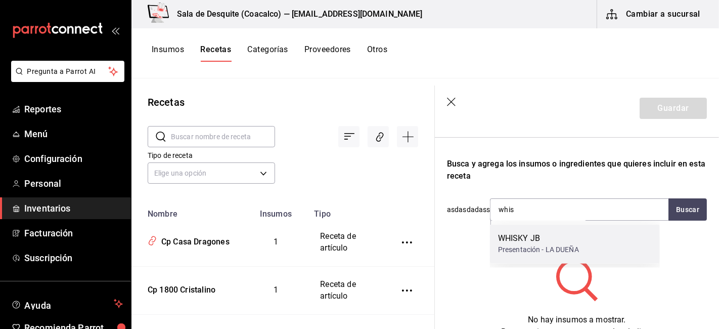
click at [530, 258] on div "WHISKY JB Presentación - LA DUEÑA" at bounding box center [575, 244] width 170 height 39
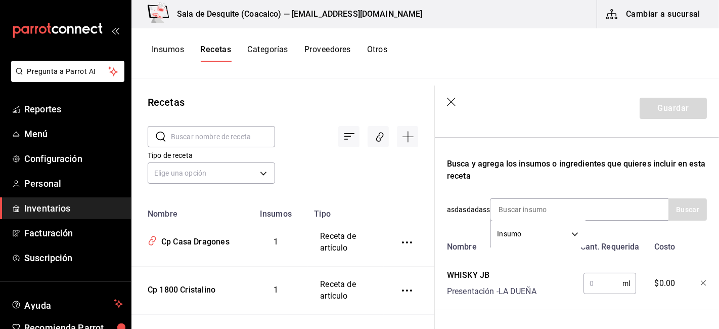
click at [585, 285] on input "text" at bounding box center [603, 283] width 39 height 20
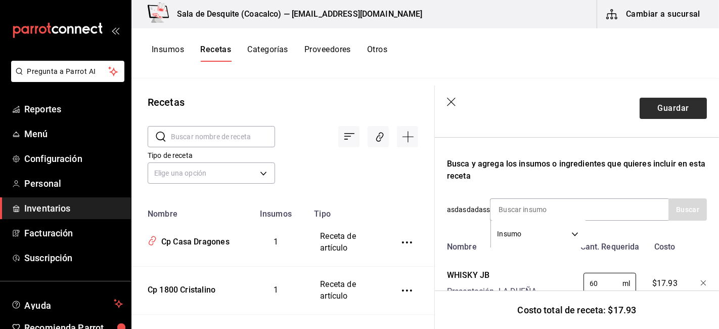
type input "60"
click at [668, 112] on button "Guardar" at bounding box center [673, 108] width 67 height 21
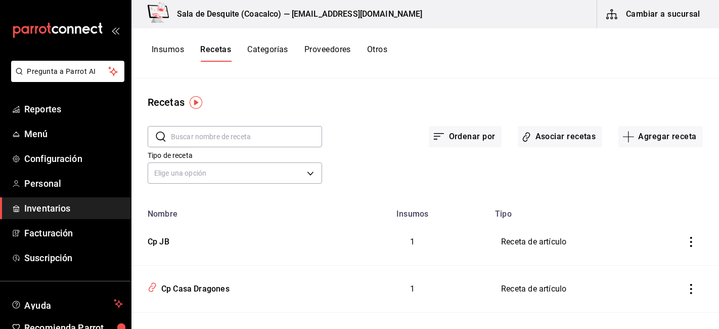
click at [215, 134] on input "text" at bounding box center [246, 136] width 151 height 20
click at [267, 143] on input "JB" at bounding box center [246, 136] width 151 height 20
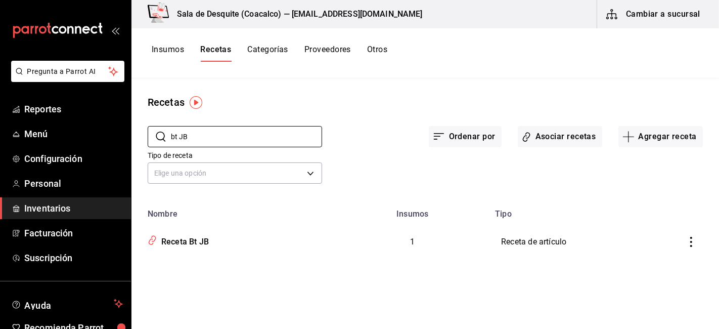
type input "bt JB"
click at [184, 244] on div "Receta Bt JB" at bounding box center [183, 240] width 52 height 16
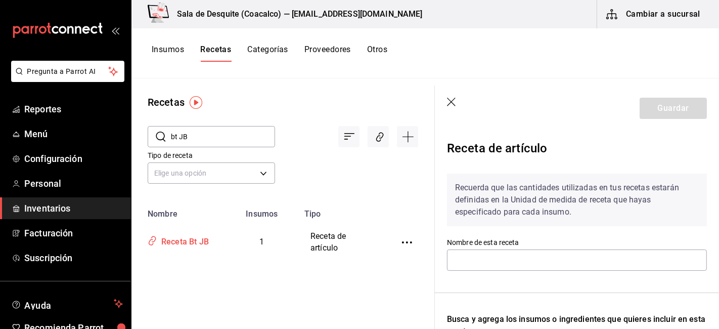
type input "Receta Bt JB"
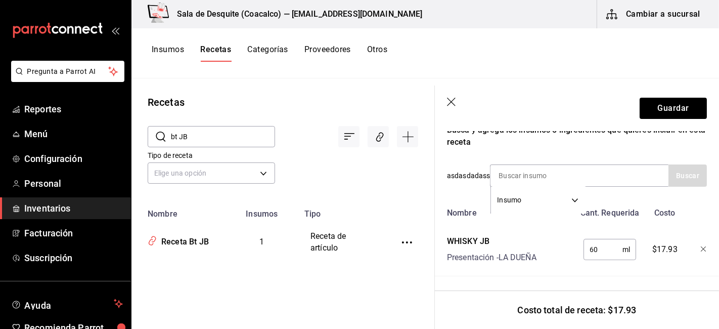
scroll to position [197, 0]
click at [602, 243] on input "60" at bounding box center [603, 249] width 39 height 20
type input "6"
click at [588, 241] on input "text" at bounding box center [603, 249] width 39 height 20
type input "750"
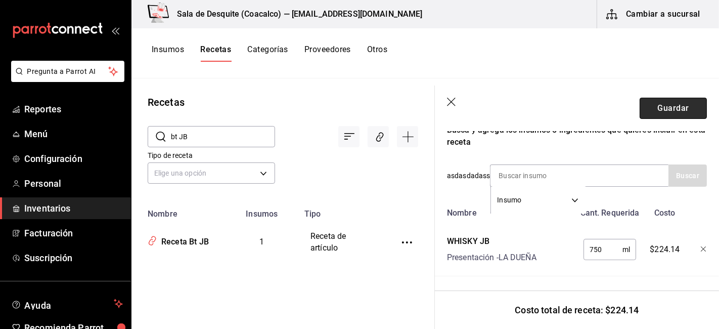
click at [665, 108] on button "Guardar" at bounding box center [673, 108] width 67 height 21
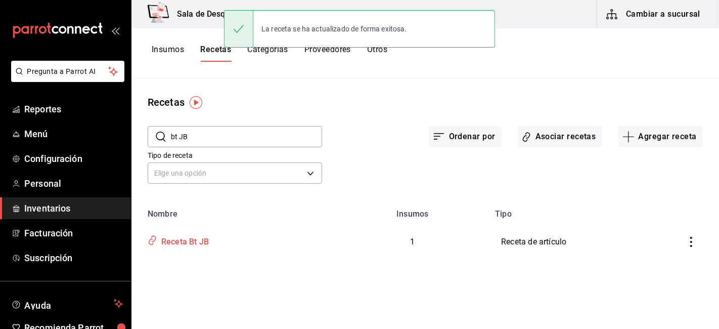
click at [195, 241] on div "Receta Bt JB" at bounding box center [183, 240] width 52 height 16
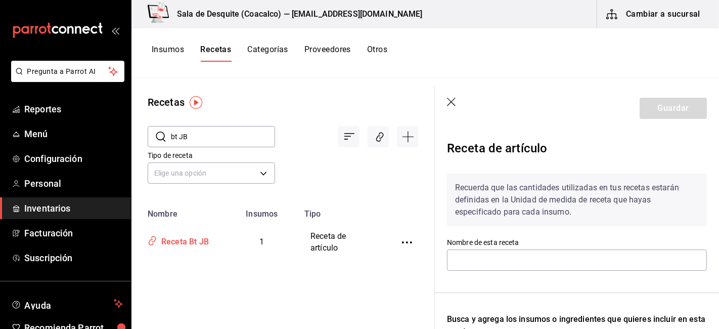
type input "Receta Bt JB"
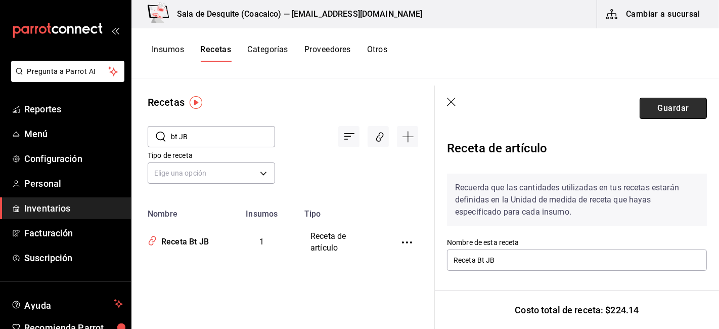
click at [666, 110] on button "Guardar" at bounding box center [673, 108] width 67 height 21
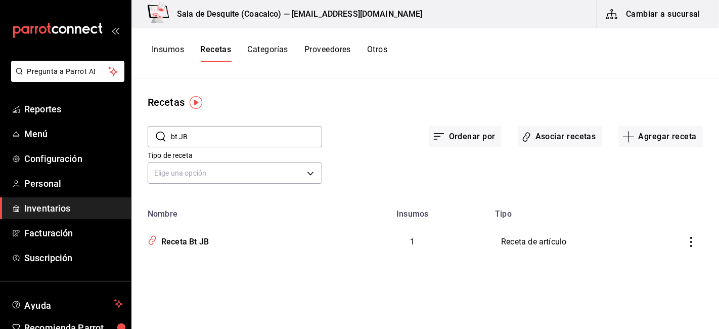
click at [213, 138] on input "bt JB" at bounding box center [246, 136] width 151 height 20
type input "b"
click at [213, 138] on input "text" at bounding box center [246, 136] width 151 height 20
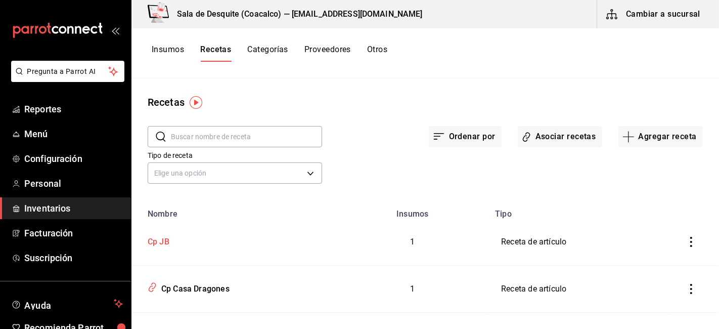
click at [162, 244] on div "Cp JB" at bounding box center [157, 240] width 26 height 16
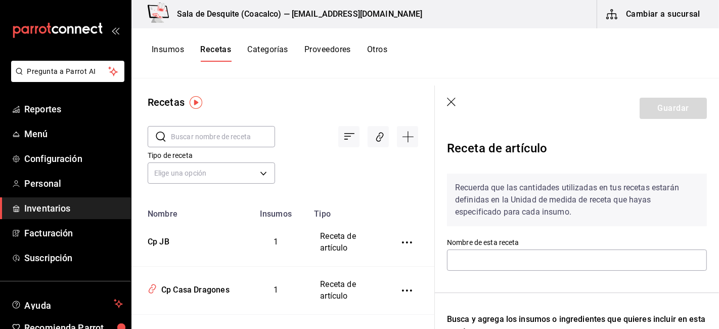
type input "Cp JB"
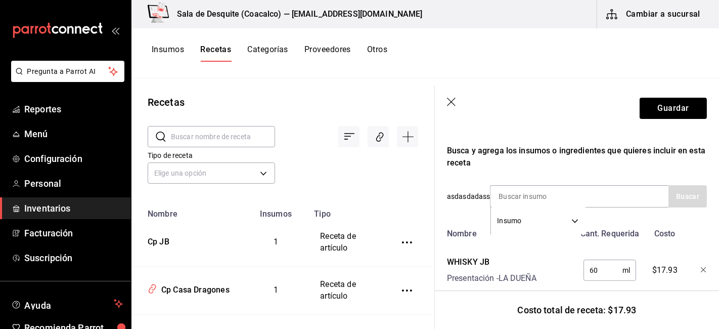
scroll to position [169, 0]
click at [651, 102] on button "Guardar" at bounding box center [673, 108] width 67 height 21
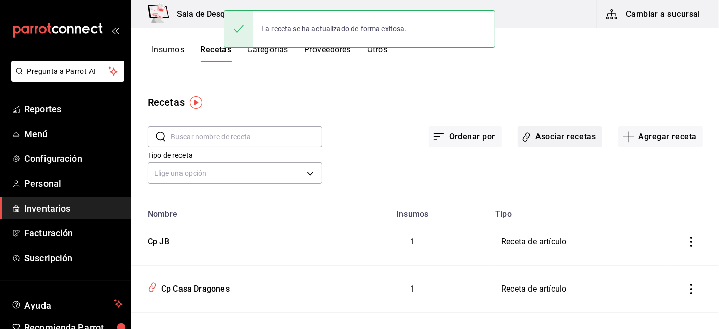
click at [561, 132] on button "Asociar recetas" at bounding box center [560, 136] width 84 height 21
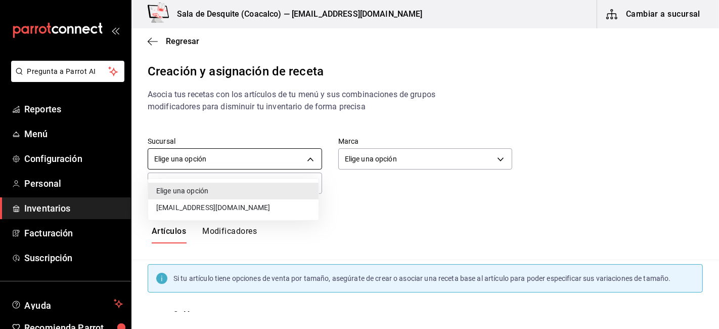
click at [241, 169] on body "Pregunta a Parrot AI Reportes Menú Configuración Personal Inventarios Facturaci…" at bounding box center [359, 156] width 719 height 312
click at [244, 162] on div at bounding box center [359, 164] width 719 height 329
click at [225, 161] on body "Pregunta a Parrot AI Reportes Menú Configuración Personal Inventarios Facturaci…" at bounding box center [359, 156] width 719 height 312
click at [207, 210] on li "saladedesquite@coacalco.com" at bounding box center [233, 207] width 170 height 17
type input "93467c31-adce-431c-98c2-5877e547f662"
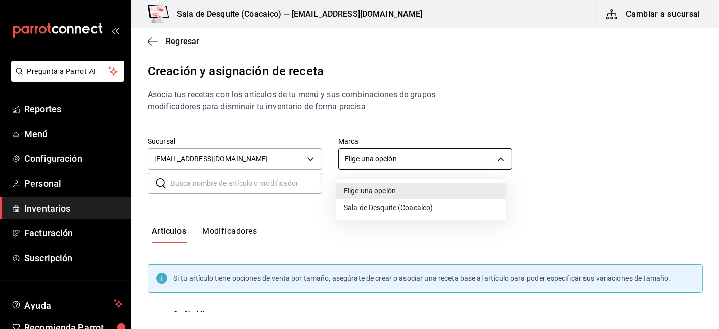
click at [406, 158] on body "Pregunta a Parrot AI Reportes Menú Configuración Personal Inventarios Facturaci…" at bounding box center [359, 156] width 719 height 312
click at [377, 207] on li "Sala de Desquite (Coacalco)" at bounding box center [421, 207] width 170 height 17
type input "62a8501e-83aa-44fc-a14d-b1e4ad847988"
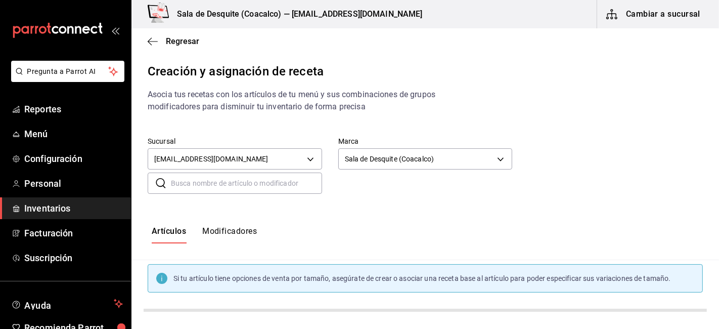
click at [212, 188] on input "text" at bounding box center [246, 183] width 151 height 20
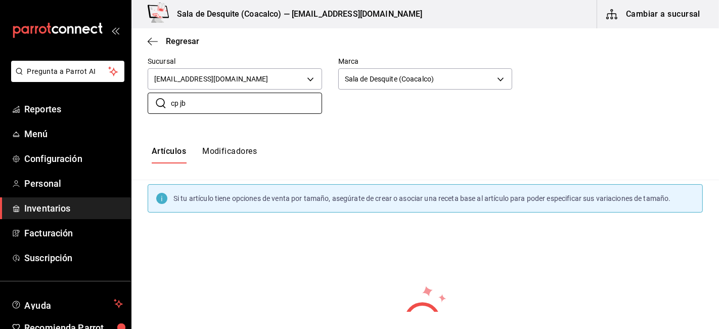
scroll to position [81, 0]
type input "c"
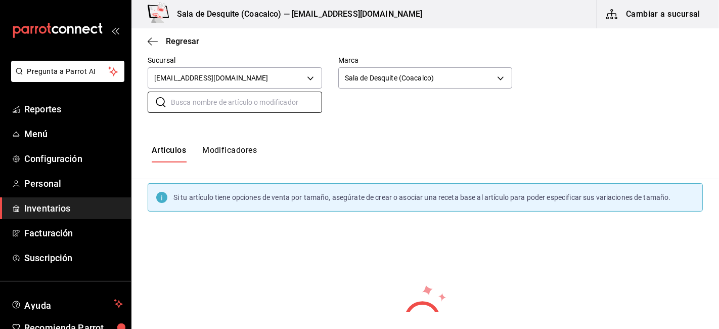
scroll to position [0, 0]
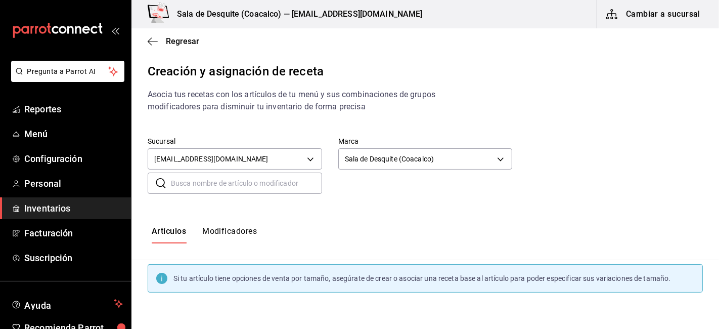
click at [194, 122] on div "Sucursal saladedesquite@coacalco.com 93467c31-adce-431c-98c2-5877e547f662" at bounding box center [227, 147] width 191 height 52
click at [186, 181] on input "text" at bounding box center [246, 183] width 151 height 20
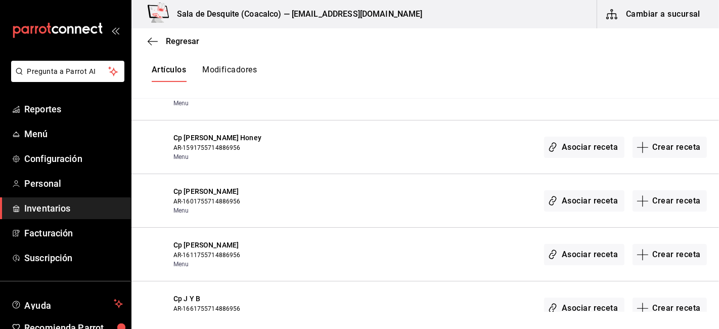
scroll to position [253, 0]
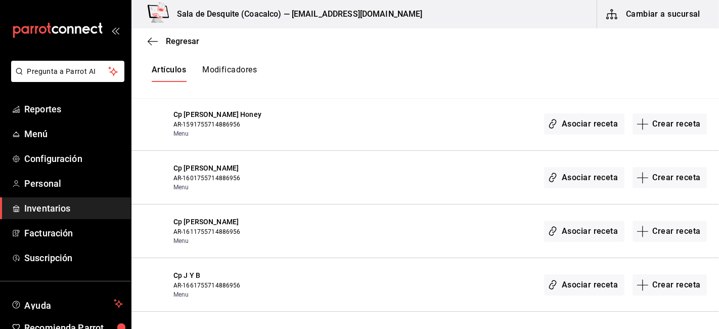
type input "Cp j"
click at [194, 277] on span "Cp J Y B" at bounding box center [235, 275] width 123 height 11
click at [582, 283] on button "Asociar receta" at bounding box center [584, 284] width 80 height 21
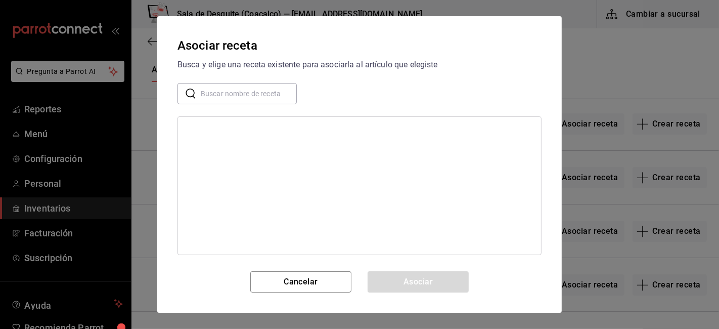
click at [228, 97] on input "text" at bounding box center [249, 93] width 96 height 20
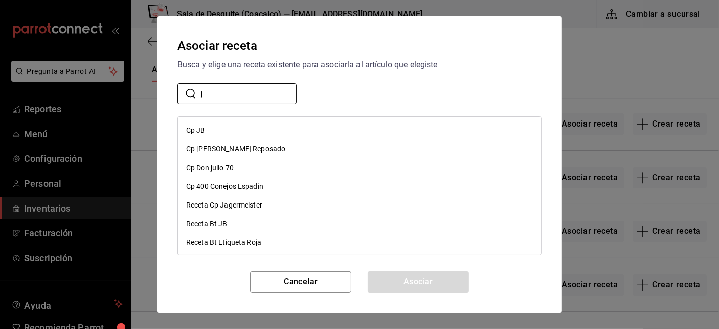
type input "j"
click at [195, 133] on div "Cp JB" at bounding box center [195, 130] width 19 height 11
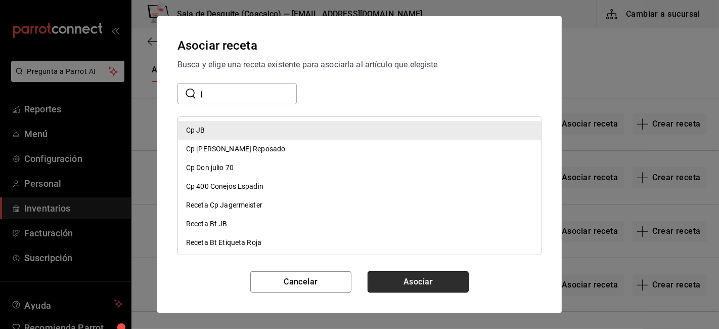
click at [436, 282] on button "Asociar" at bounding box center [418, 281] width 101 height 21
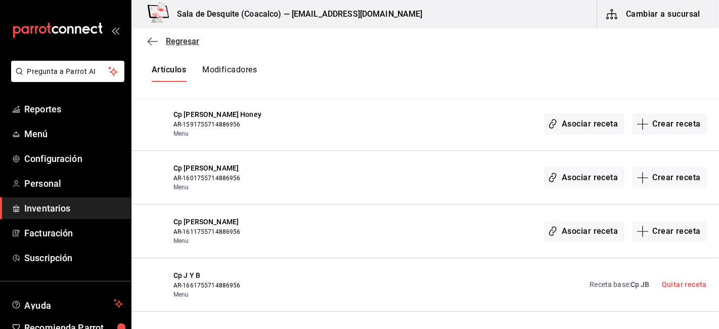
click at [155, 41] on icon "button" at bounding box center [153, 41] width 10 height 9
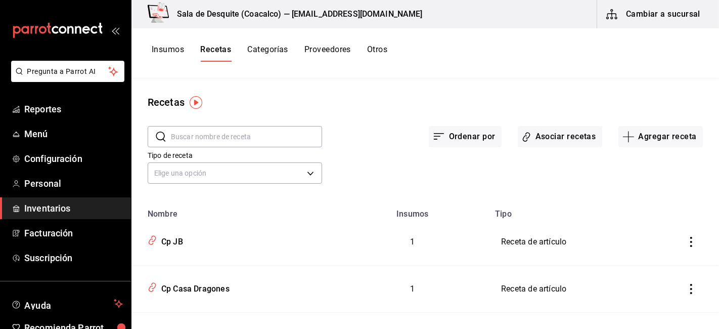
click at [163, 44] on div "Insumos Recetas Categorías Proveedores Otros" at bounding box center [426, 53] width 588 height 50
click at [160, 51] on button "Insumos" at bounding box center [168, 53] width 32 height 17
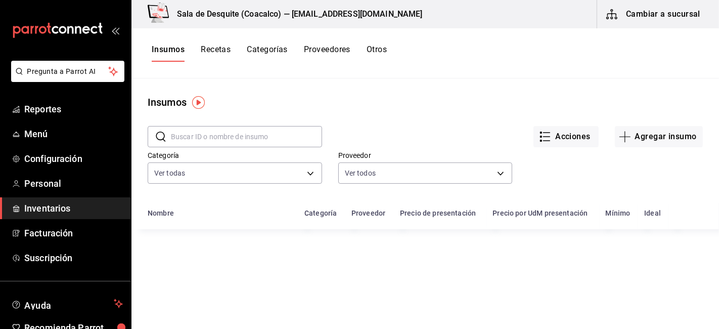
click at [190, 143] on input "text" at bounding box center [246, 136] width 151 height 20
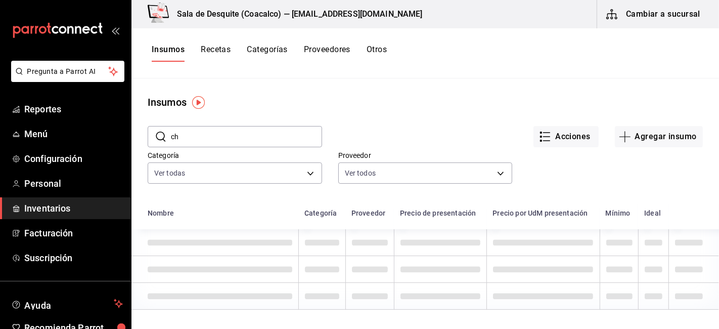
type input "c"
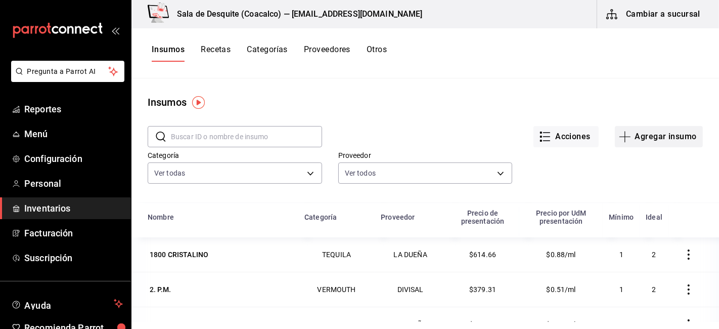
click at [645, 138] on button "Agregar insumo" at bounding box center [659, 136] width 88 height 21
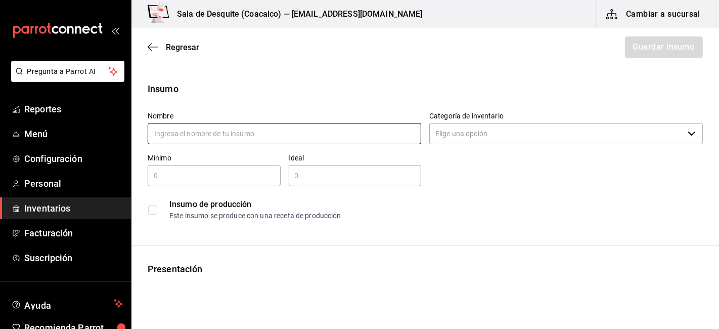
click at [180, 135] on input "text" at bounding box center [285, 133] width 274 height 21
type input "Charro ultra"
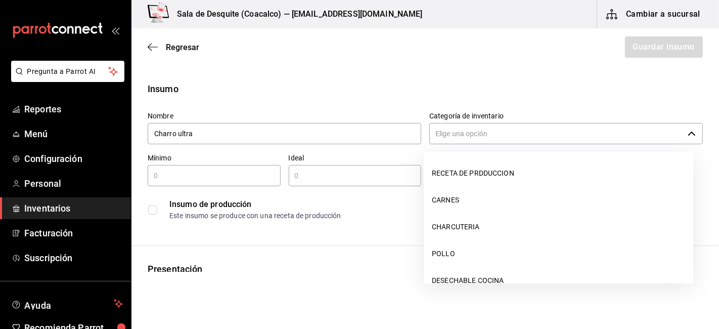
click at [446, 137] on input "Categoría de inventario" at bounding box center [557, 133] width 254 height 21
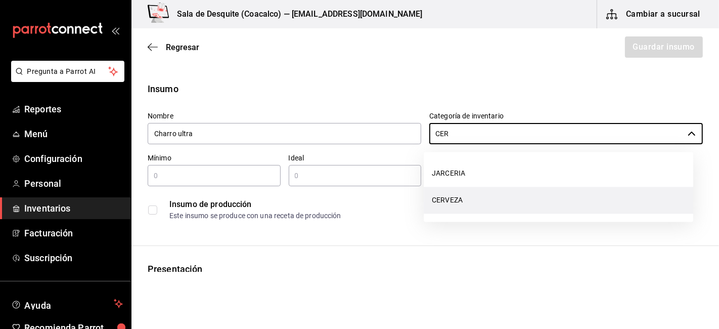
click at [456, 198] on li "CERVEZA" at bounding box center [559, 200] width 270 height 27
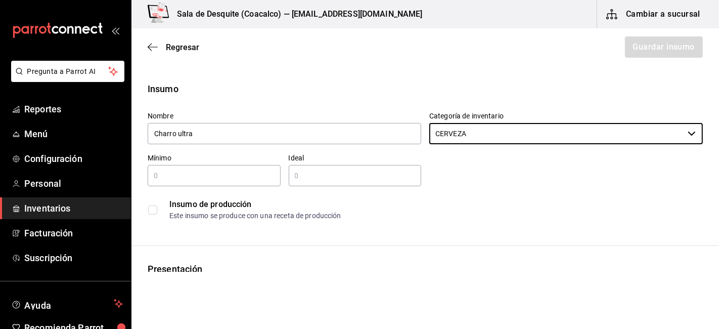
type input "CERVEZA"
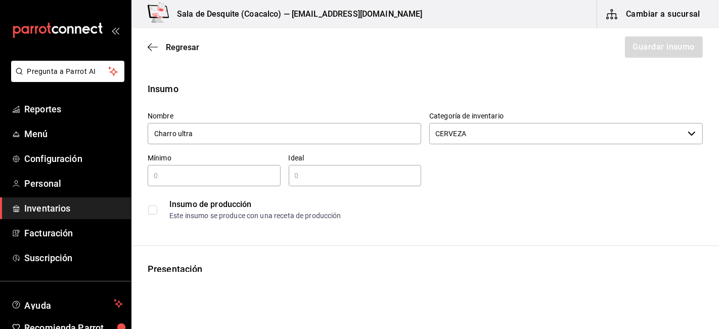
click at [196, 174] on input "text" at bounding box center [214, 175] width 133 height 12
type input "24"
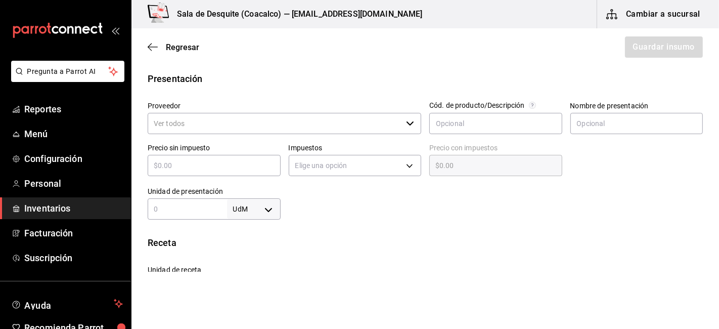
scroll to position [192, 0]
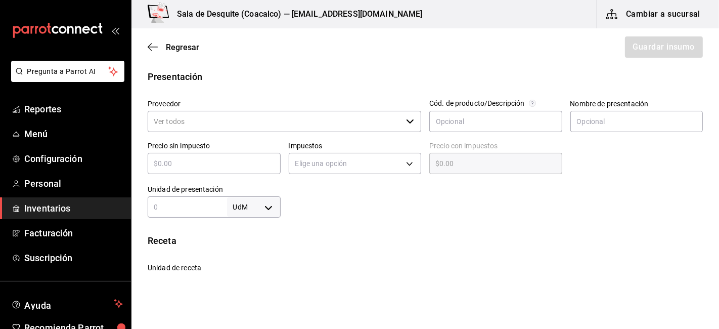
click at [177, 125] on input "Proveedor" at bounding box center [275, 121] width 254 height 21
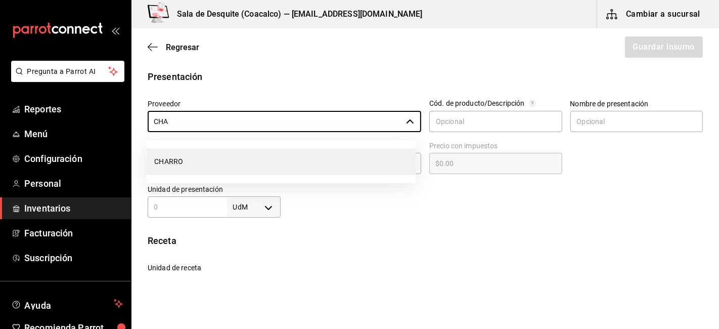
click at [169, 163] on li "CHARRO" at bounding box center [281, 161] width 270 height 27
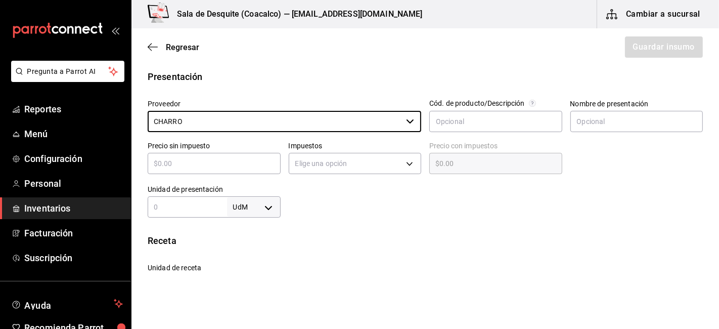
type input "CHARRO"
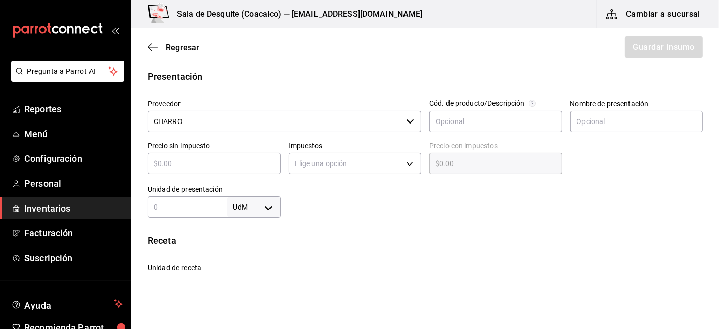
click at [222, 163] on input "text" at bounding box center [214, 163] width 133 height 12
type input "$4"
type input "$4.00"
type input "$43"
type input "$43.00"
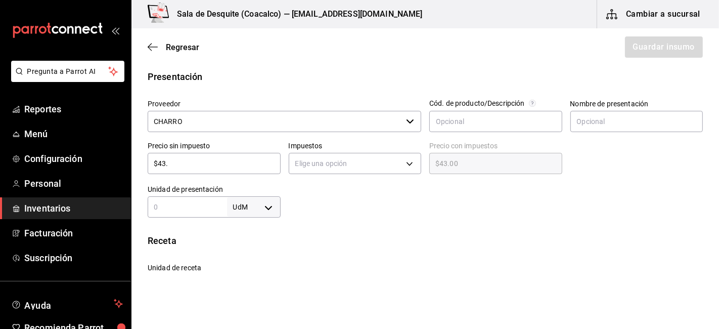
type input "$43.3"
type input "$43.30"
type input "$43.33"
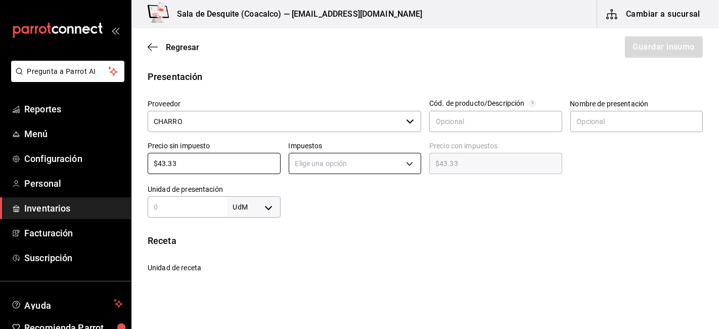
type input "$43.33"
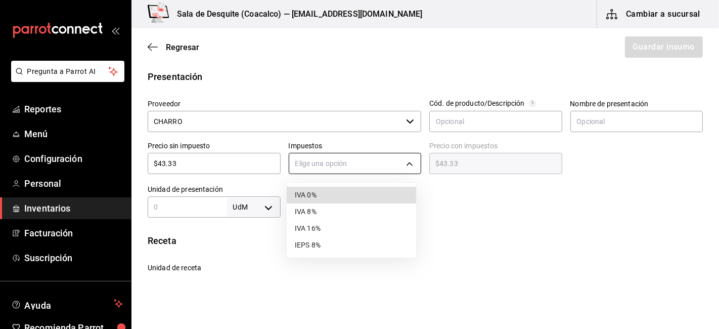
click at [334, 164] on body "Pregunta a Parrot AI Reportes Menú Configuración Personal Inventarios Facturaci…" at bounding box center [359, 136] width 719 height 272
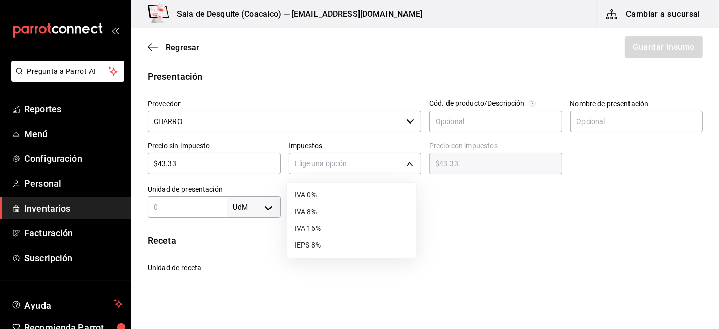
click at [305, 225] on li "IVA 16%" at bounding box center [352, 228] width 130 height 17
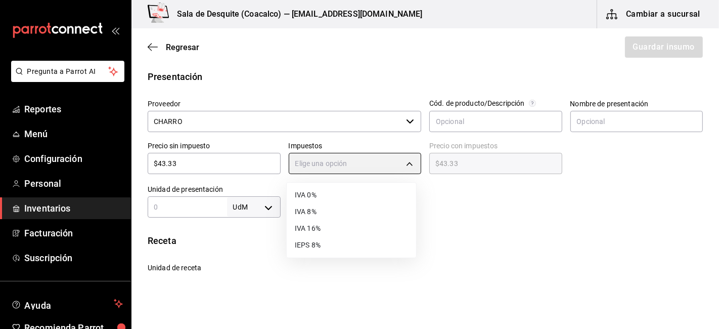
type input "IVA_16"
type input "$50.26"
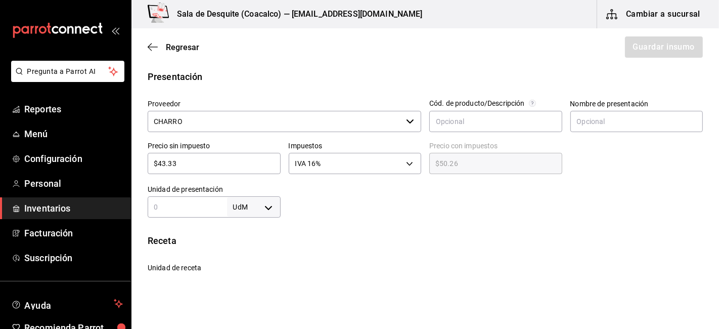
click at [178, 208] on input "text" at bounding box center [187, 207] width 79 height 12
drag, startPoint x: 367, startPoint y: 230, endPoint x: 254, endPoint y: 207, distance: 115.0
click at [254, 207] on div "Insumo Nombre Charro ultra Categoría de inventario CERVEZA ​ Mínimo 24 ​ Ideal …" at bounding box center [426, 190] width 588 height 601
click at [254, 207] on body "Pregunta a Parrot AI Reportes Menú Configuración Personal Inventarios Facturaci…" at bounding box center [359, 136] width 719 height 272
click at [241, 295] on li "pza" at bounding box center [251, 299] width 53 height 17
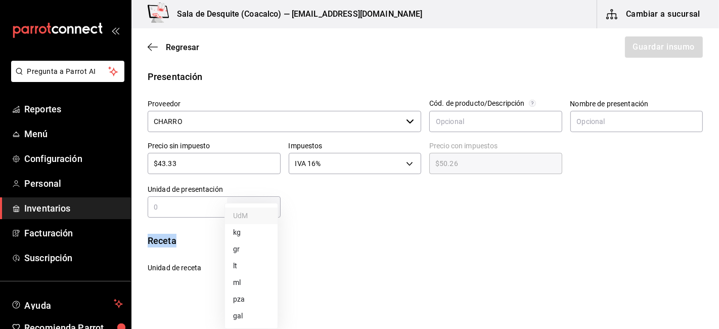
type input "UNIT"
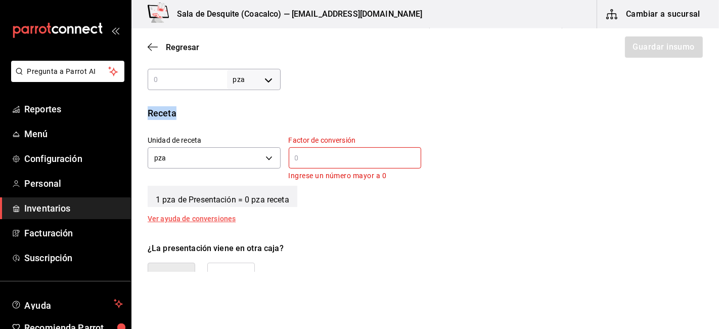
scroll to position [320, 0]
click at [294, 148] on div "​" at bounding box center [355, 157] width 133 height 21
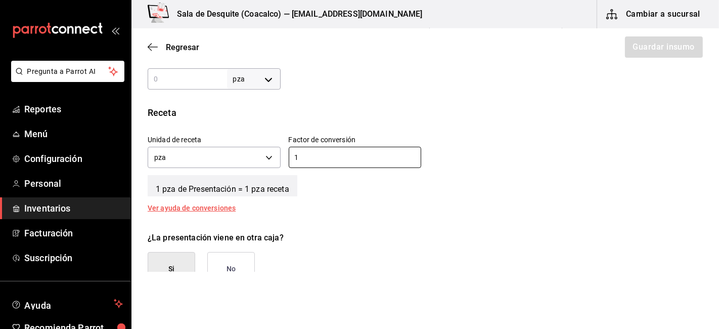
type input "1"
click at [392, 212] on div "Insumo Nombre Charro ultra Categoría de inventario CERVEZA ​ Mínimo 24 ​ Ideal …" at bounding box center [426, 75] width 588 height 626
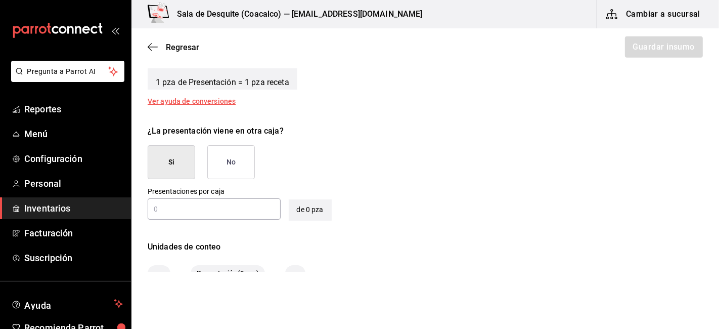
scroll to position [428, 0]
click at [246, 200] on div "​" at bounding box center [214, 207] width 133 height 21
type input "24"
click at [487, 199] on div "¿La presentación viene en otra caja? Si No Presentaciones por caja 24 ​ Caja co…" at bounding box center [422, 168] width 564 height 104
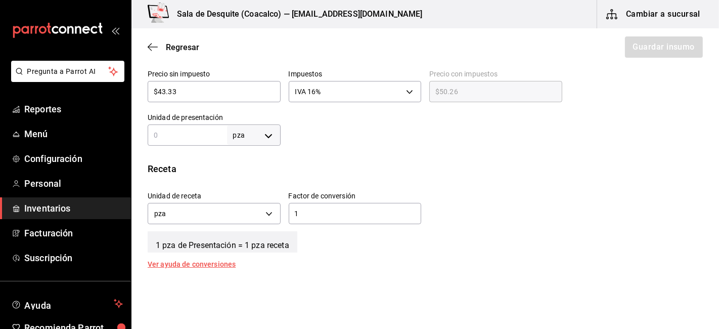
scroll to position [264, 0]
click at [205, 134] on input "text" at bounding box center [187, 136] width 79 height 12
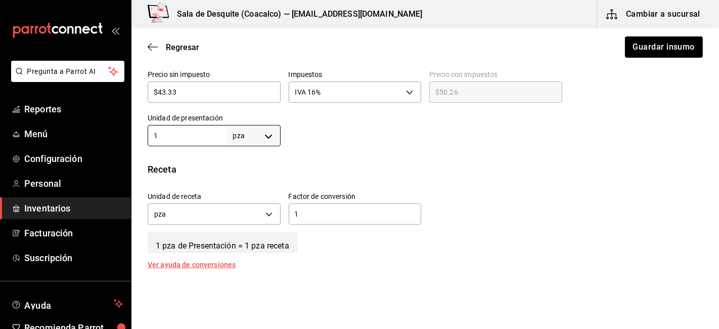
type input "1"
click at [381, 173] on div "Receta" at bounding box center [425, 169] width 555 height 14
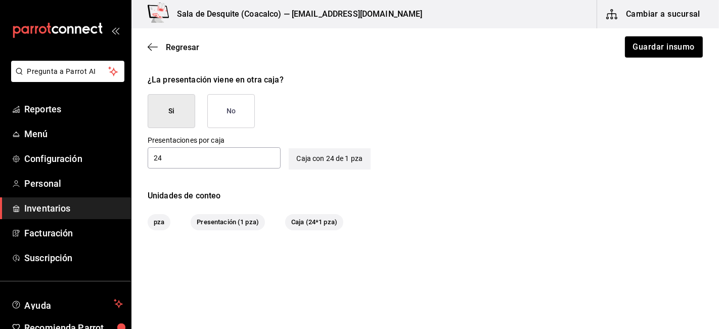
scroll to position [484, 0]
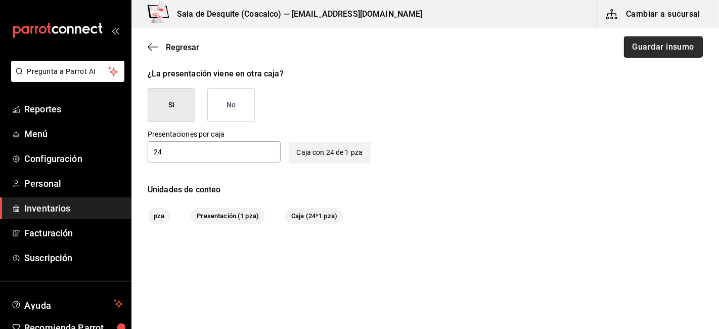
click at [654, 45] on button "Guardar insumo" at bounding box center [663, 46] width 79 height 21
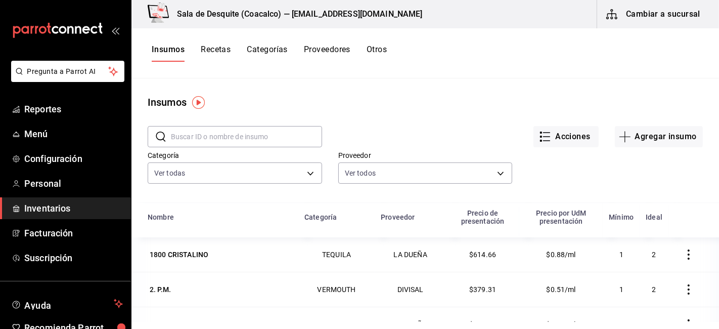
click at [214, 143] on input "text" at bounding box center [246, 136] width 151 height 20
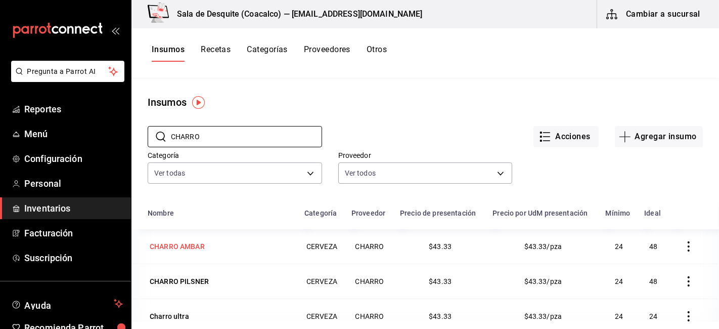
type input "CHARRO"
click at [175, 246] on div "CHARRO AMBAR" at bounding box center [177, 246] width 55 height 10
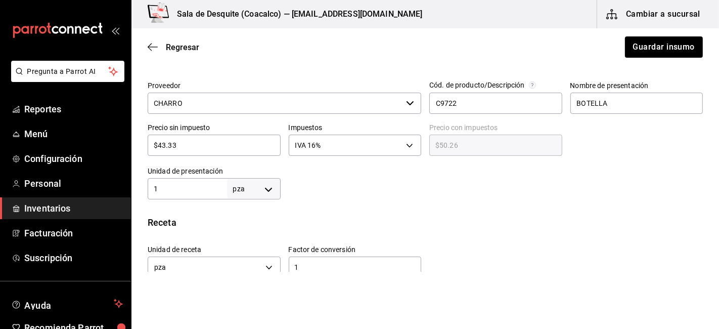
scroll to position [221, 0]
click at [155, 49] on icon "button" at bounding box center [153, 46] width 10 height 9
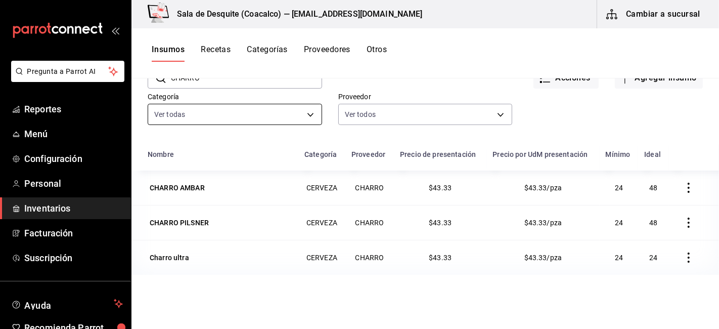
scroll to position [84, 0]
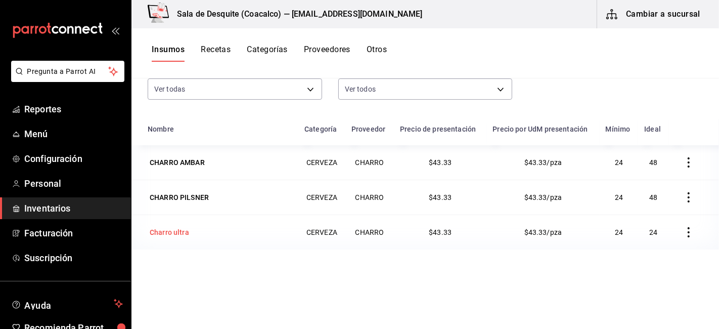
click at [176, 234] on div "Charro ultra" at bounding box center [169, 232] width 39 height 10
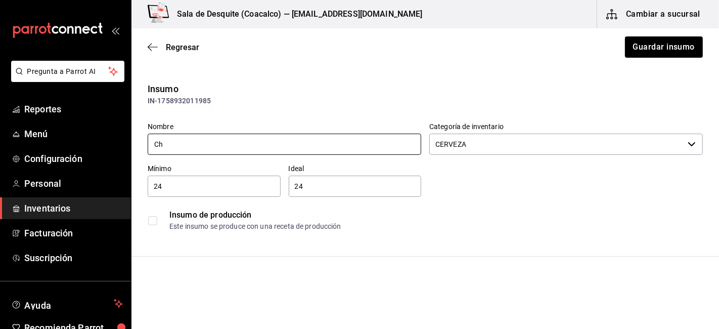
type input "C"
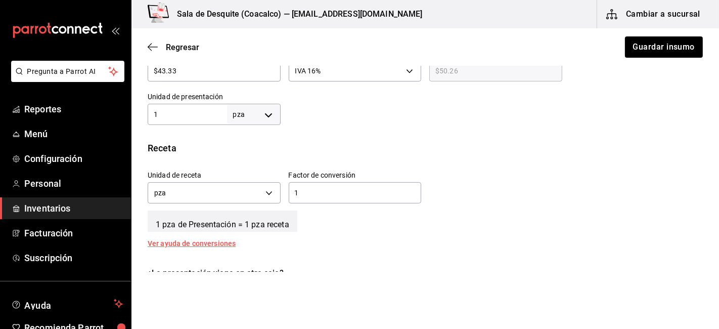
scroll to position [296, 0]
type input "CHARRO ULTRA"
click at [637, 48] on button "Guardar insumo" at bounding box center [663, 46] width 79 height 21
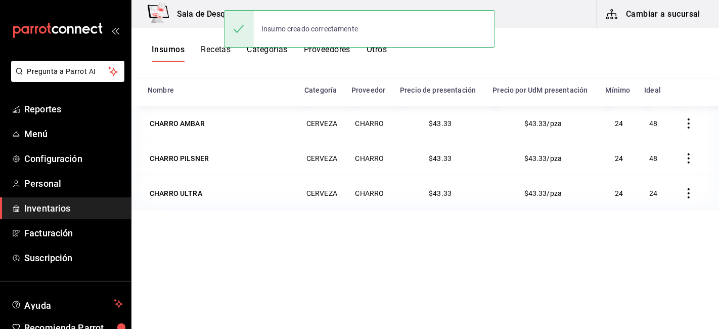
scroll to position [124, 0]
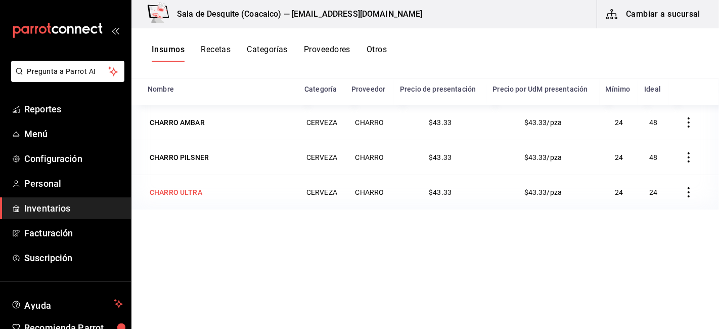
click at [177, 193] on div "CHARRO ULTRA" at bounding box center [176, 192] width 53 height 10
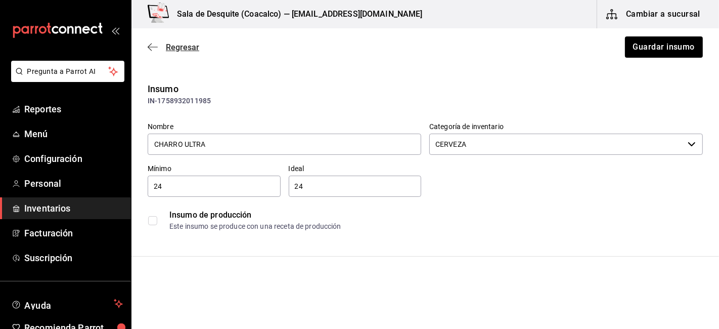
click at [151, 46] on icon "button" at bounding box center [153, 46] width 10 height 9
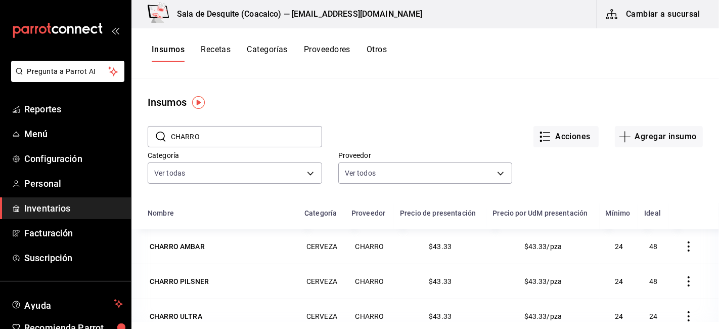
click at [219, 52] on button "Recetas" at bounding box center [216, 53] width 30 height 17
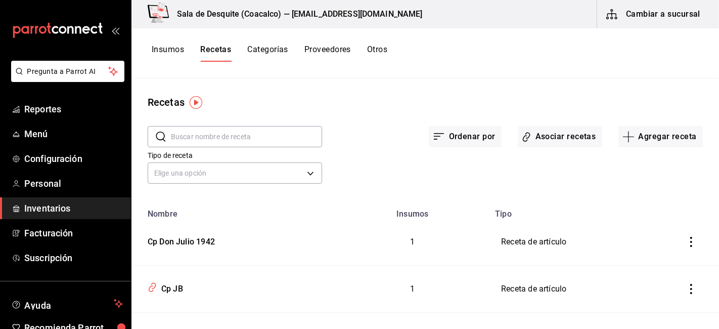
click at [216, 137] on input "text" at bounding box center [246, 136] width 151 height 20
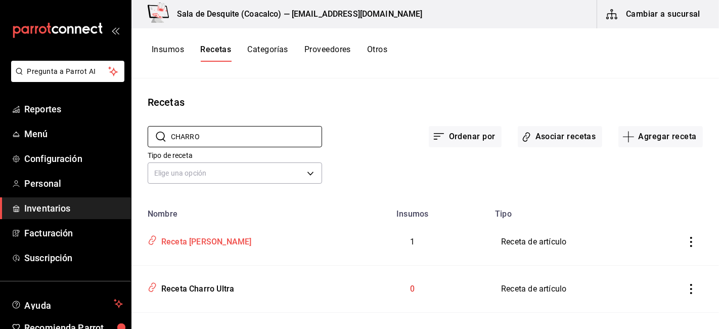
scroll to position [58, 0]
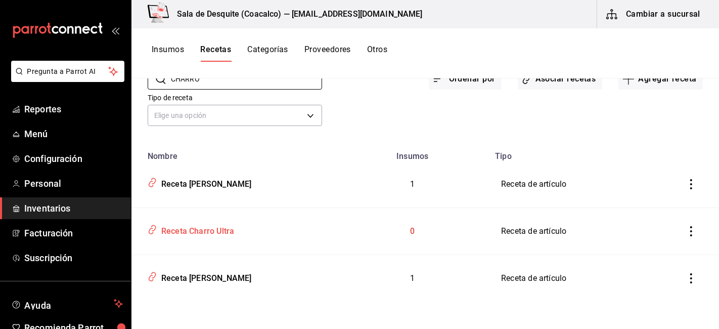
type input "CHARRO"
click at [201, 232] on div "Receta Charro Ultra" at bounding box center [195, 230] width 77 height 16
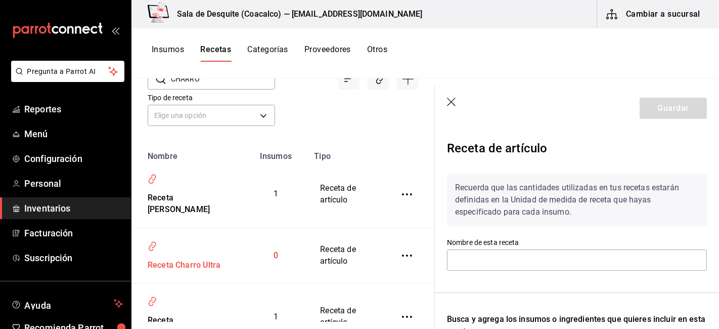
type input "Receta Charro Ultra"
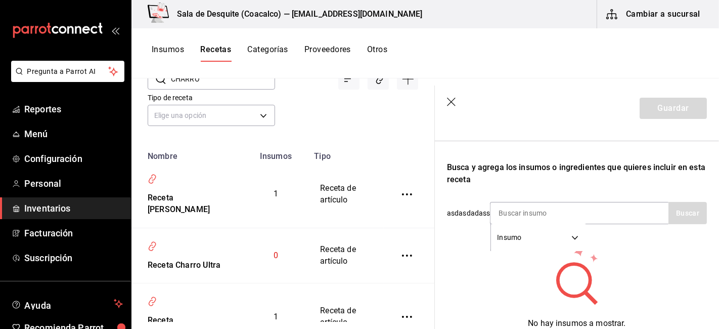
scroll to position [152, 0]
click at [511, 208] on input at bounding box center [541, 212] width 101 height 21
type input "CHARRO"
click at [690, 217] on button "Buscar" at bounding box center [688, 212] width 38 height 22
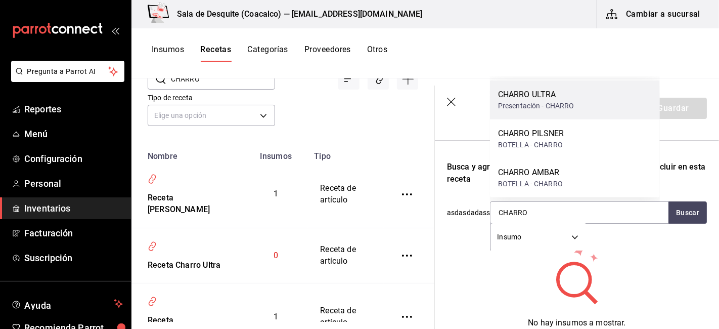
click at [541, 95] on div "CHARRO ULTRA" at bounding box center [536, 95] width 76 height 12
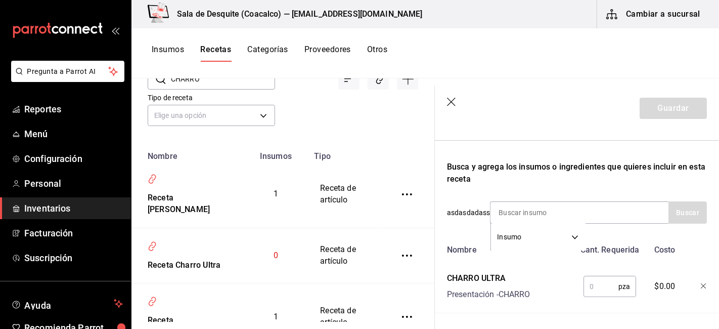
click at [585, 287] on input "text" at bounding box center [601, 286] width 35 height 20
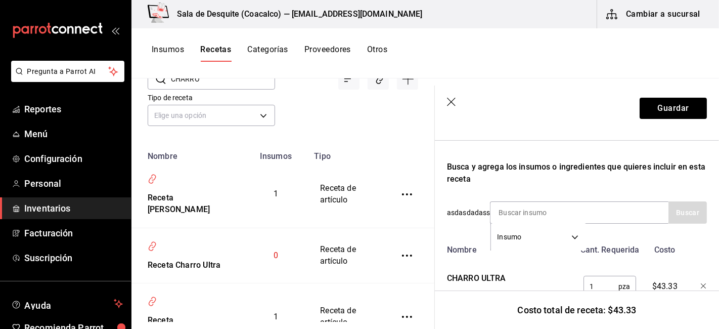
scroll to position [197, 0]
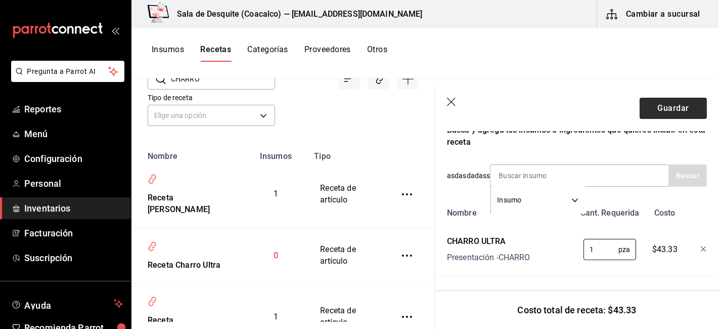
type input "1"
click at [669, 111] on button "Guardar" at bounding box center [673, 108] width 67 height 21
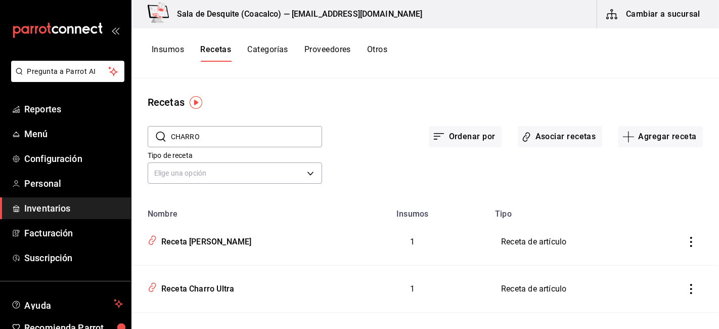
click at [230, 129] on input "CHARRO" at bounding box center [246, 136] width 151 height 20
type input "C"
click at [159, 52] on button "Insumos" at bounding box center [168, 53] width 32 height 17
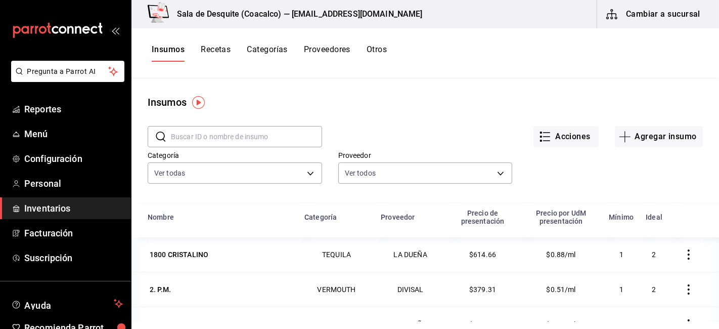
click at [194, 133] on input "text" at bounding box center [246, 136] width 151 height 20
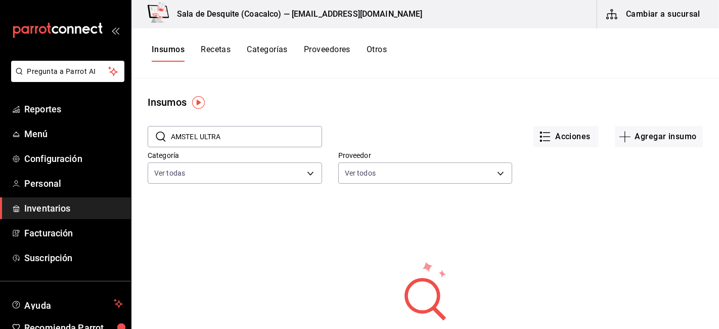
type input "AMSTEL ULTRA"
click at [301, 137] on input "AMSTEL ULTRA" at bounding box center [246, 136] width 151 height 20
type input "A"
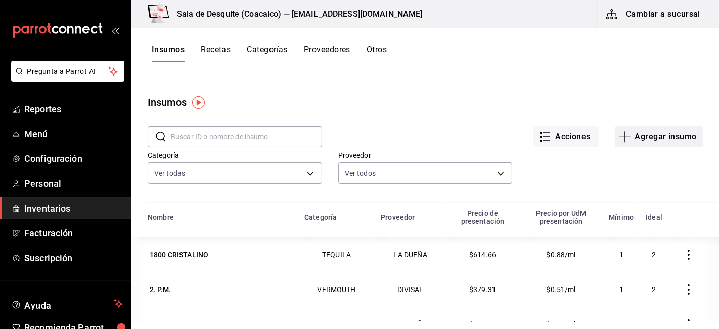
click at [659, 143] on button "Agregar insumo" at bounding box center [659, 136] width 88 height 21
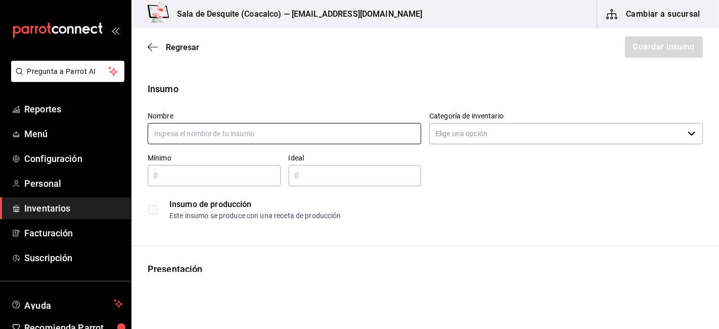
click at [265, 135] on input "text" at bounding box center [285, 133] width 274 height 21
type input "AMSTEL ULTRA"
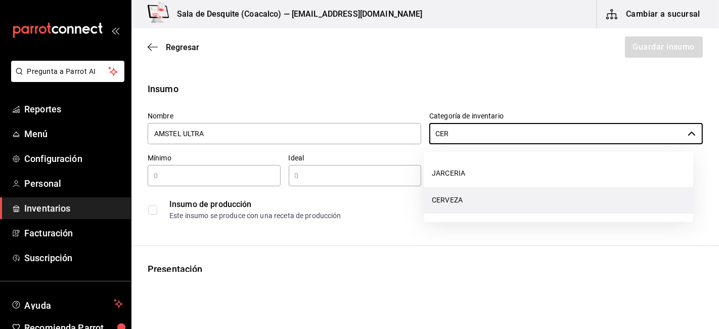
click at [455, 202] on li "CERVEZA" at bounding box center [559, 200] width 270 height 27
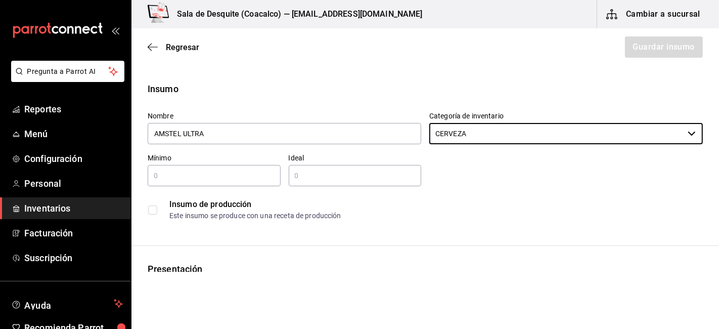
type input "CERVEZA"
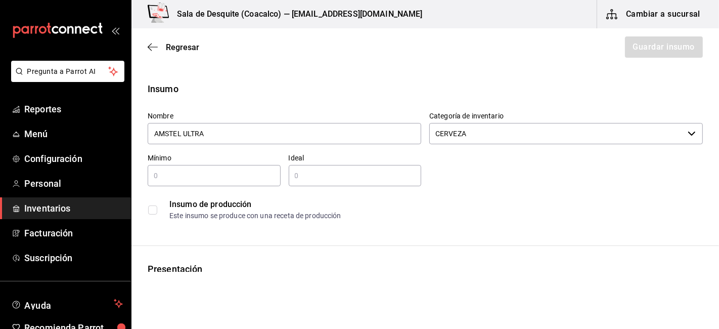
click at [250, 169] on input "text" at bounding box center [214, 175] width 133 height 12
type input "1"
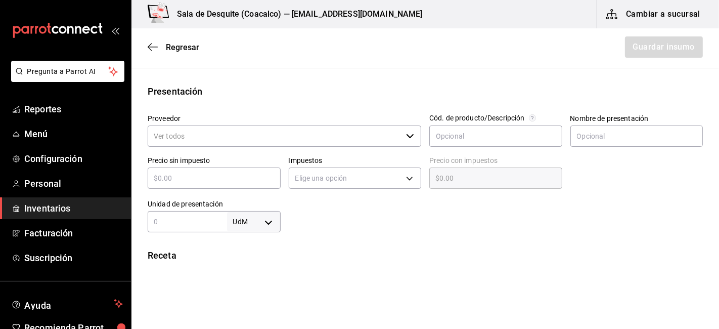
scroll to position [178, 0]
type input "1"
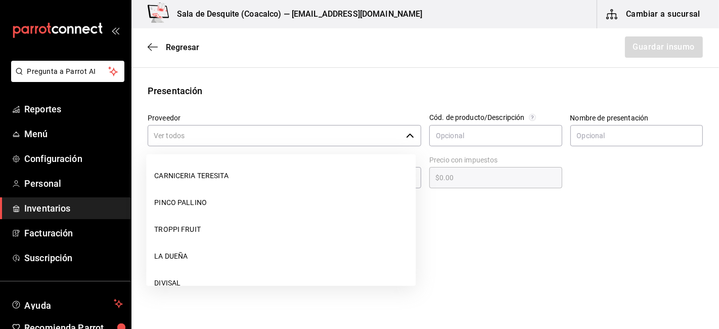
click at [206, 140] on input "Proveedor" at bounding box center [275, 135] width 254 height 21
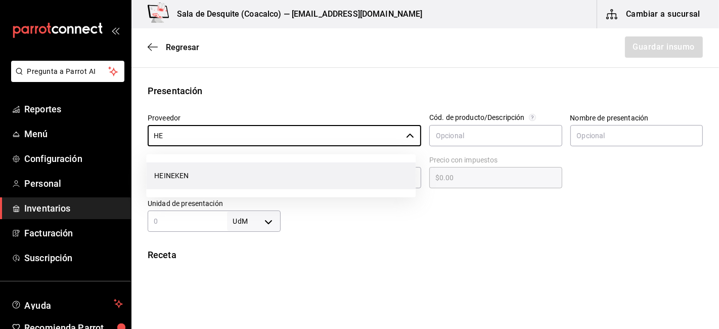
click at [180, 178] on li "HEINEKEN" at bounding box center [281, 175] width 270 height 27
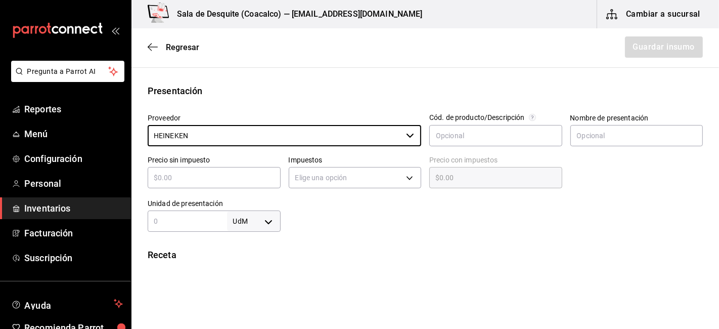
type input "HEINEKEN"
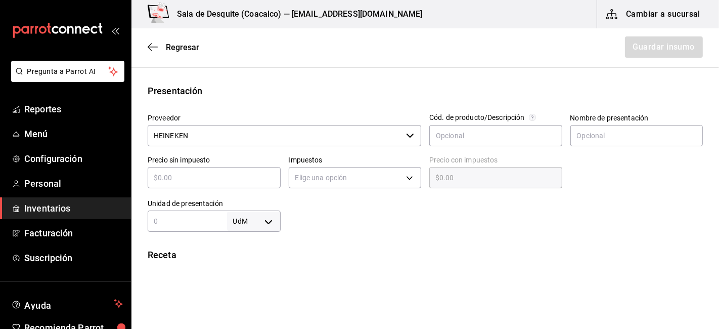
click at [180, 178] on input "text" at bounding box center [214, 178] width 133 height 12
type input "$7"
type input "$7.00"
type input "$72"
type input "$72.00"
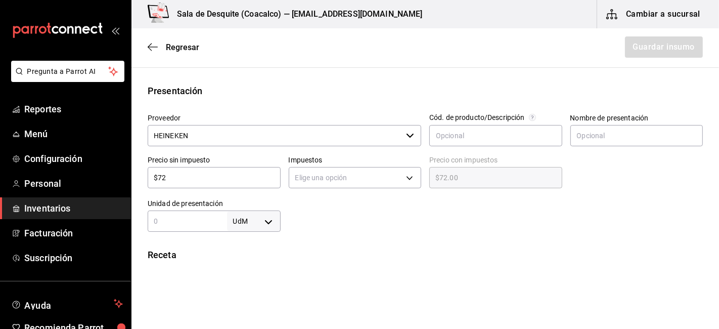
type input "$721"
type input "$721.00"
type input "$72"
type input "$72.00"
type input "$7"
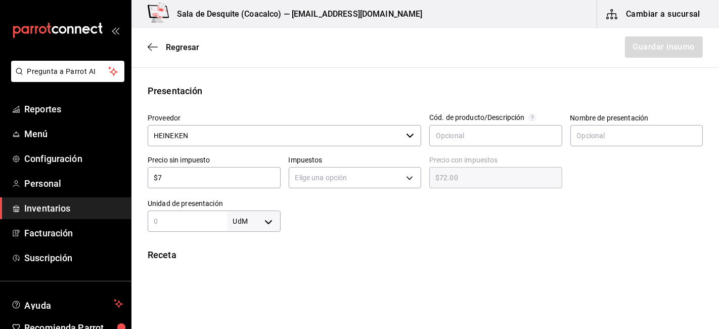
type input "$7.00"
type input "$7.2"
type input "$7.20"
type input "$7.21"
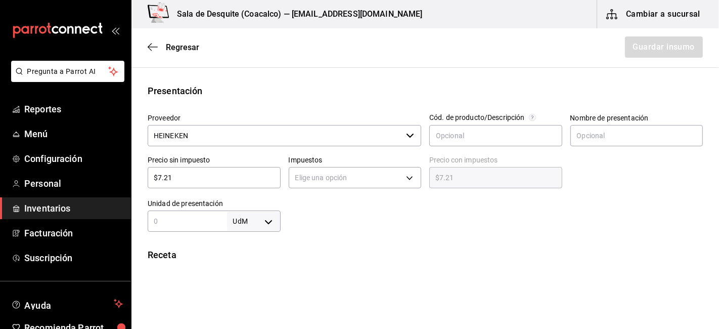
type input "$7.21"
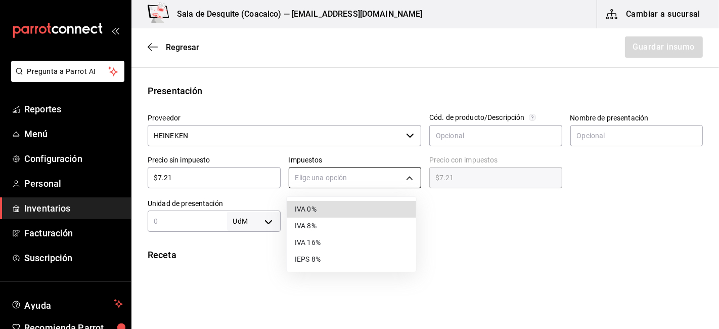
click at [314, 174] on body "Pregunta a Parrot AI Reportes Menú Configuración Personal Inventarios Facturaci…" at bounding box center [359, 136] width 719 height 272
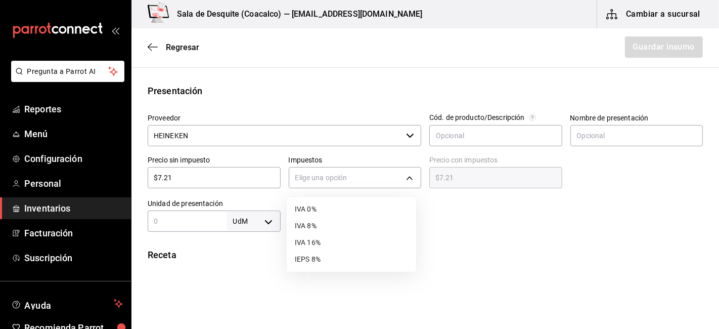
click at [294, 244] on li "IVA 16%" at bounding box center [352, 242] width 130 height 17
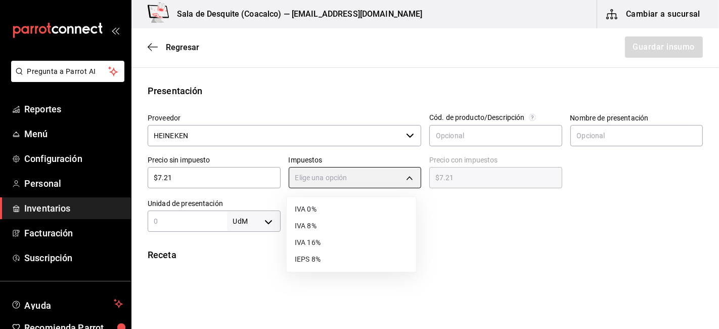
type input "IVA_16"
type input "$8.36"
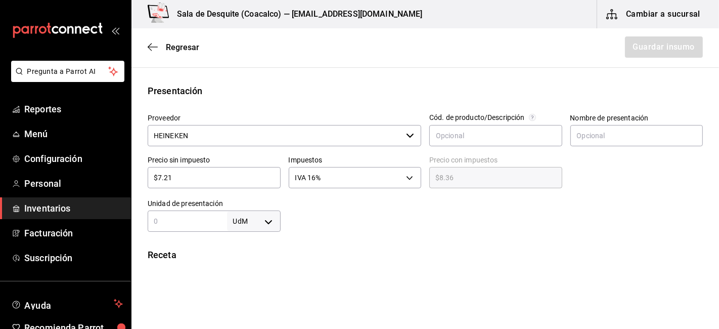
click at [177, 220] on input "text" at bounding box center [187, 221] width 79 height 12
type input "1"
click at [244, 224] on body "Pregunta a Parrot AI Reportes Menú Configuración Personal Inventarios Facturaci…" at bounding box center [359, 136] width 719 height 272
click at [247, 300] on li "pza" at bounding box center [251, 299] width 53 height 17
type input "UNIT"
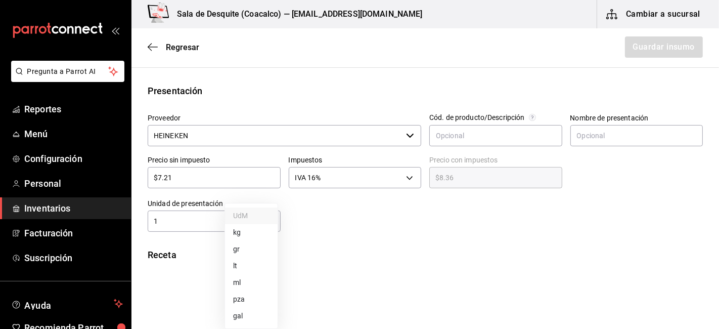
type input "UNIT"
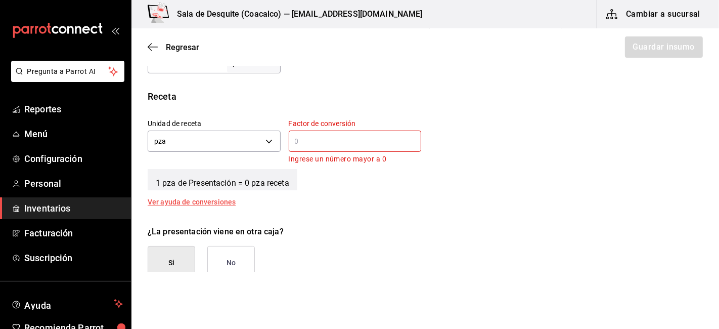
click at [311, 139] on input "text" at bounding box center [355, 141] width 133 height 12
type input "1"
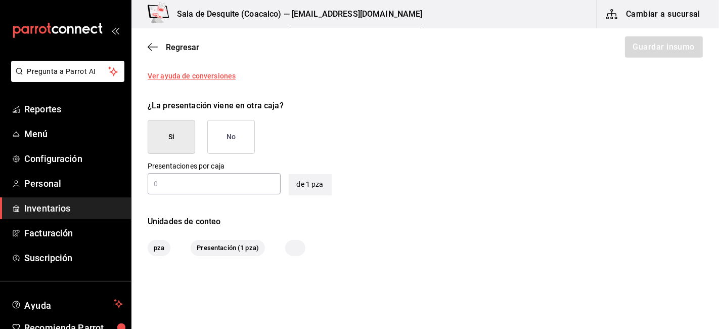
scroll to position [453, 0]
click at [221, 183] on input "text" at bounding box center [214, 183] width 133 height 12
type input "24"
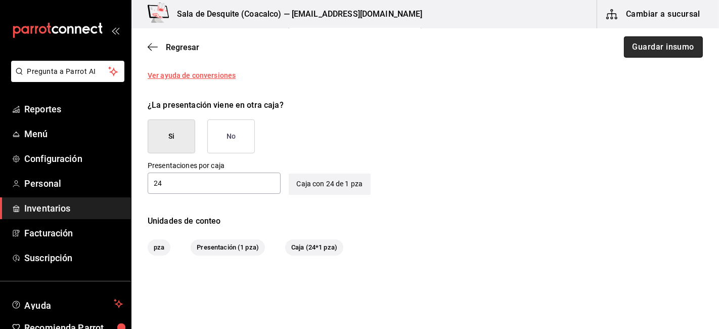
click at [657, 42] on button "Guardar insumo" at bounding box center [663, 46] width 79 height 21
